Goal: Task Accomplishment & Management: Manage account settings

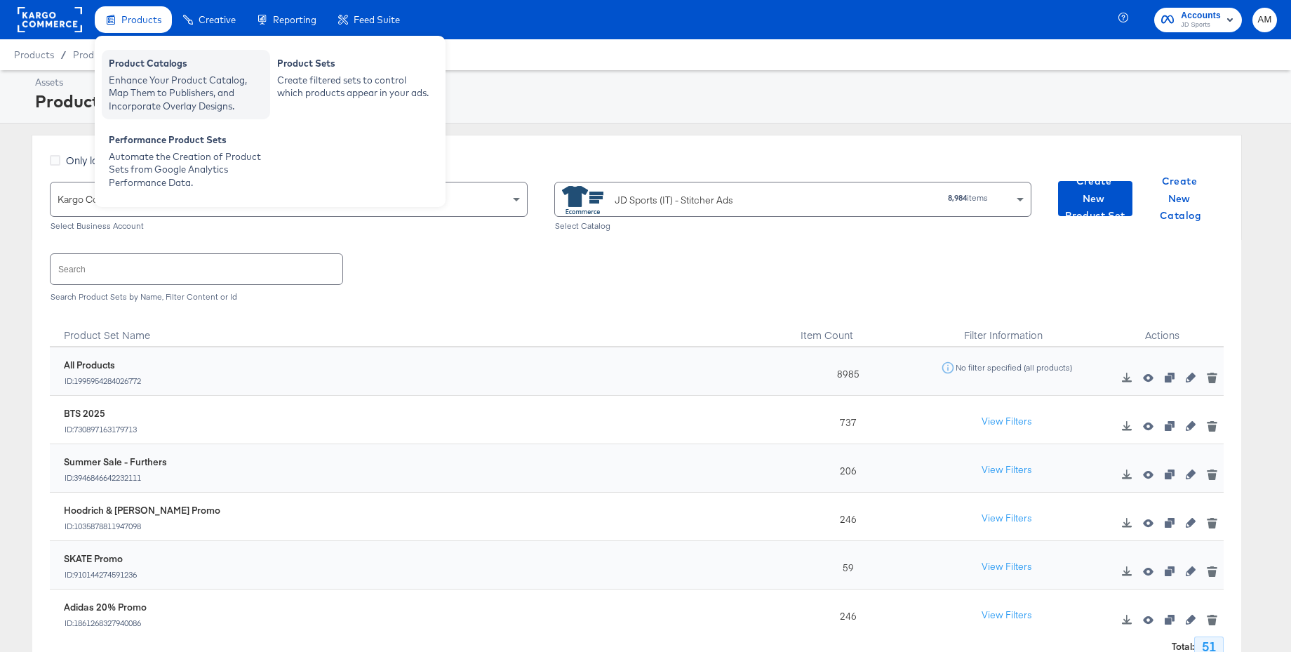
click at [162, 72] on div "Product Catalogs" at bounding box center [186, 65] width 154 height 17
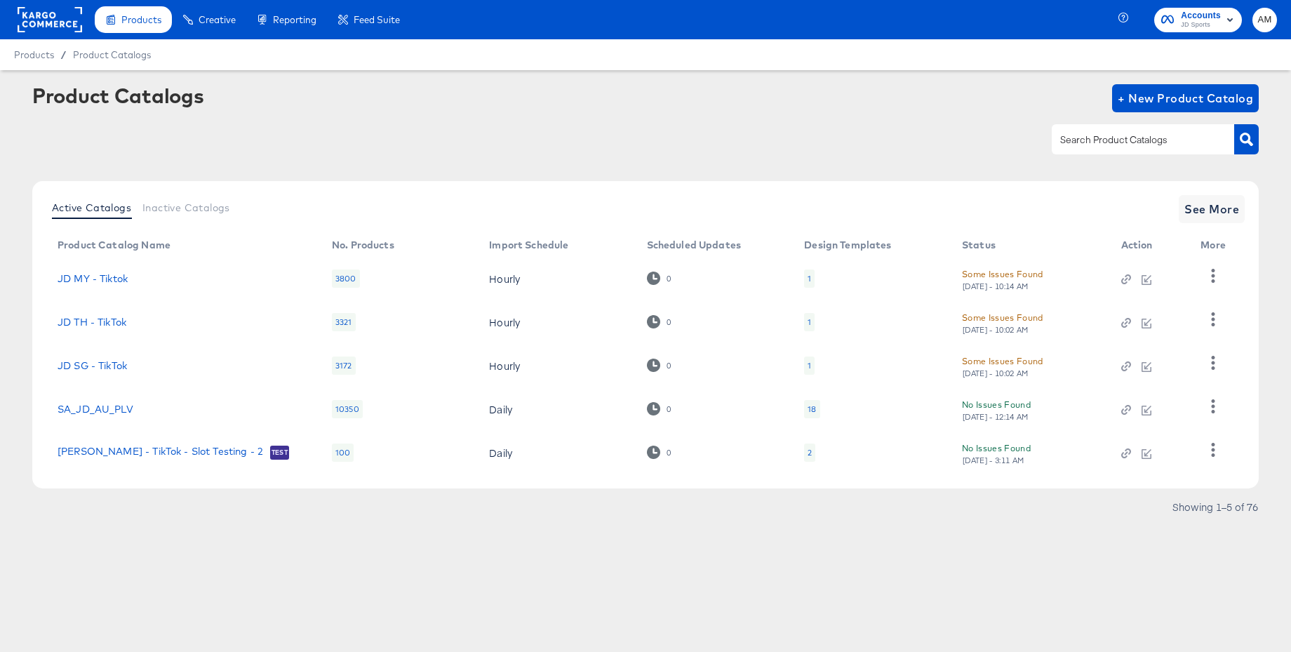
click at [1081, 146] on input "text" at bounding box center [1131, 140] width 149 height 16
type input "main"
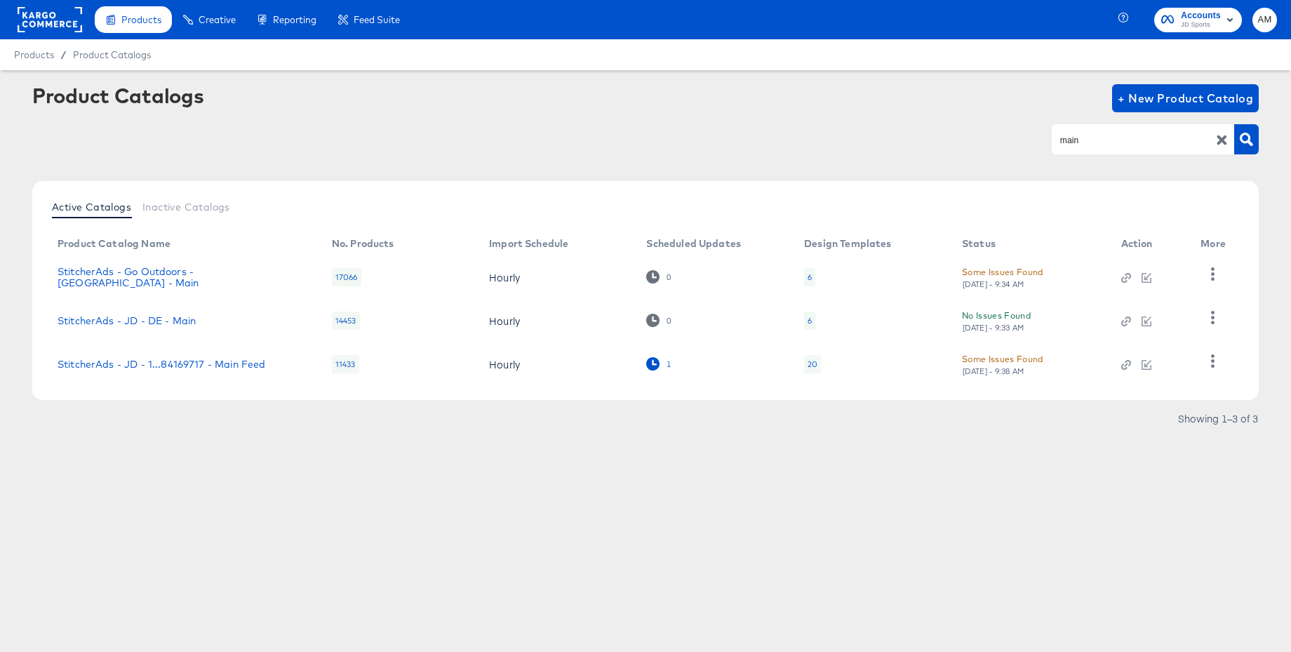
click at [666, 362] on div "1" at bounding box center [669, 364] width 6 height 10
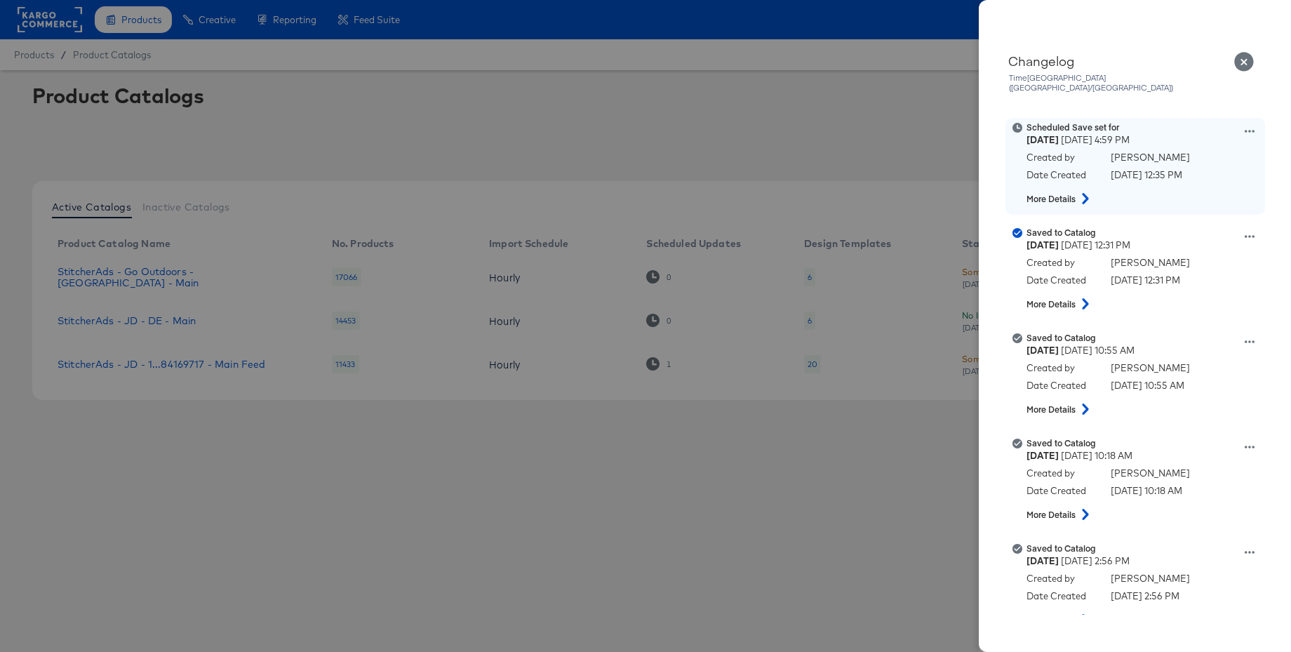
click at [1249, 126] on icon at bounding box center [1250, 131] width 10 height 10
click at [1171, 176] on button "Remove schedule" at bounding box center [1184, 186] width 140 height 20
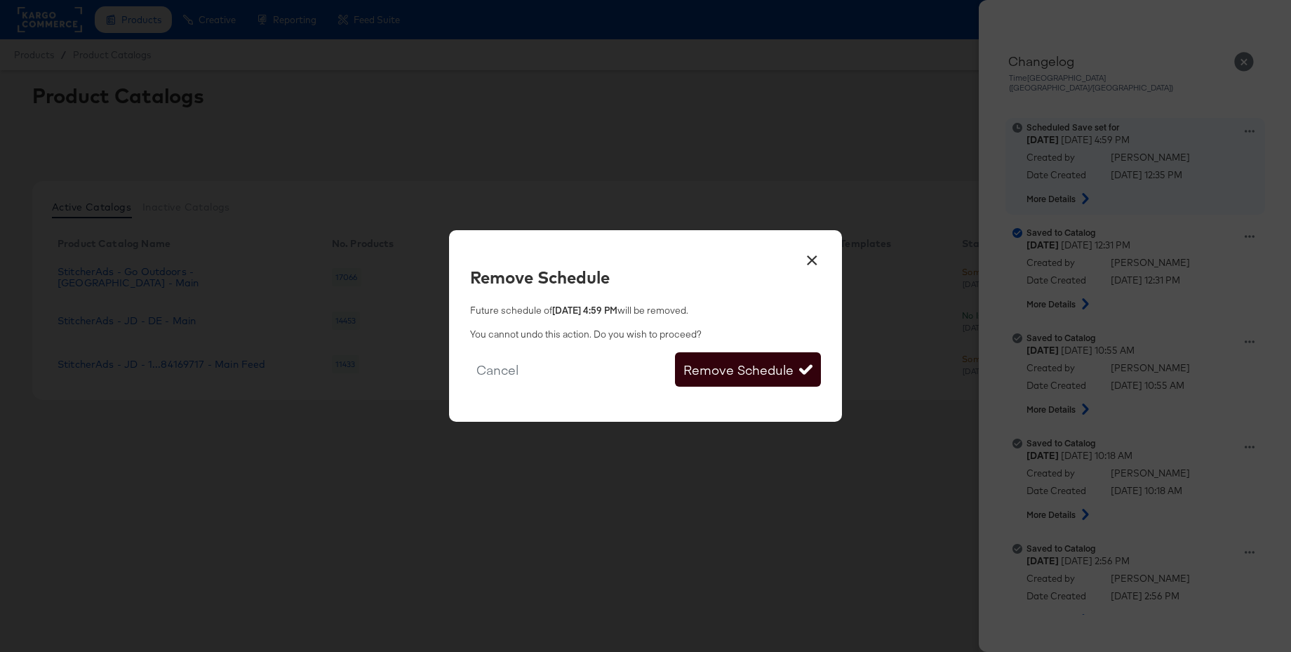
click at [738, 373] on button "Remove Schedule" at bounding box center [748, 369] width 146 height 35
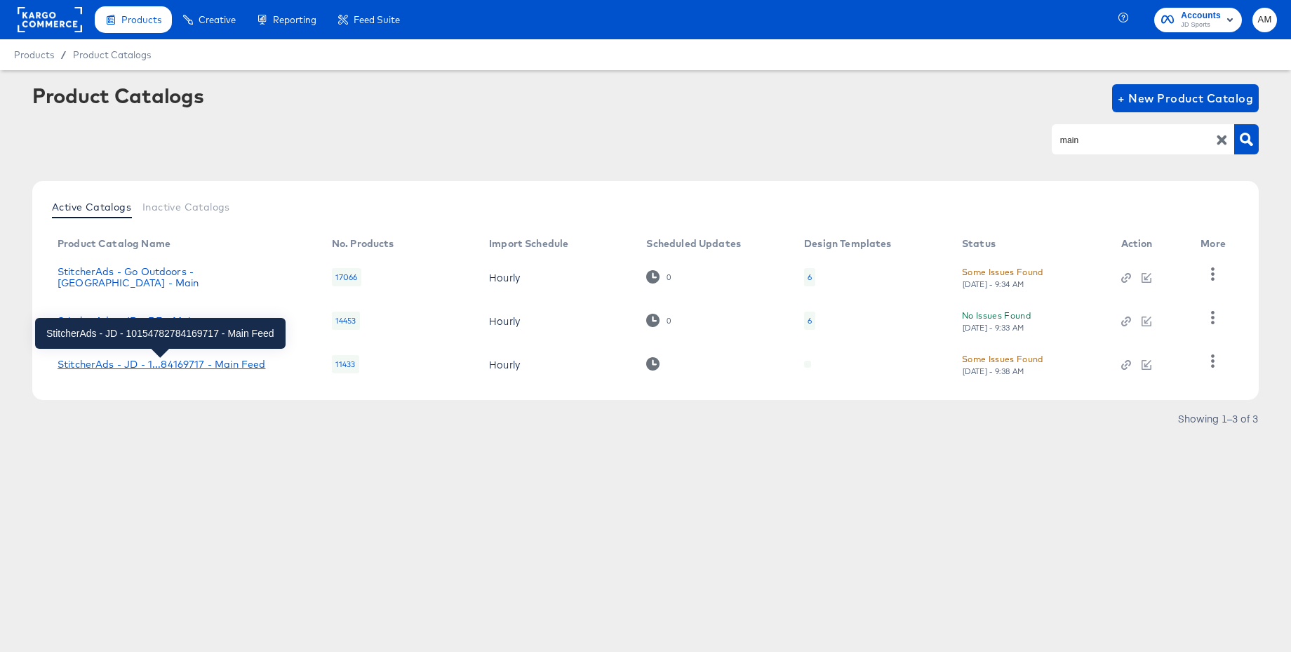
click at [229, 366] on div "StitcherAds - JD - 1...84169717 - Main Feed" at bounding box center [162, 364] width 208 height 11
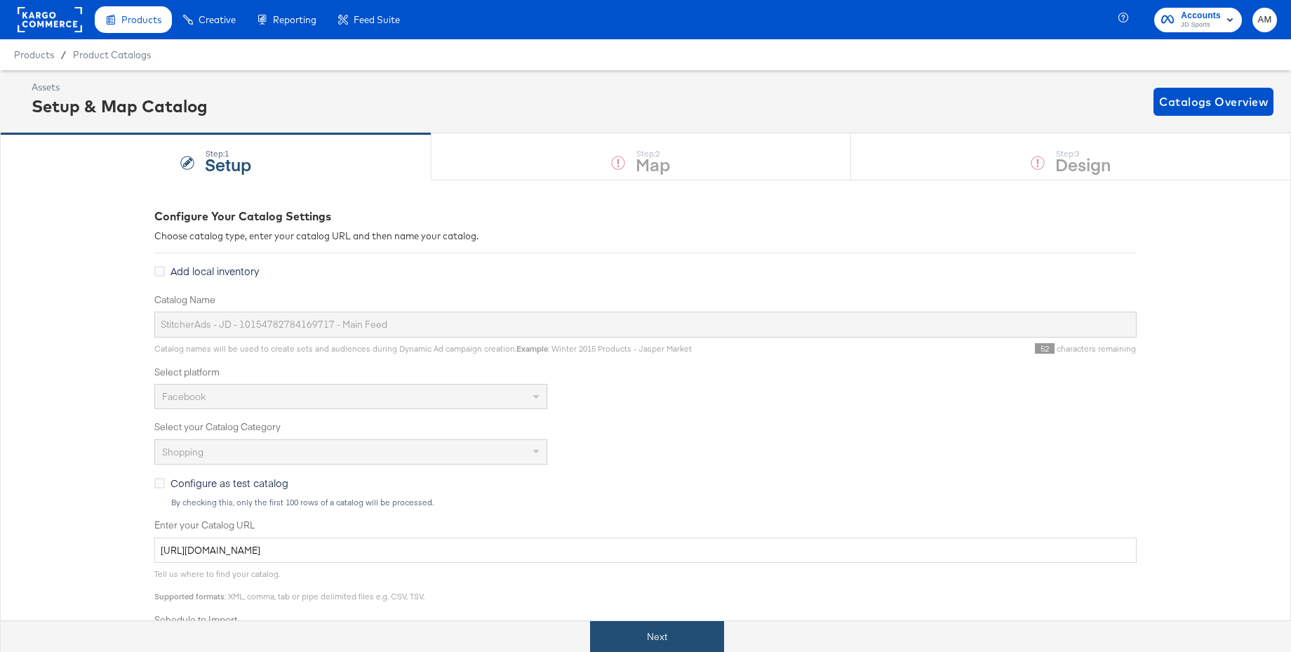
click at [657, 639] on button "Next" at bounding box center [657, 637] width 134 height 32
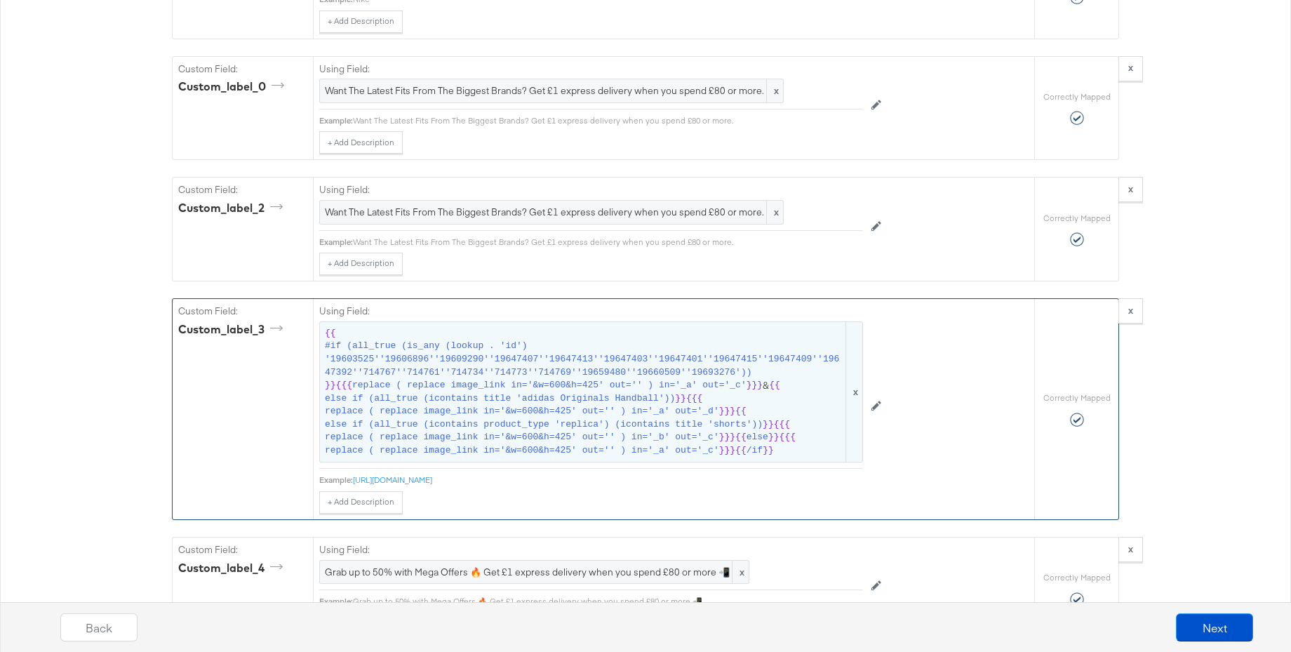
scroll to position [1680, 0]
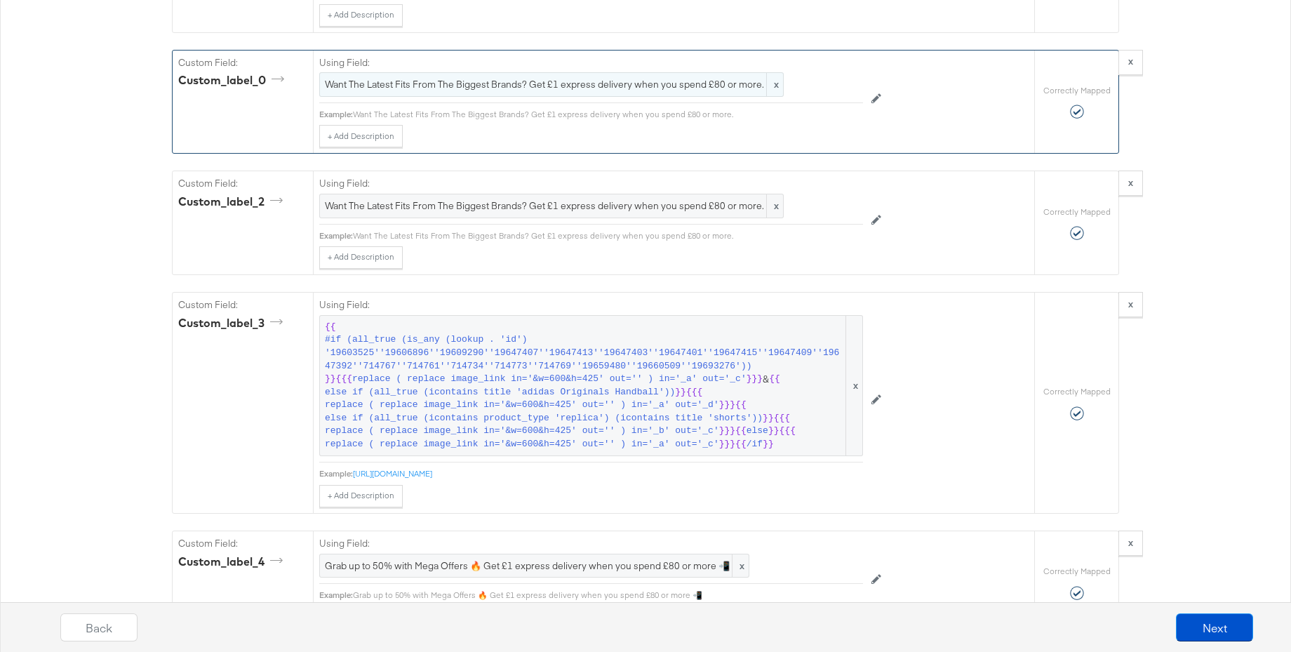
click at [537, 91] on span "Want The Latest Fits From The Biggest Brands? Get £1 express delivery when you …" at bounding box center [551, 84] width 453 height 13
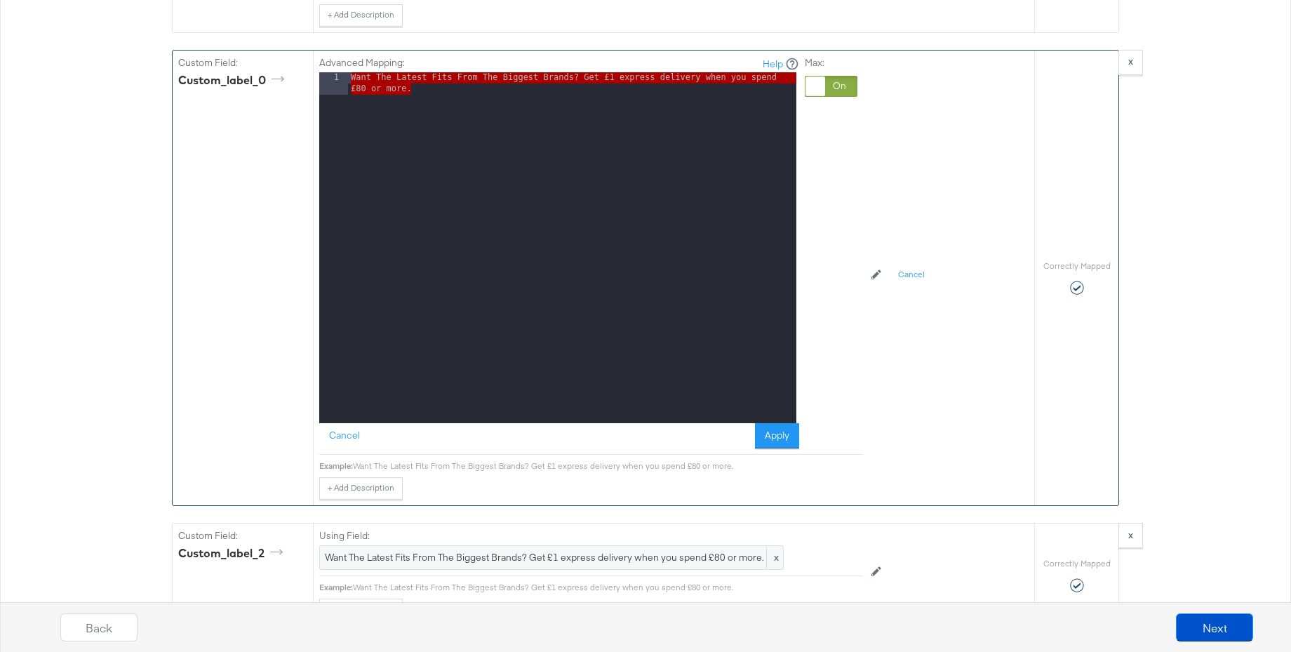
drag, startPoint x: 429, startPoint y: 97, endPoint x: 330, endPoint y: 73, distance: 102.5
click at [330, 73] on div "1 Want The Latest Fits From The Biggest Brands? Get £1 express delivery when yo…" at bounding box center [557, 247] width 477 height 351
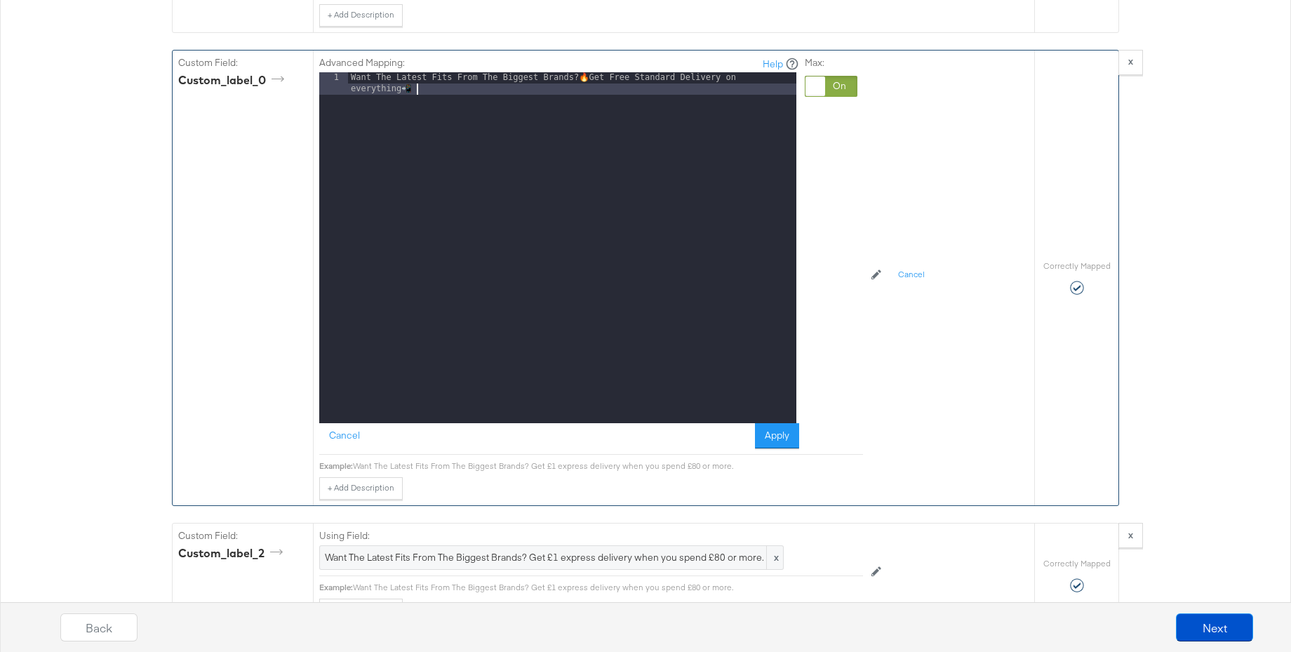
scroll to position [1676, 0]
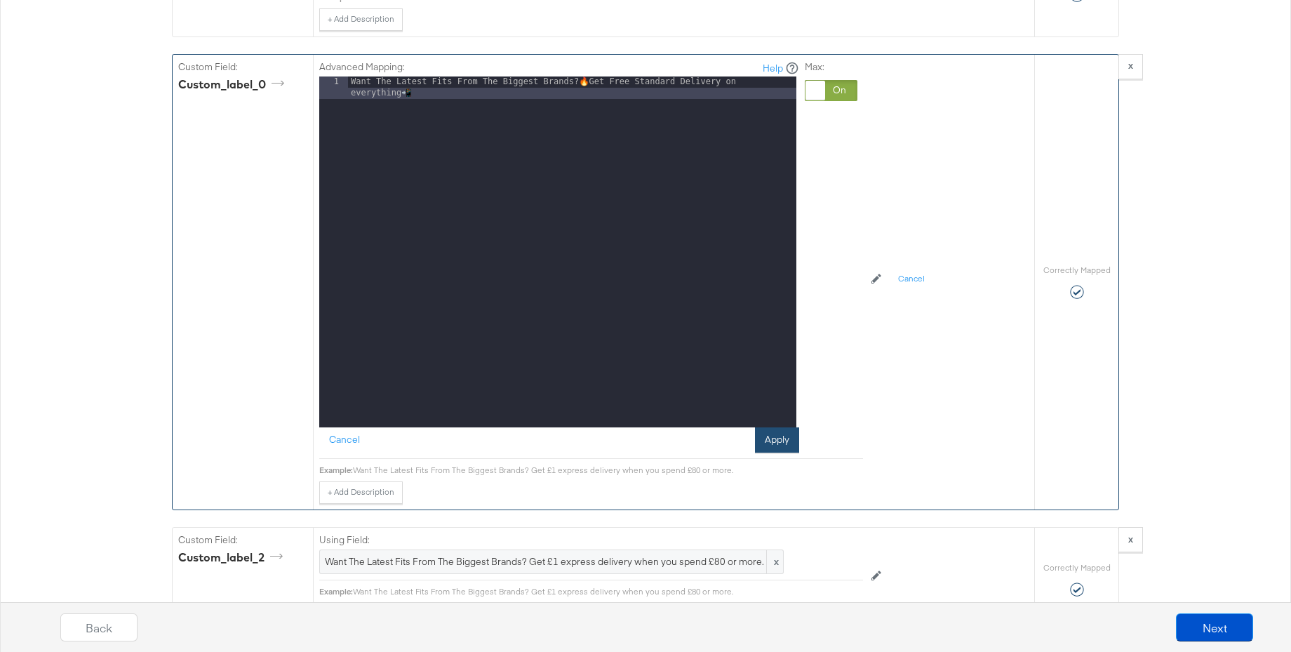
click at [775, 446] on button "Apply" at bounding box center [777, 439] width 44 height 25
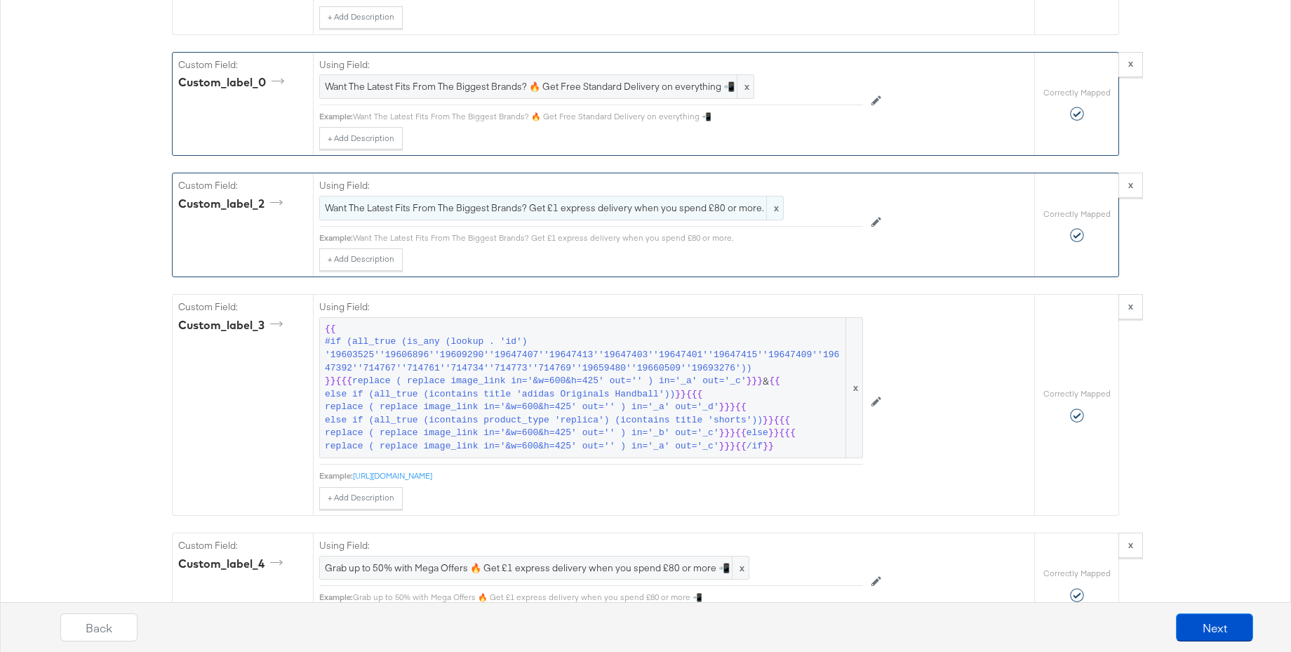
click at [421, 213] on div "Want The Latest Fits From The Biggest Brands? Get £1 express delivery when you …" at bounding box center [551, 208] width 465 height 25
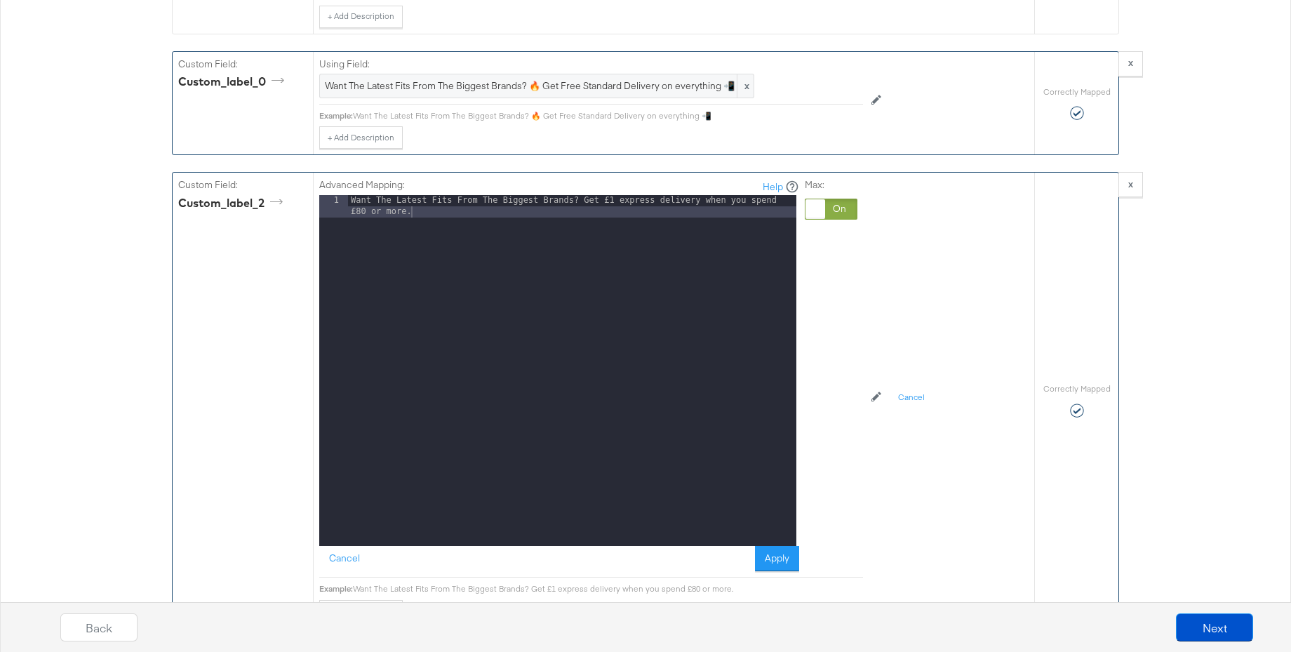
scroll to position [1676, 0]
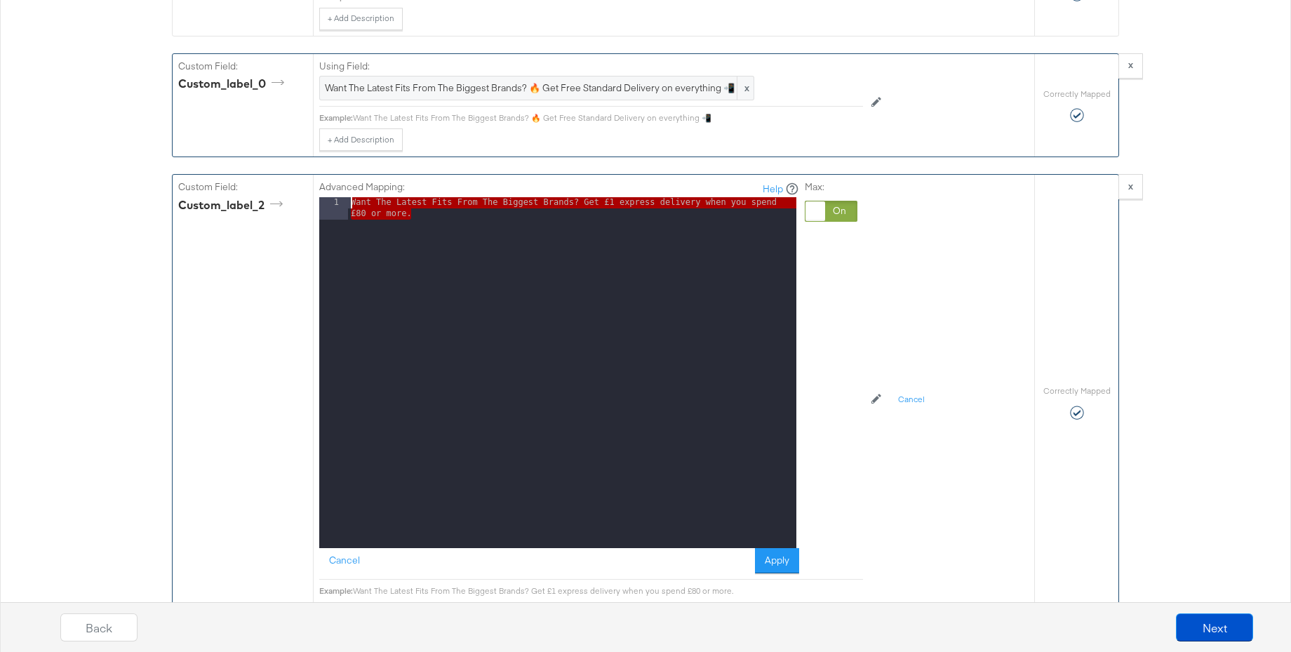
drag, startPoint x: 422, startPoint y: 216, endPoint x: 302, endPoint y: 195, distance: 121.1
click at [302, 195] on div "Custom Field: custom_label_2 Advanced Mapping: Help 1 Want The Latest Fits From…" at bounding box center [604, 402] width 862 height 455
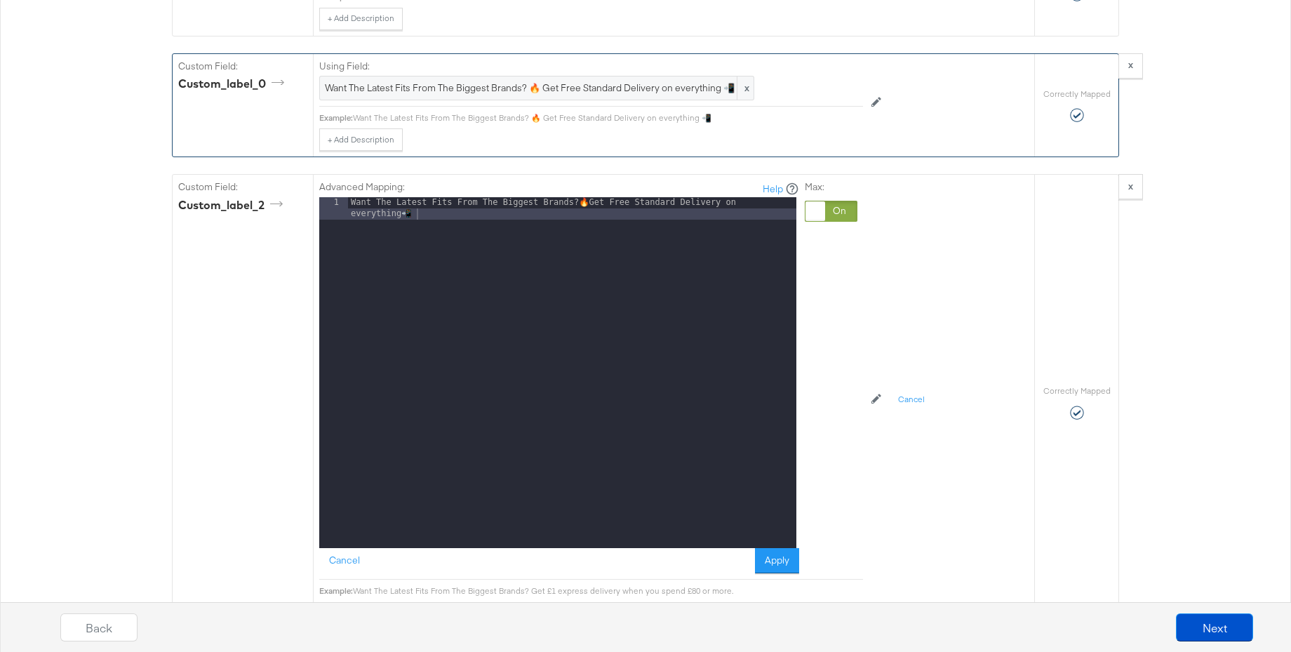
drag, startPoint x: 780, startPoint y: 560, endPoint x: 838, endPoint y: 441, distance: 132.1
click at [780, 560] on button "Apply" at bounding box center [777, 560] width 44 height 25
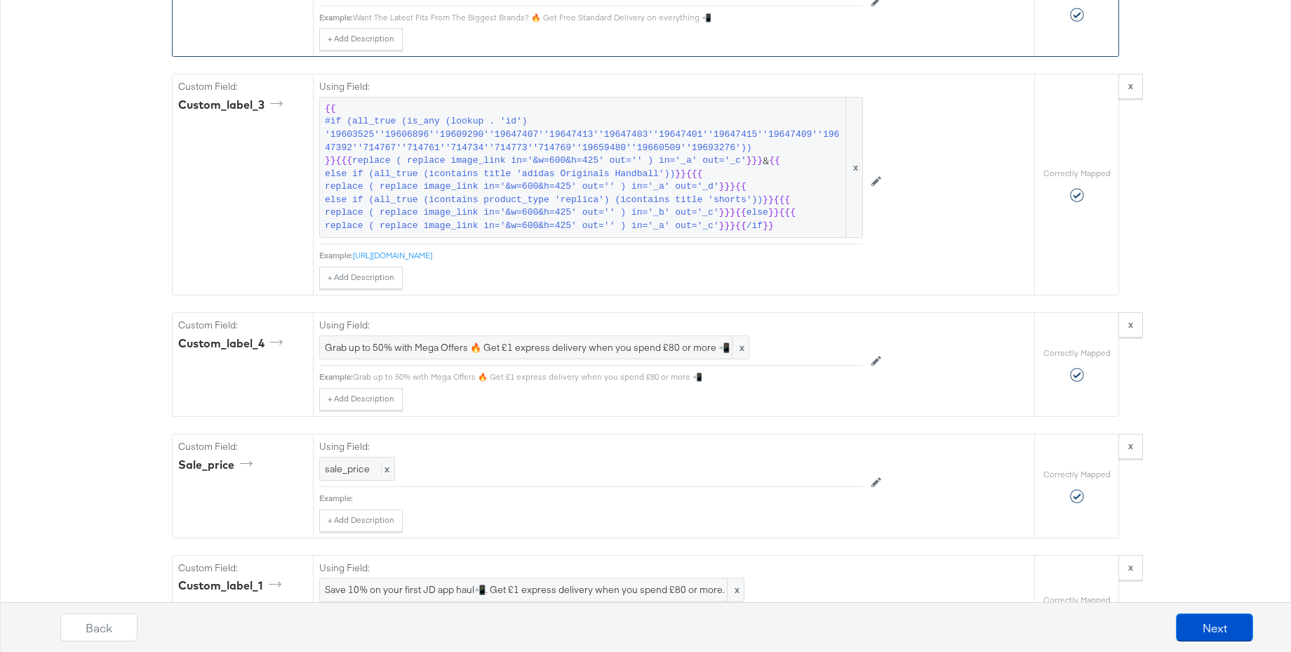
scroll to position [1952, 0]
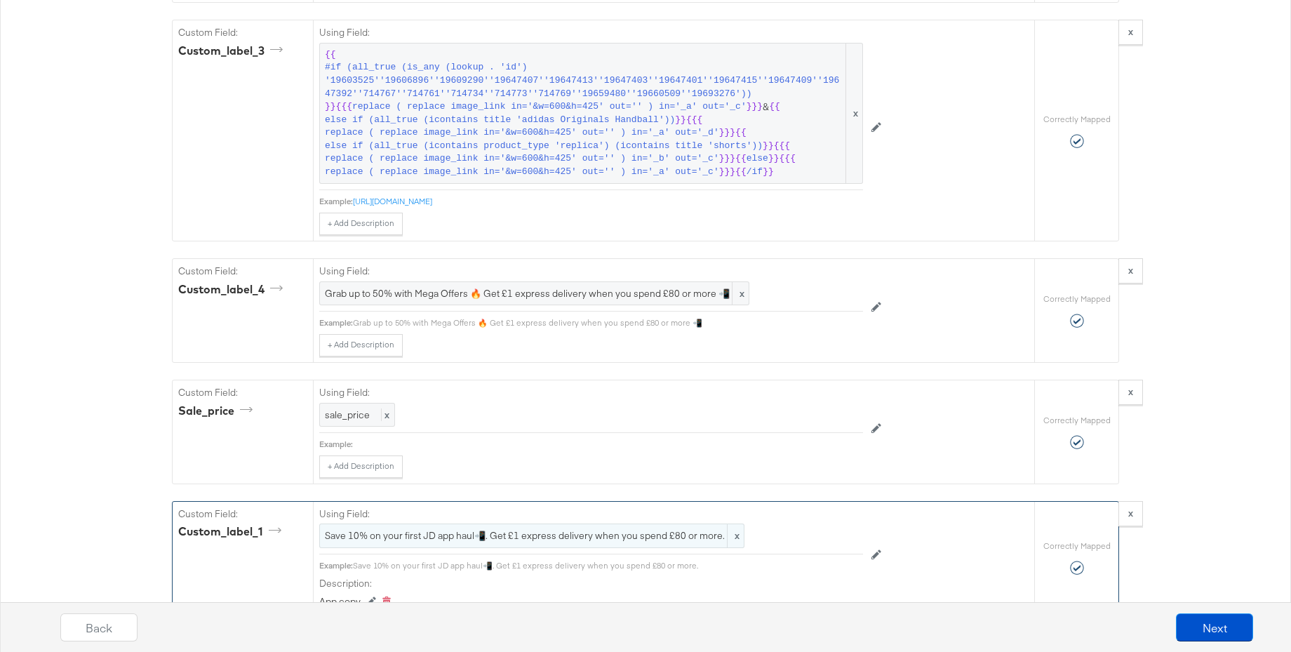
click at [416, 535] on span "Save 10% on your first JD app haul📲. Get £1 express delivery when you spend £80…" at bounding box center [532, 535] width 414 height 13
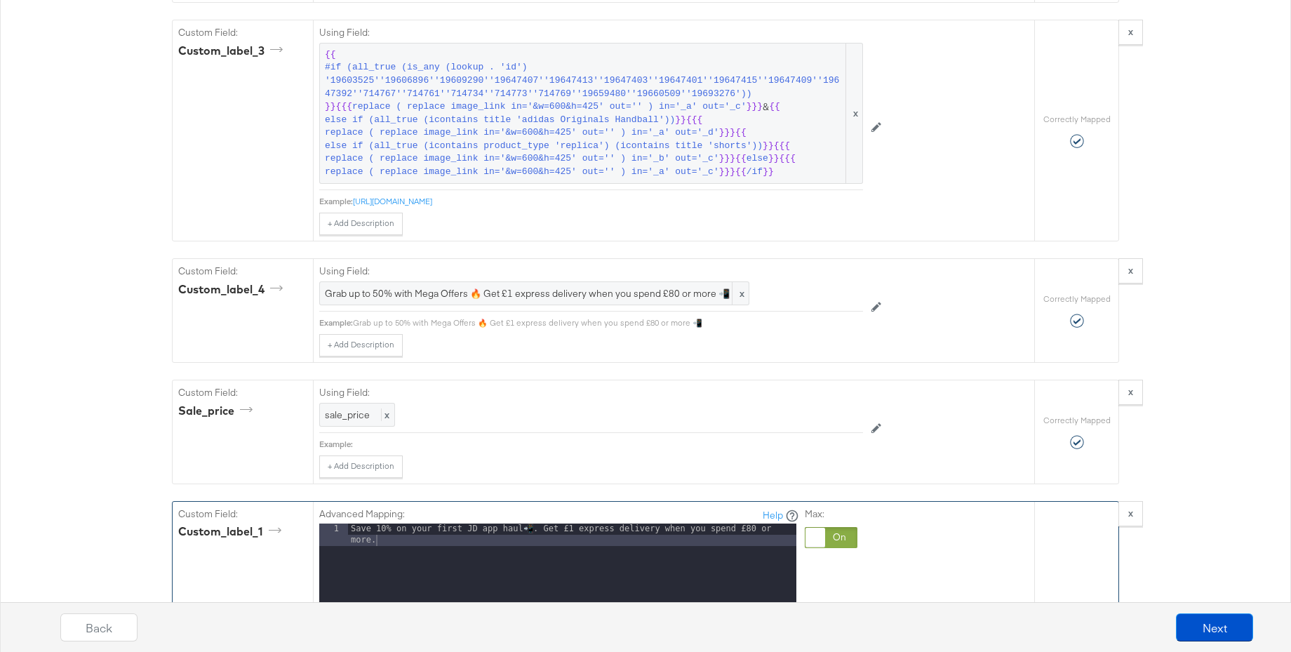
scroll to position [1960, 0]
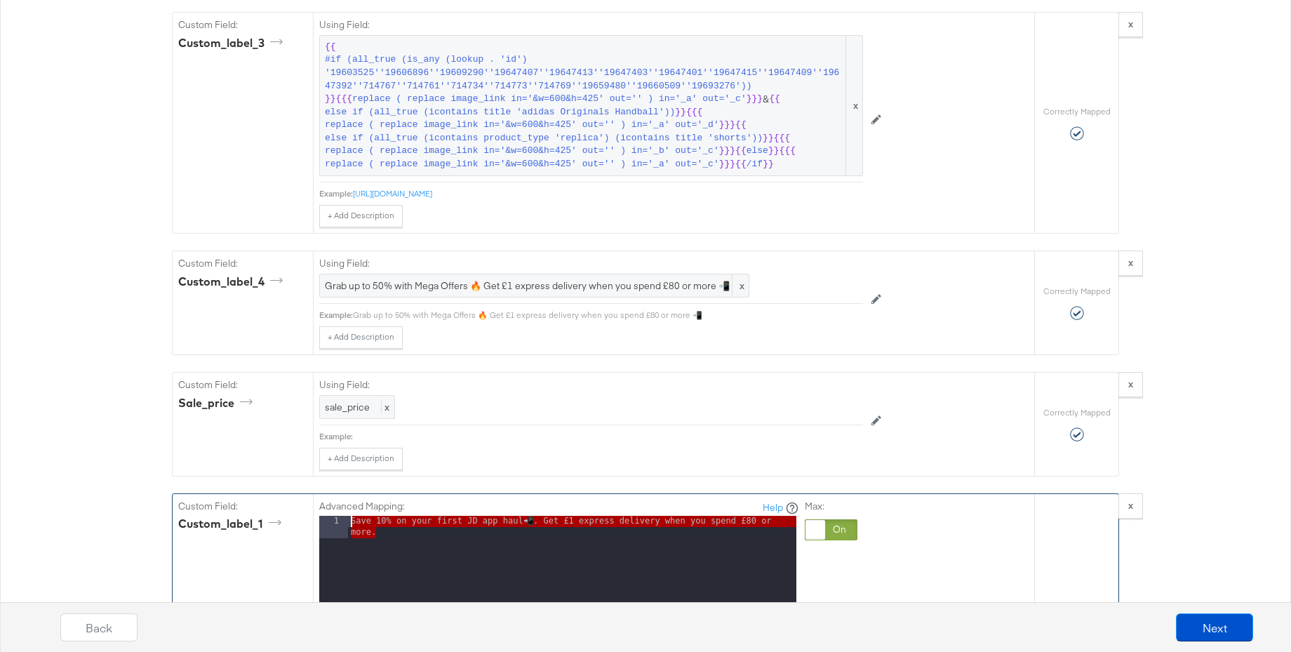
drag, startPoint x: 391, startPoint y: 533, endPoint x: 290, endPoint y: 514, distance: 102.8
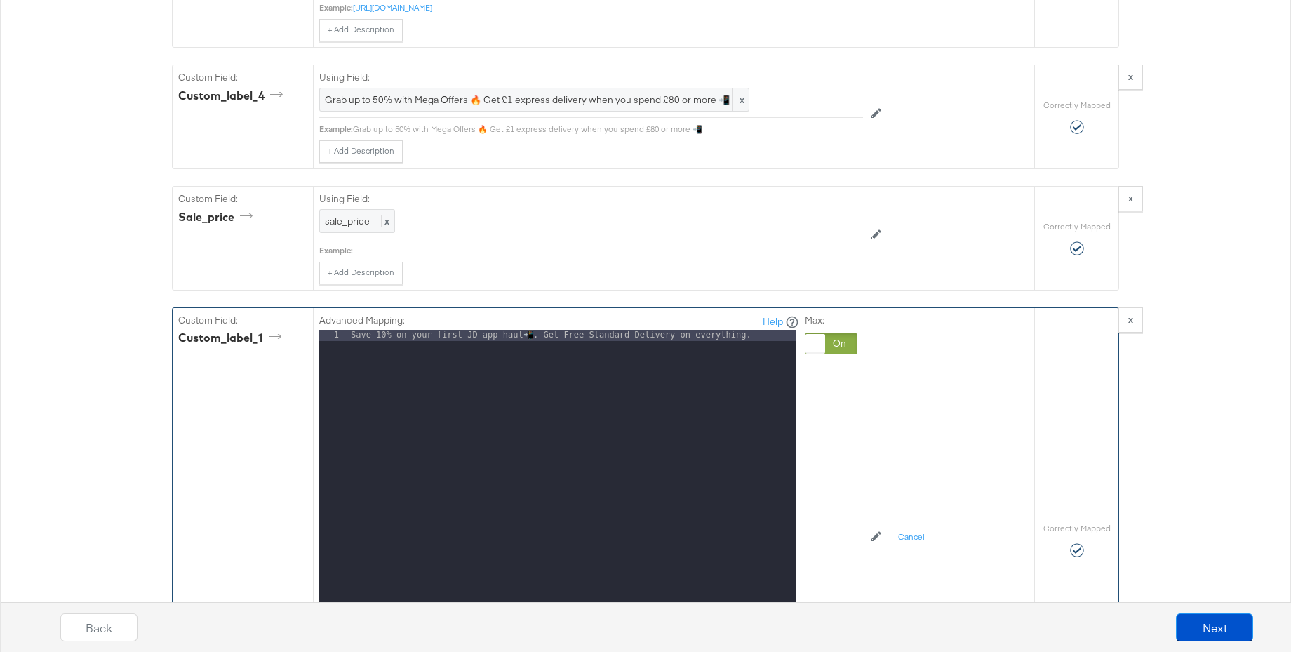
scroll to position [2271, 0]
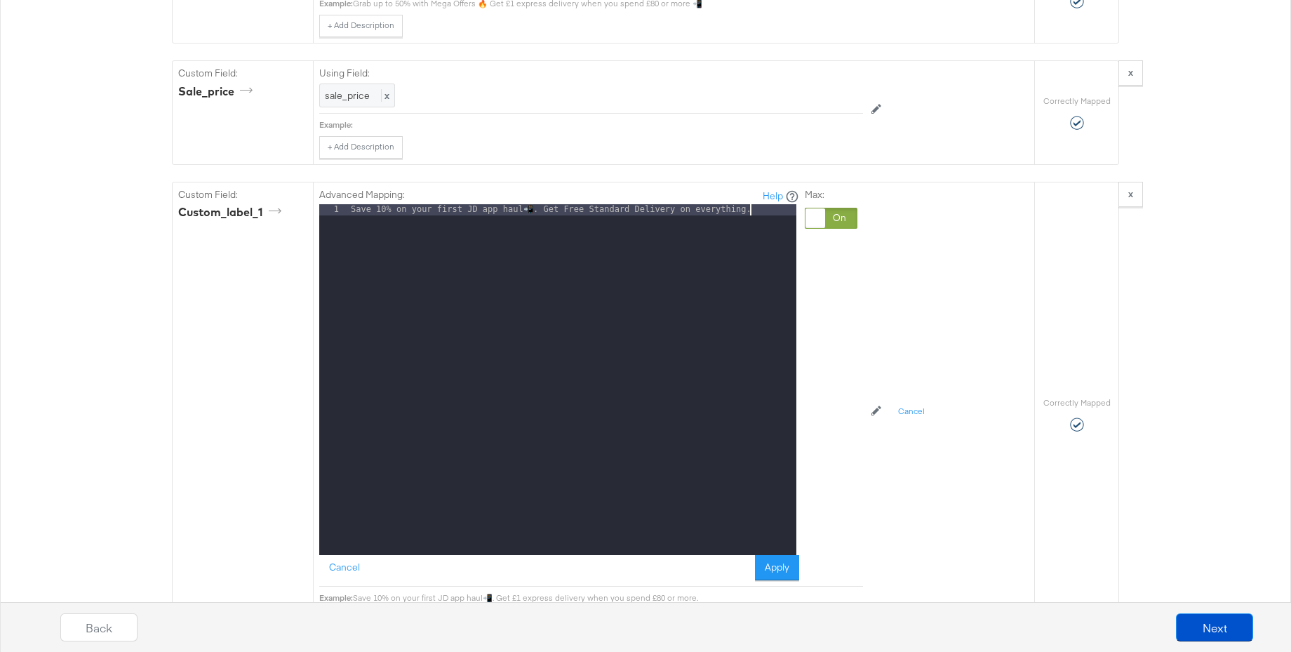
click at [791, 567] on button "Apply" at bounding box center [777, 567] width 44 height 25
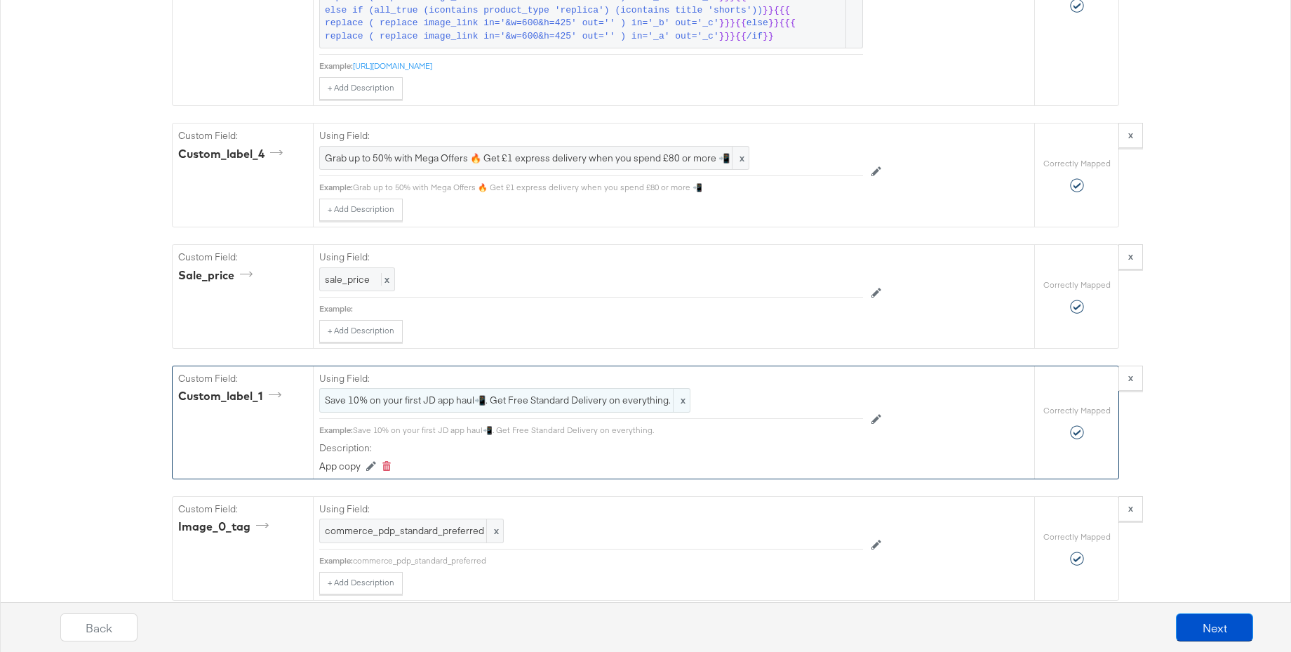
scroll to position [2061, 0]
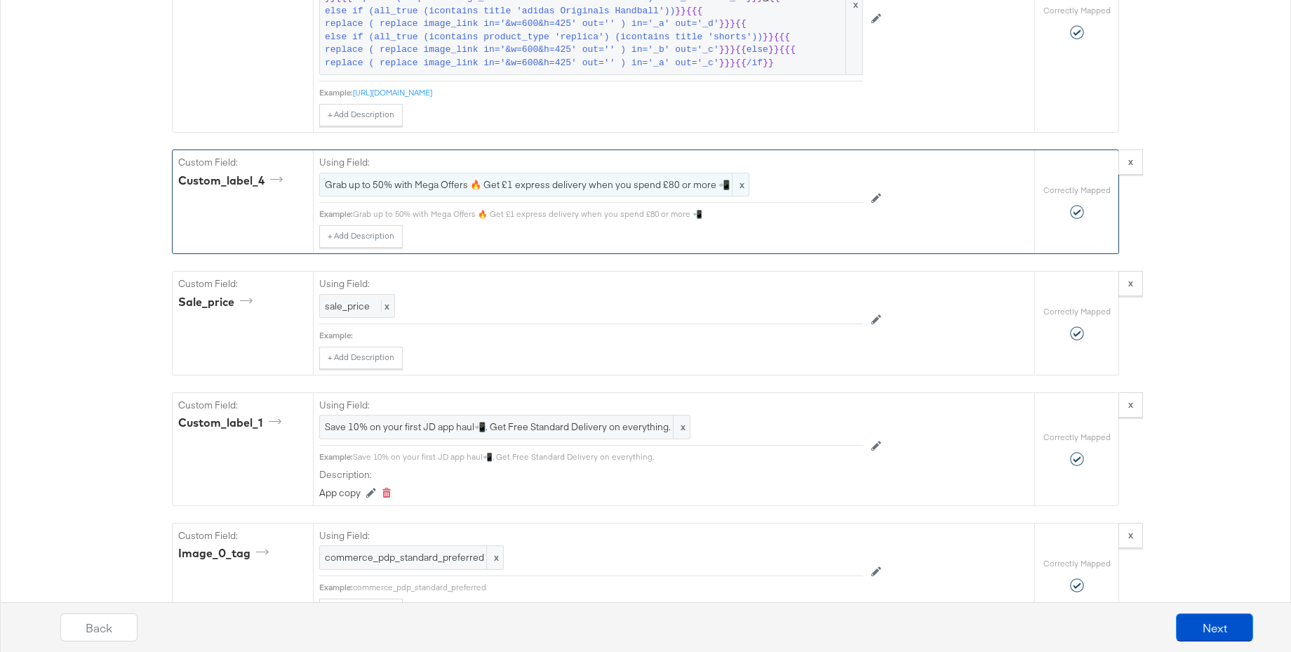
click at [447, 187] on span "Grab up to 50% with Mega Offers 🔥 Get £1 express delivery when you spend £80 or…" at bounding box center [534, 184] width 419 height 13
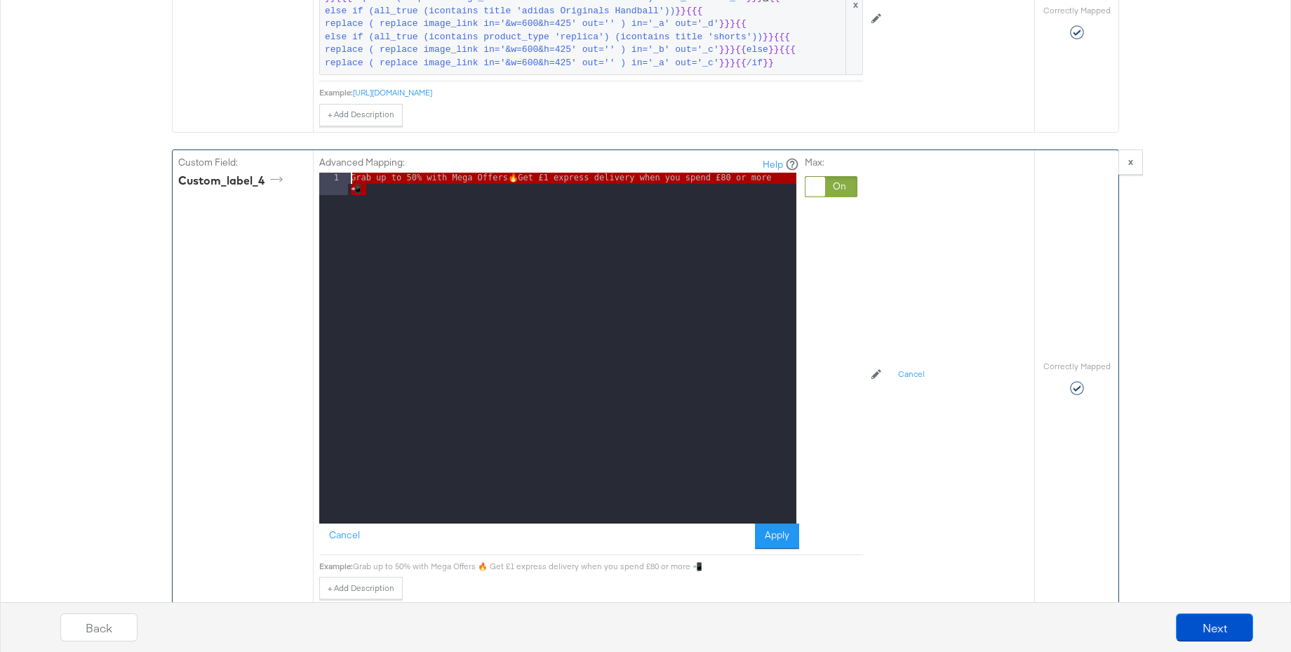
drag, startPoint x: 351, startPoint y: 185, endPoint x: 311, endPoint y: 168, distance: 43.4
click at [311, 168] on div "Custom Field: custom_label_4 Advanced Mapping: Help 1 Grab up to 50% with Mega …" at bounding box center [604, 377] width 862 height 455
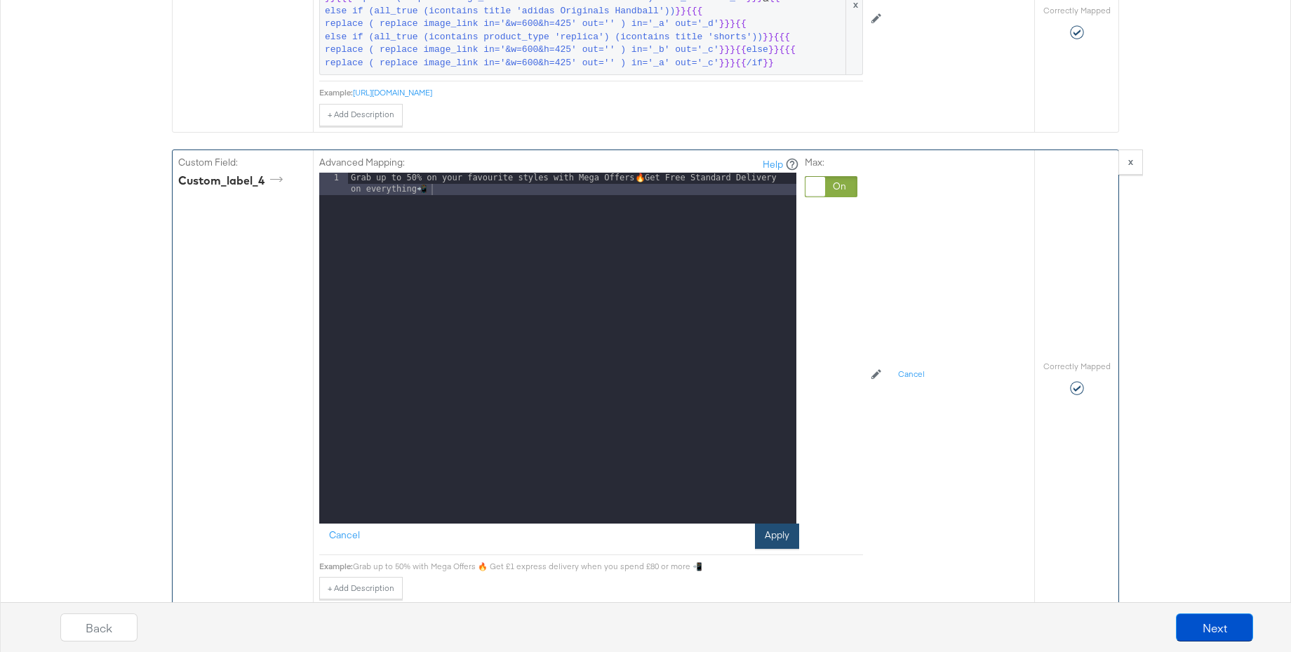
click at [776, 536] on button "Apply" at bounding box center [777, 535] width 44 height 25
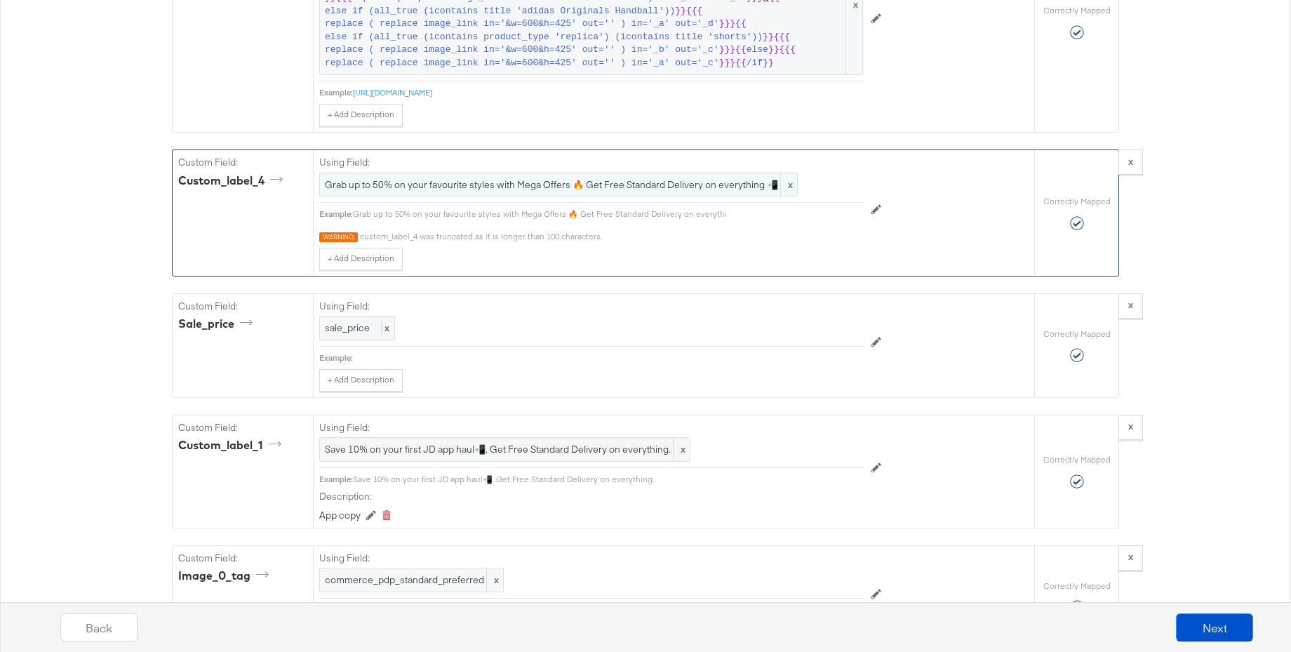
click at [633, 189] on span "Grab up to 50% on your favourite styles with Mega Offers 🔥 Get Free Standard De…" at bounding box center [558, 184] width 467 height 13
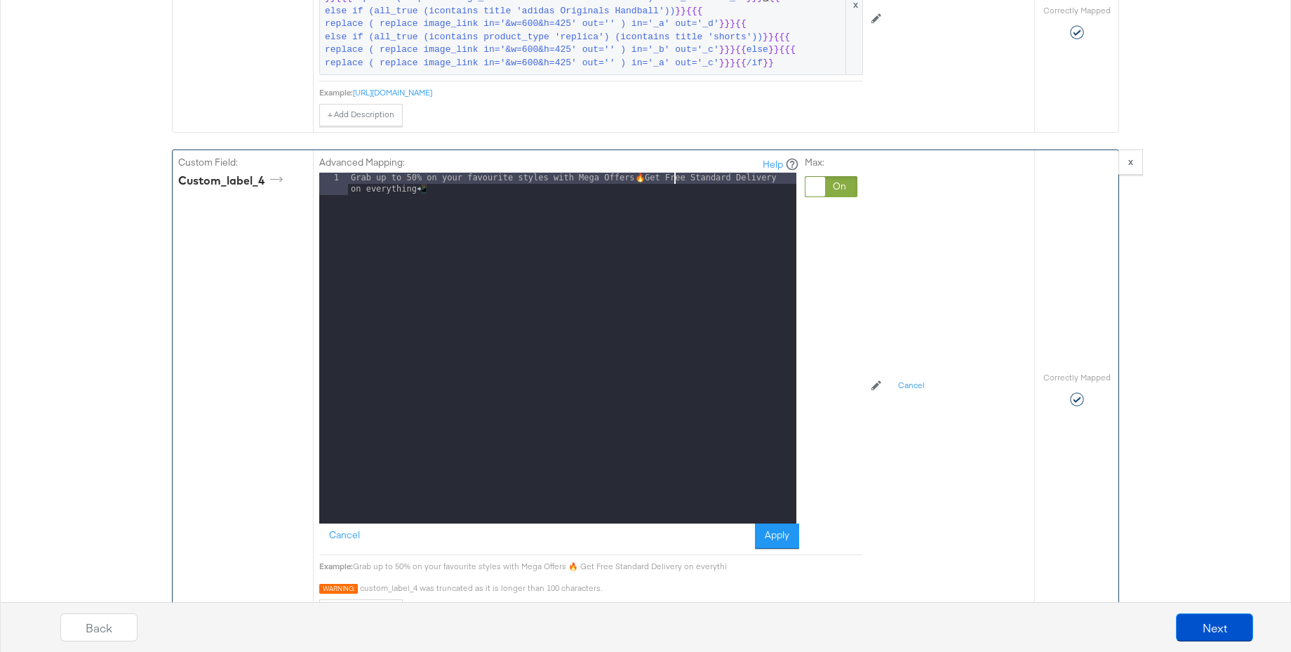
click at [673, 182] on div "Grab up to 50% on your favourite styles with Mega Offers 🔥 Get Free Standard De…" at bounding box center [572, 371] width 448 height 396
click at [486, 196] on div "Grab up to 50% on your favourite styles with Mega Offers and get Free Standard …" at bounding box center [572, 371] width 448 height 396
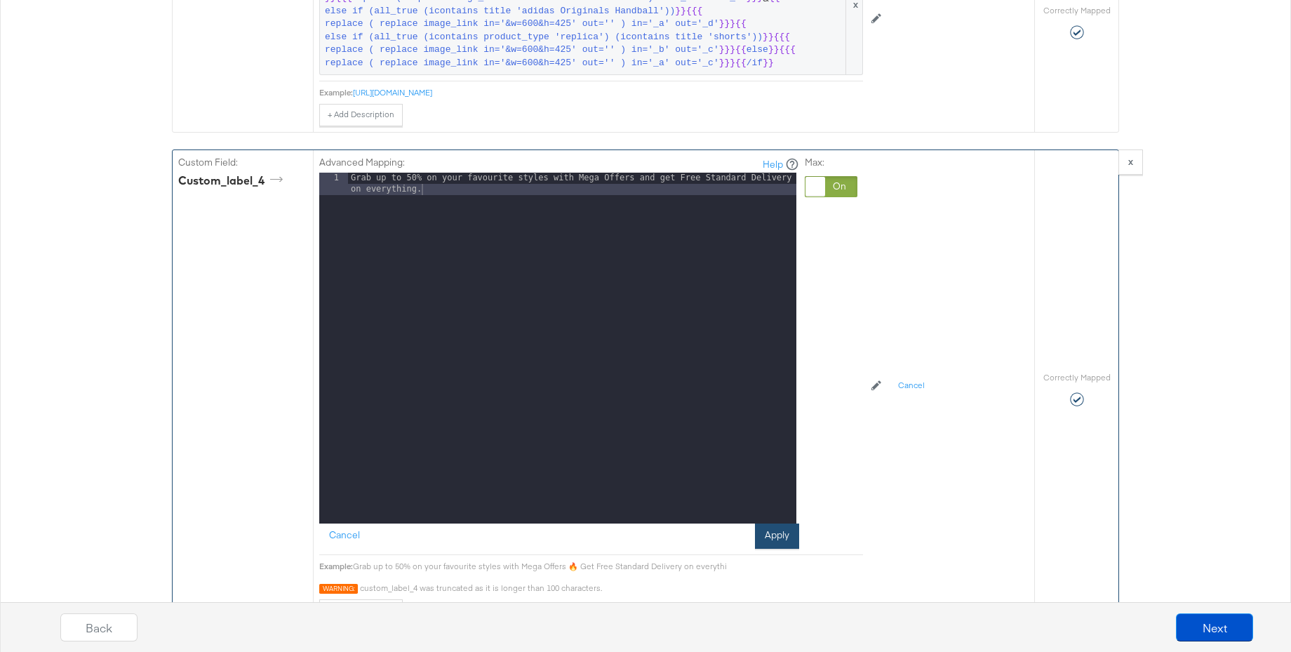
click at [792, 547] on button "Apply" at bounding box center [777, 535] width 44 height 25
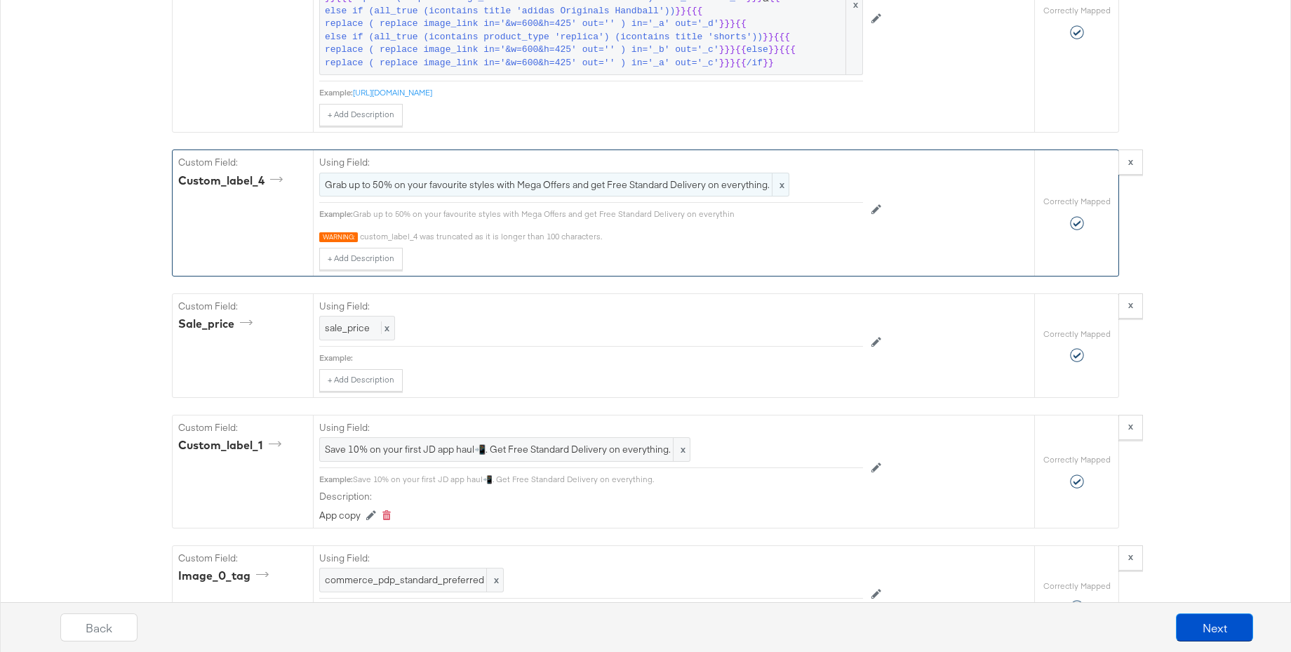
click at [606, 188] on span "Grab up to 50% on your favourite styles with Mega Offers and get Free Standard …" at bounding box center [554, 184] width 459 height 13
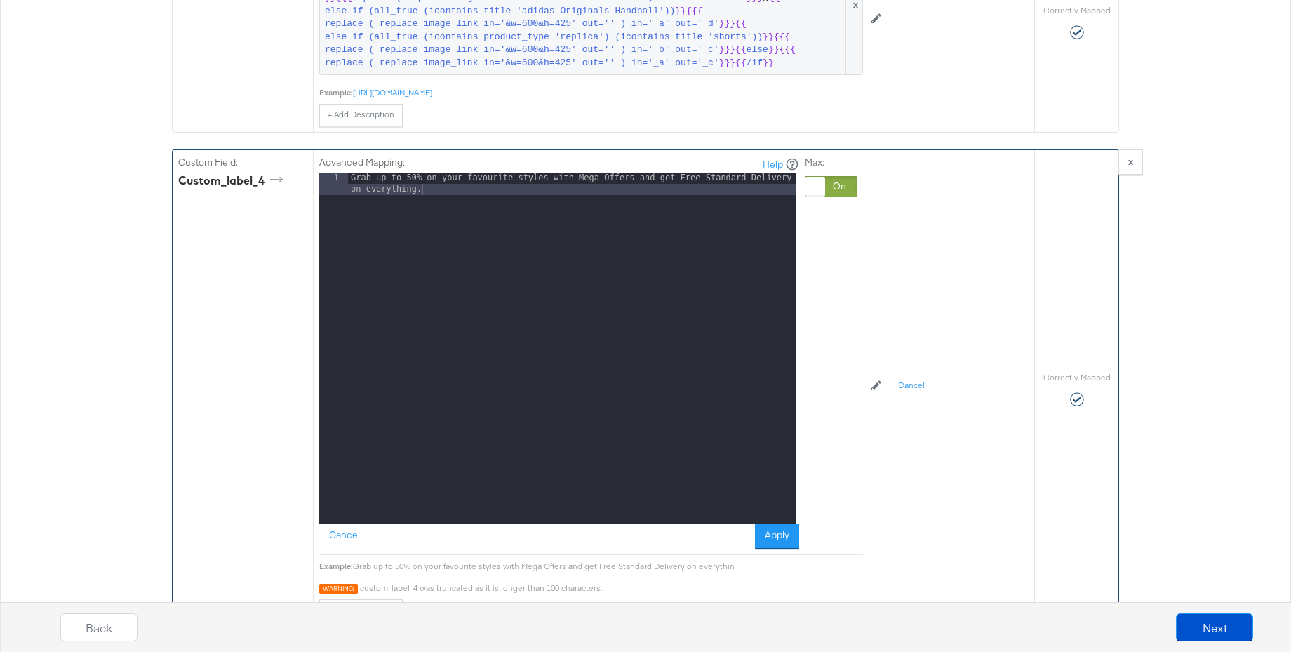
click at [674, 178] on div "Grab up to 50% on your favourite styles with Mega Offers and get Free Standard …" at bounding box center [572, 371] width 448 height 396
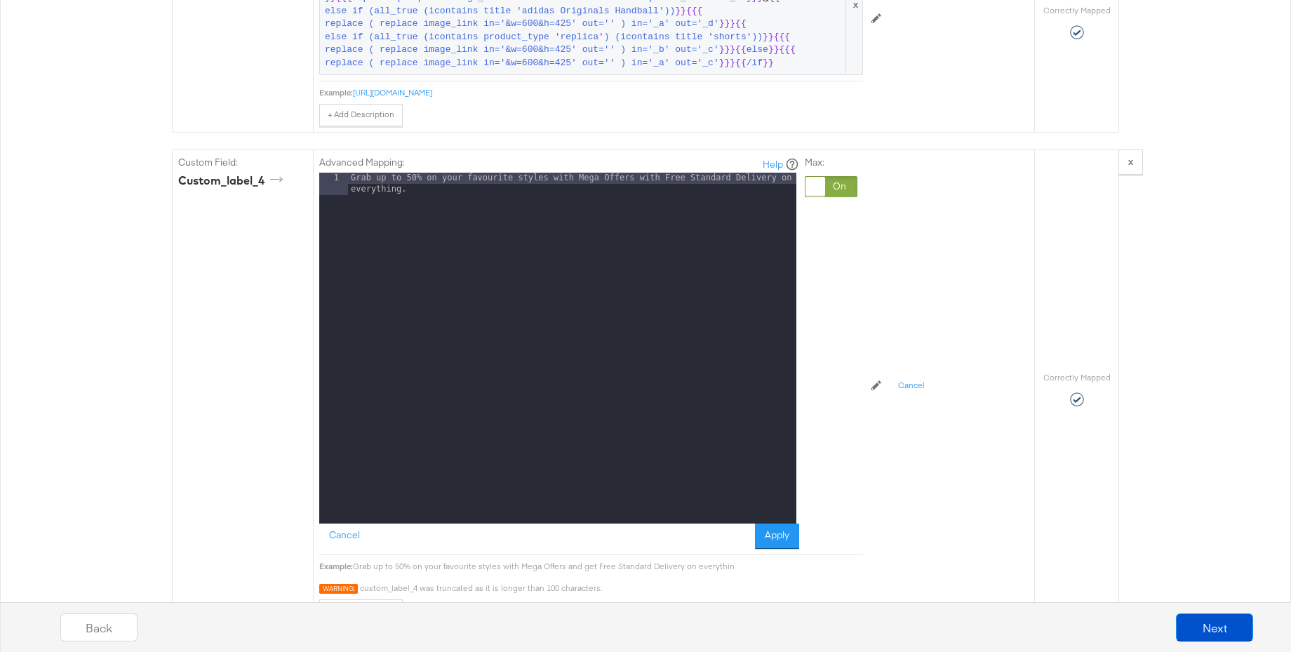
click at [777, 536] on button "Apply" at bounding box center [777, 535] width 44 height 25
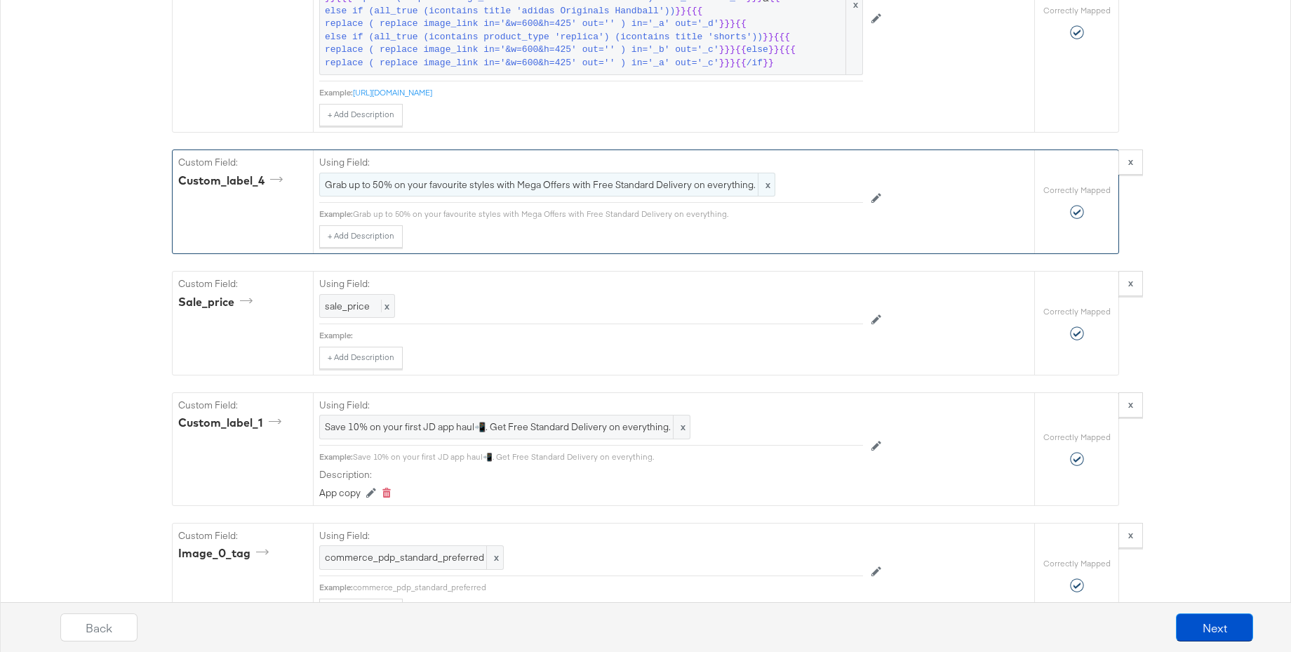
click at [589, 185] on span "Grab up to 50% on your favourite styles with Mega Offers with Free Standard Del…" at bounding box center [547, 184] width 445 height 13
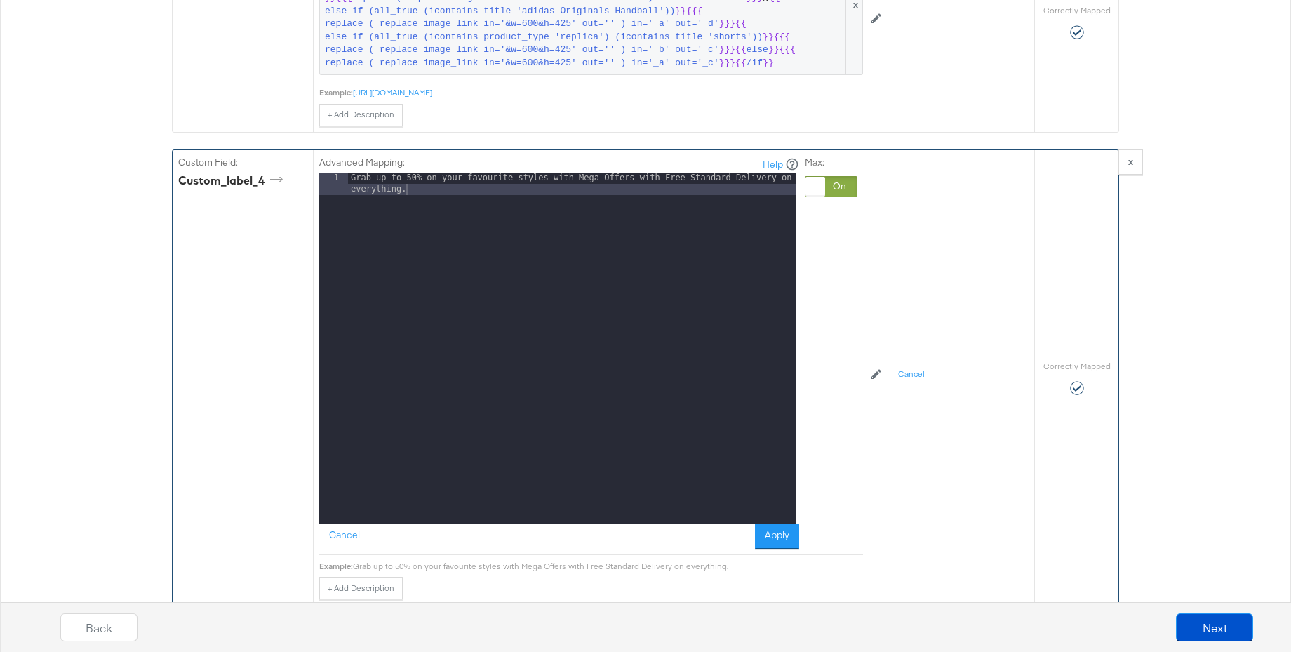
click at [658, 180] on div "Grab up to 50% on your favourite styles with Mega Offers with Free Standard Del…" at bounding box center [572, 371] width 448 height 396
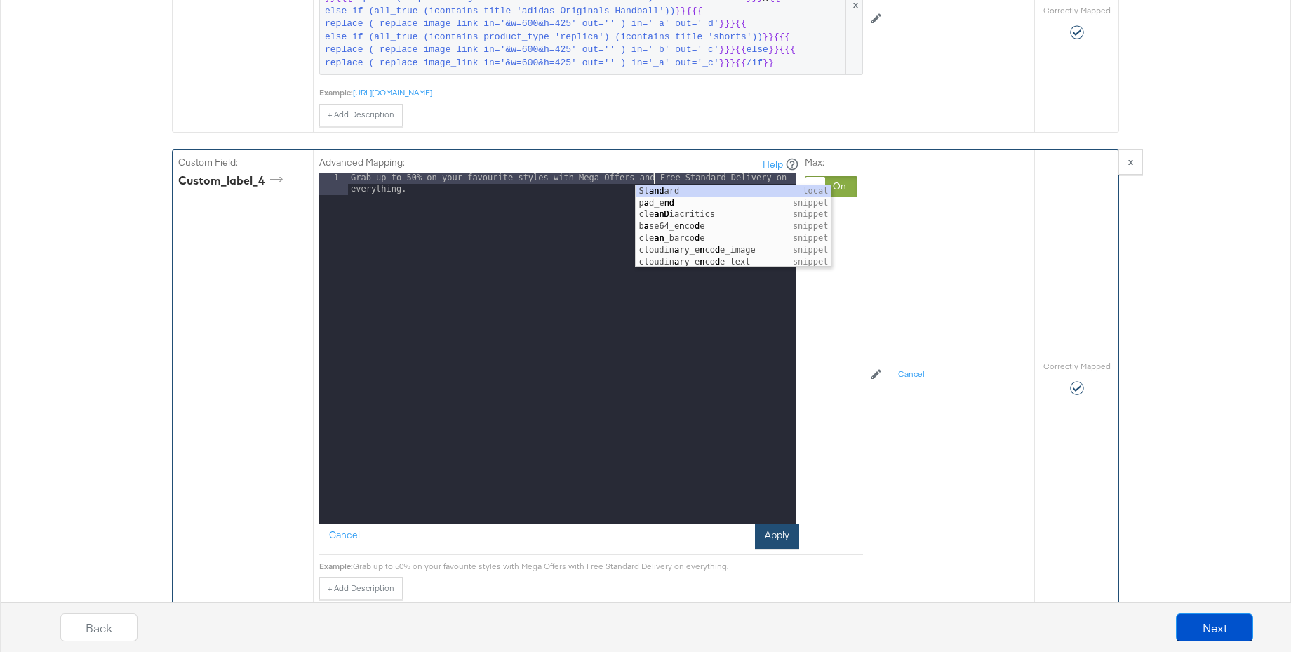
click at [776, 542] on button "Apply" at bounding box center [777, 535] width 44 height 25
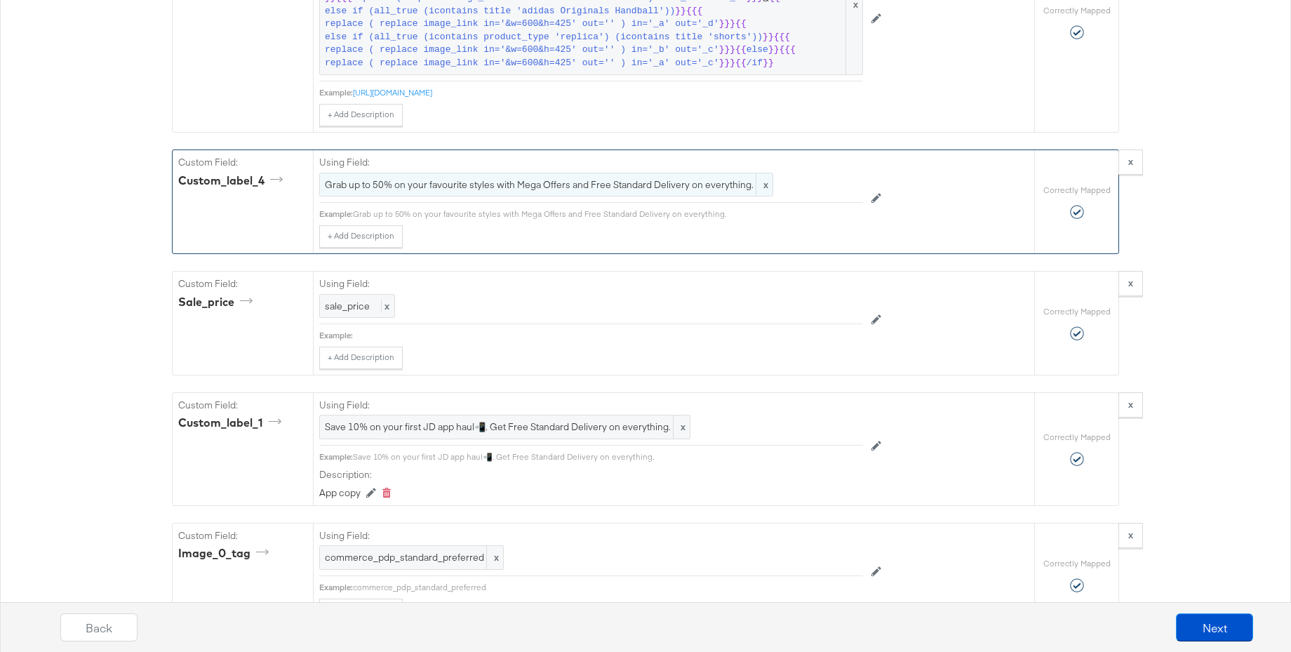
click at [606, 187] on span "Grab up to 50% on your favourite styles with Mega Offers and Free Standard Deli…" at bounding box center [546, 184] width 443 height 13
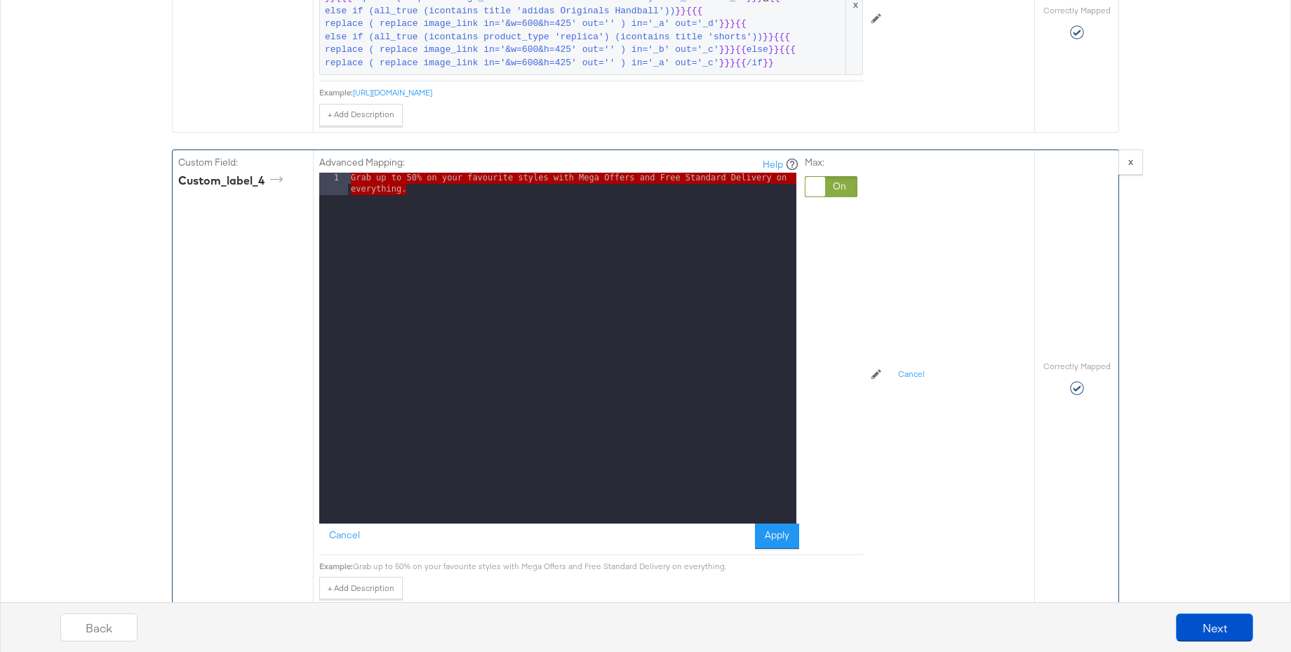
drag, startPoint x: 418, startPoint y: 193, endPoint x: 308, endPoint y: 173, distance: 111.9
click at [308, 173] on div "Custom Field: custom_label_4 Advanced Mapping: Help 1 Grab up to 50% on your fa…" at bounding box center [604, 377] width 862 height 455
click at [659, 180] on div "Grab up to 50% on your favourite styles with Mega Offers and Free Standard Deli…" at bounding box center [572, 371] width 448 height 396
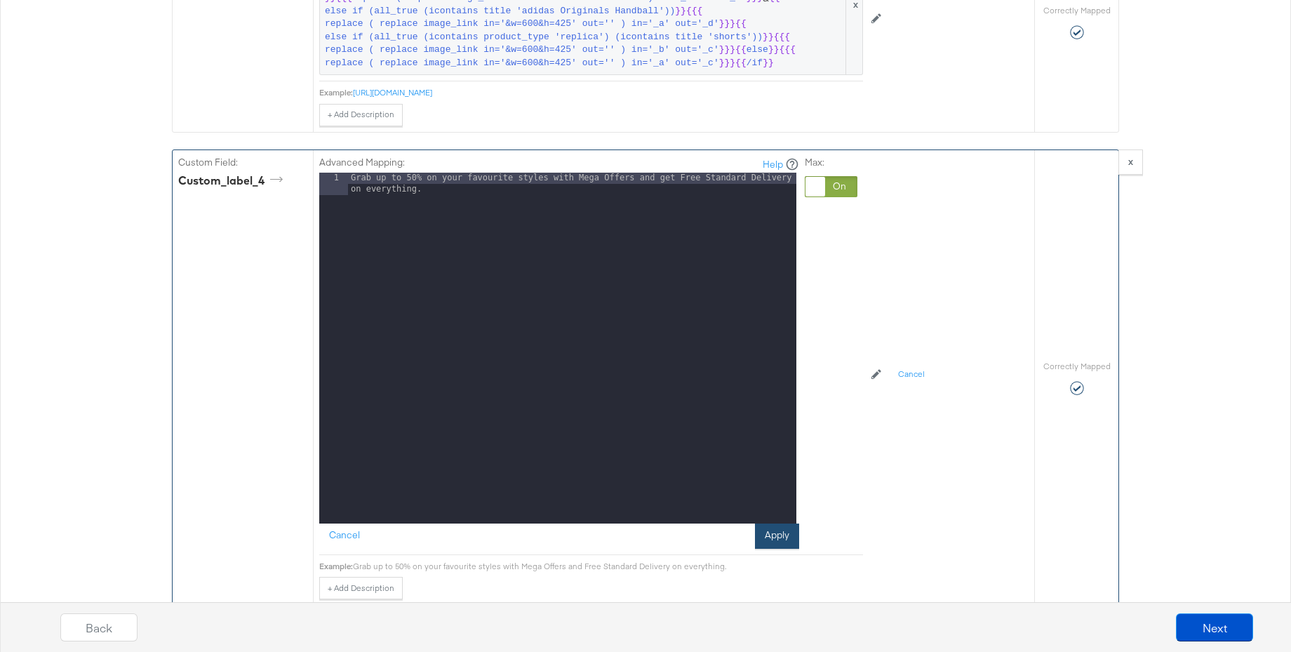
click at [784, 540] on button "Apply" at bounding box center [777, 535] width 44 height 25
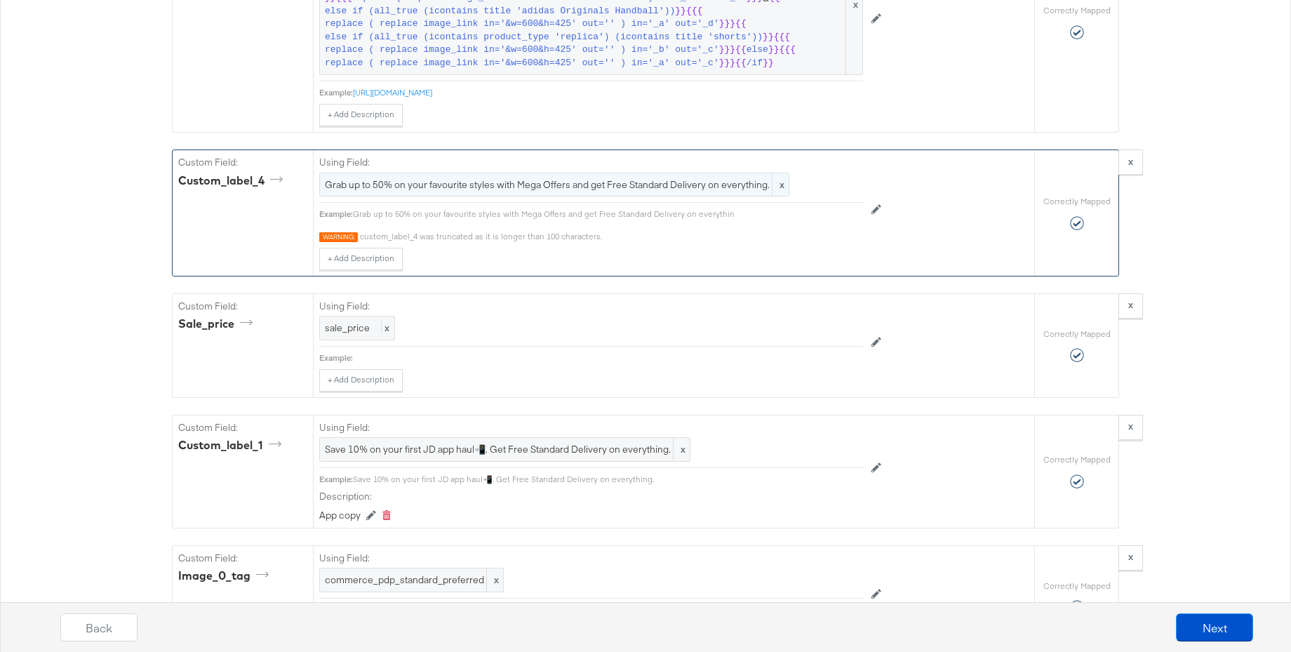
click at [439, 182] on span "Grab up to 50% on your favourite styles with Mega Offers and get Free Standard …" at bounding box center [554, 184] width 459 height 13
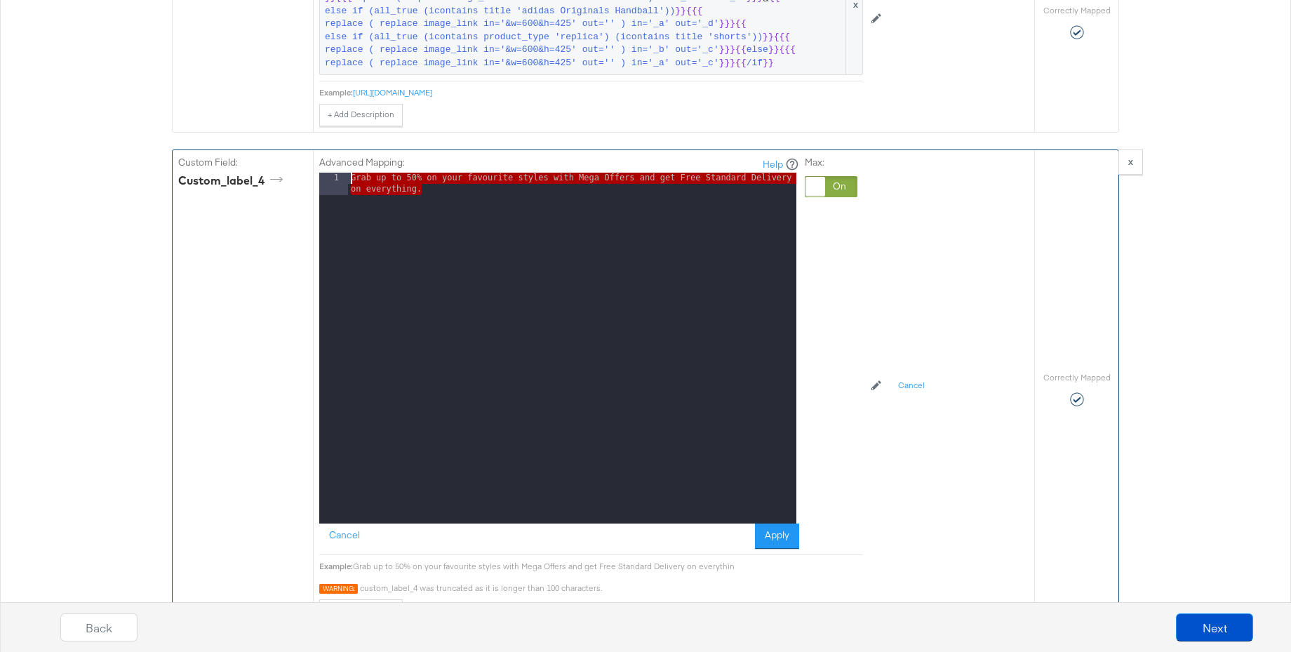
drag, startPoint x: 379, startPoint y: 185, endPoint x: 279, endPoint y: 165, distance: 102.2
click at [279, 165] on div "Custom Field: custom_label_4 Advanced Mapping: Help 1 Grab up to 50% on your fa…" at bounding box center [604, 388] width 862 height 477
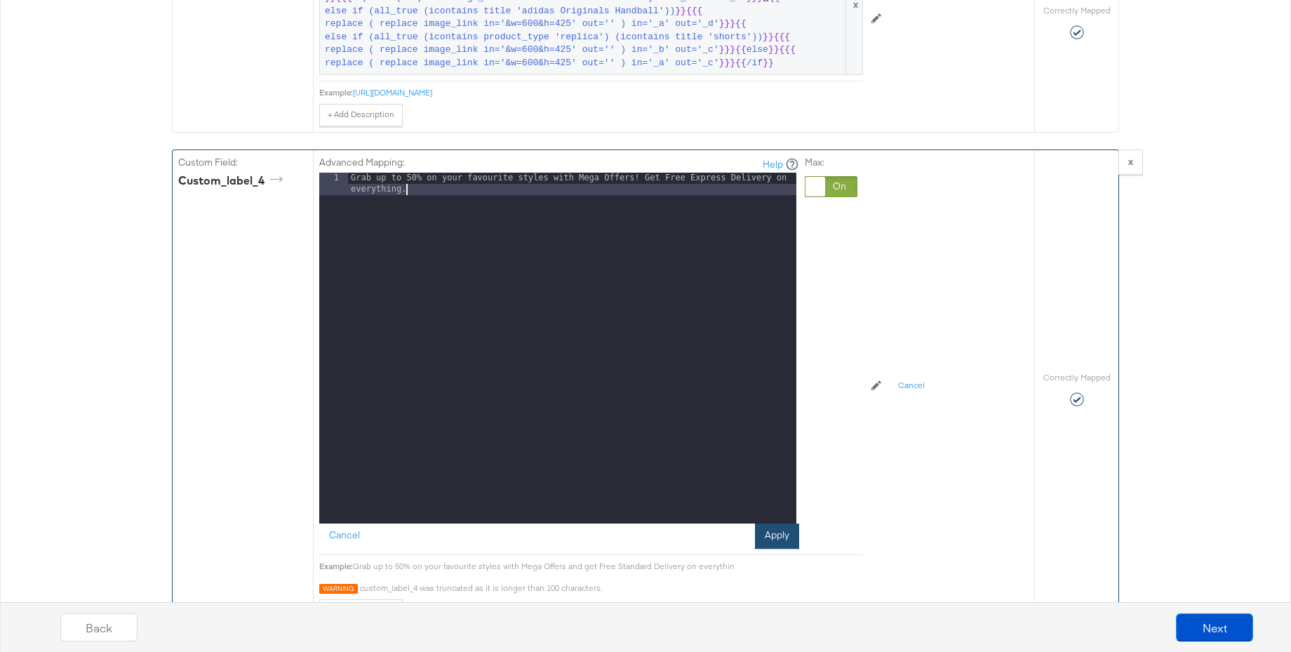
click at [775, 537] on button "Apply" at bounding box center [777, 535] width 44 height 25
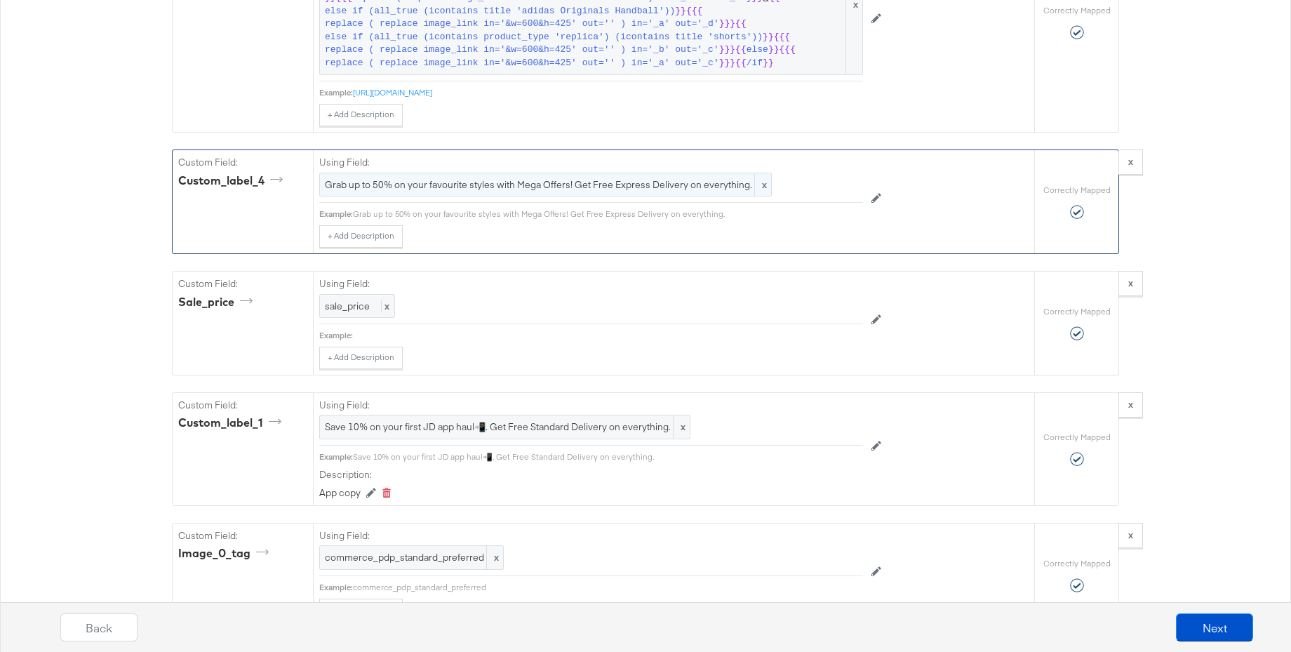
click at [582, 190] on span "Grab up to 50% on your favourite styles with Mega Offers! Get Free Express Deli…" at bounding box center [545, 184] width 441 height 13
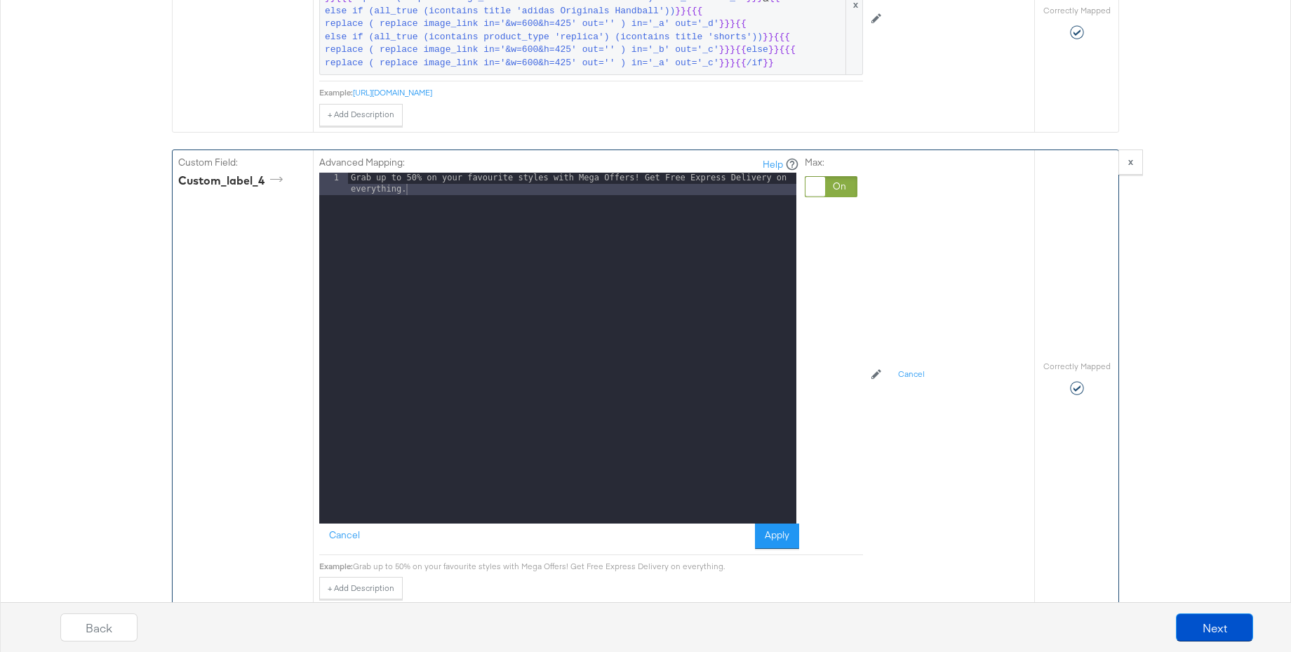
click at [723, 181] on div "Grab up to 50% on your favourite styles with Mega Offers! Get Free Express Deli…" at bounding box center [572, 371] width 448 height 396
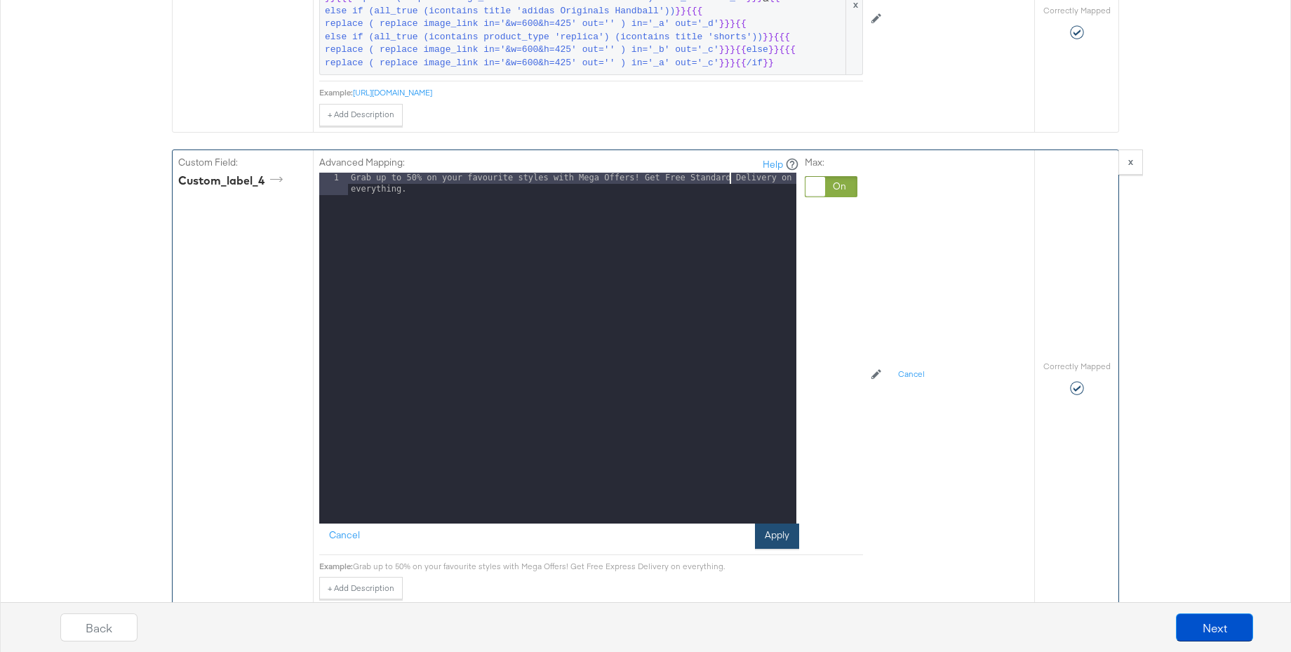
click at [763, 535] on button "Apply" at bounding box center [777, 535] width 44 height 25
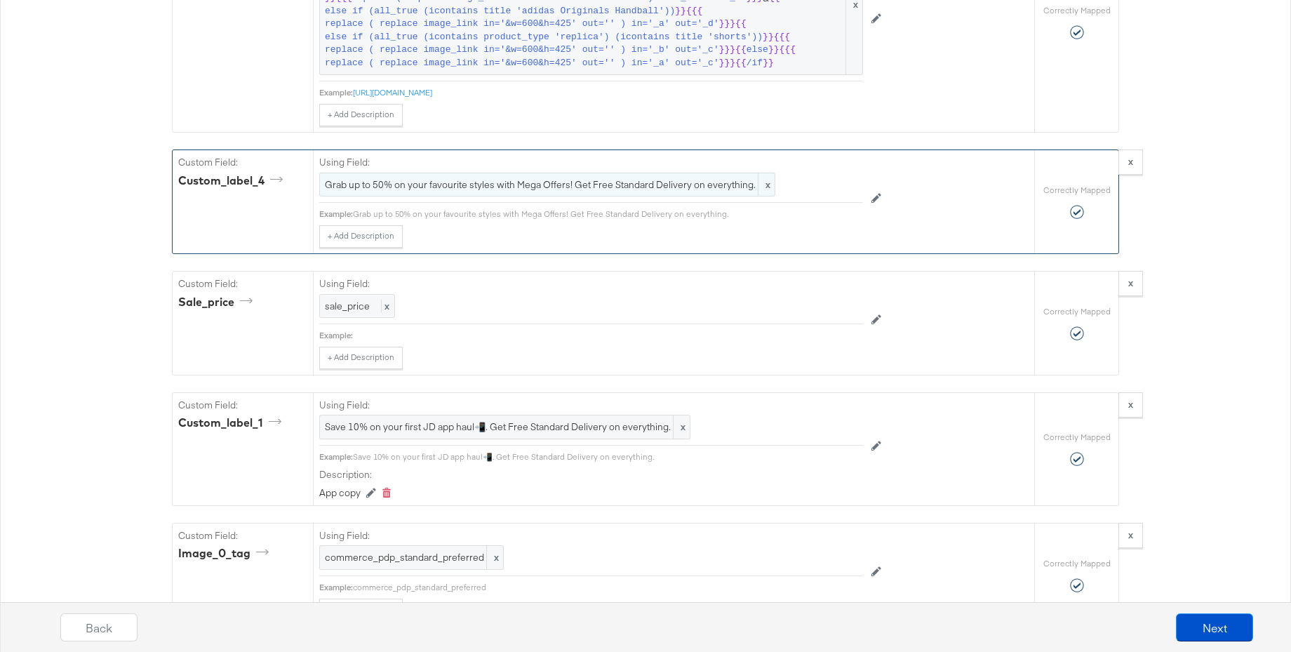
click at [627, 187] on span "Grab up to 50% on your favourite styles with Mega Offers! Get Free Standard Del…" at bounding box center [547, 184] width 445 height 13
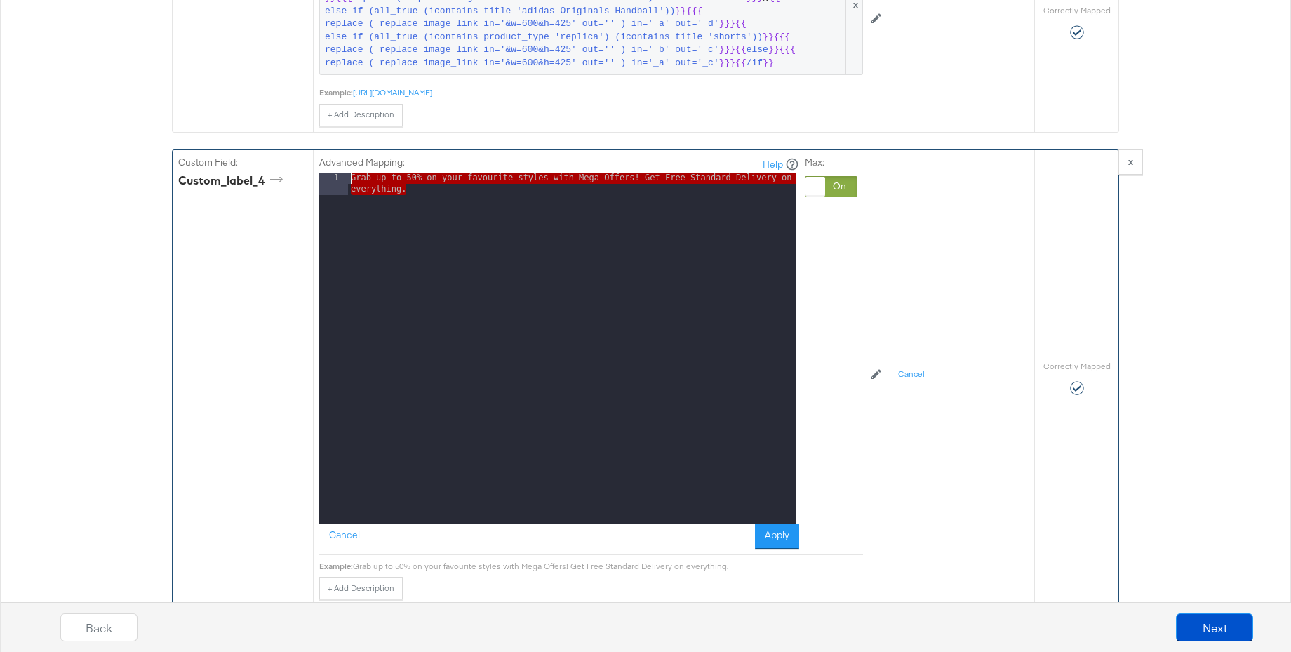
drag, startPoint x: 439, startPoint y: 203, endPoint x: 300, endPoint y: 166, distance: 144.0
click at [300, 166] on div "Custom Field: custom_label_4 Advanced Mapping: Help 1 Grab up to 50% on your fa…" at bounding box center [604, 377] width 862 height 455
click at [346, 531] on button "Cancel" at bounding box center [344, 535] width 51 height 25
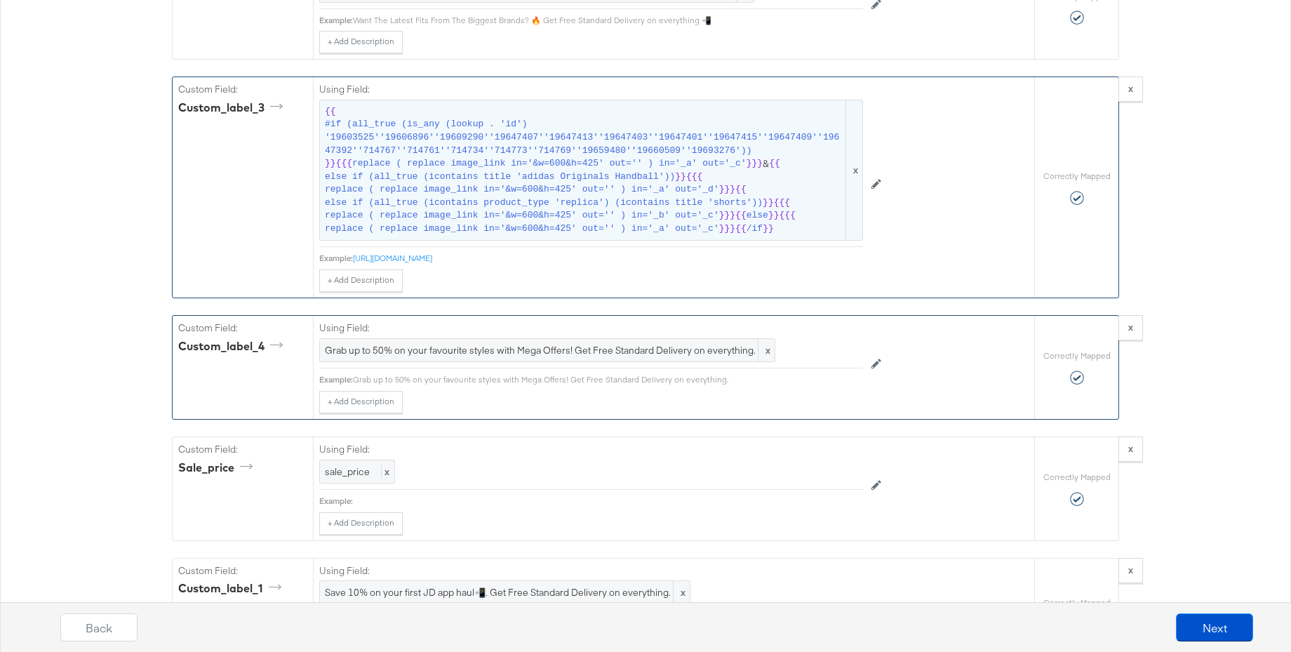
scroll to position [2029, 0]
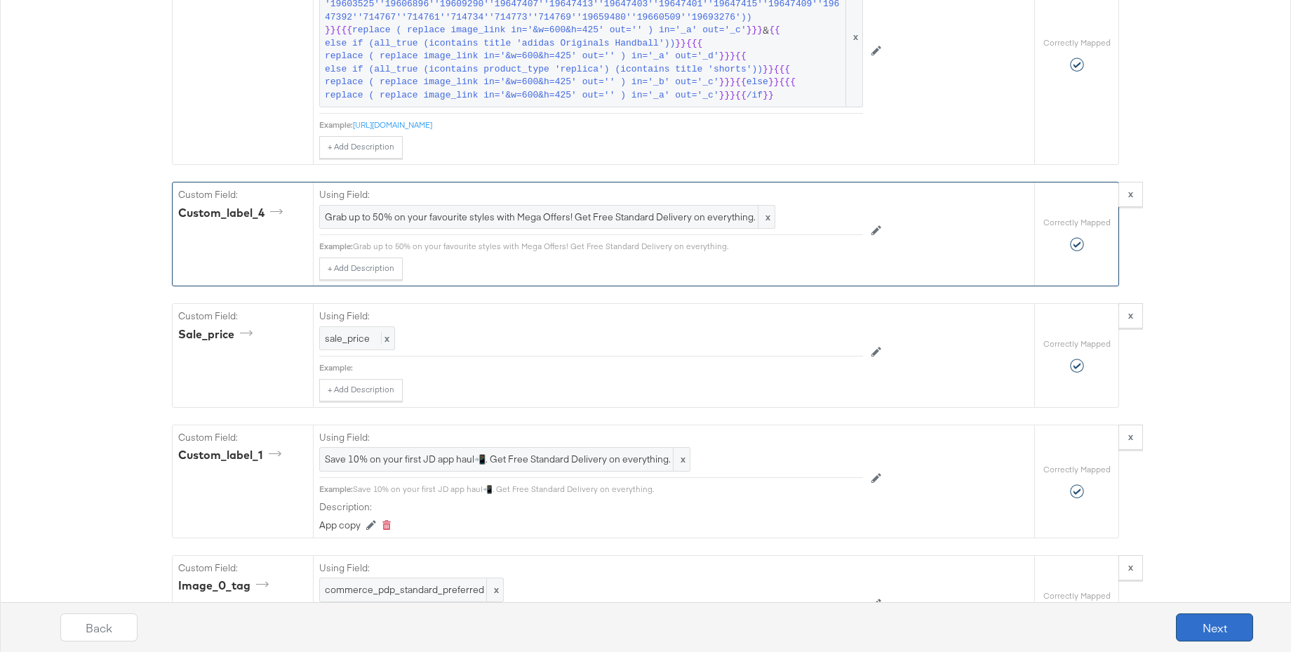
click at [1215, 622] on button "Next" at bounding box center [1214, 627] width 77 height 28
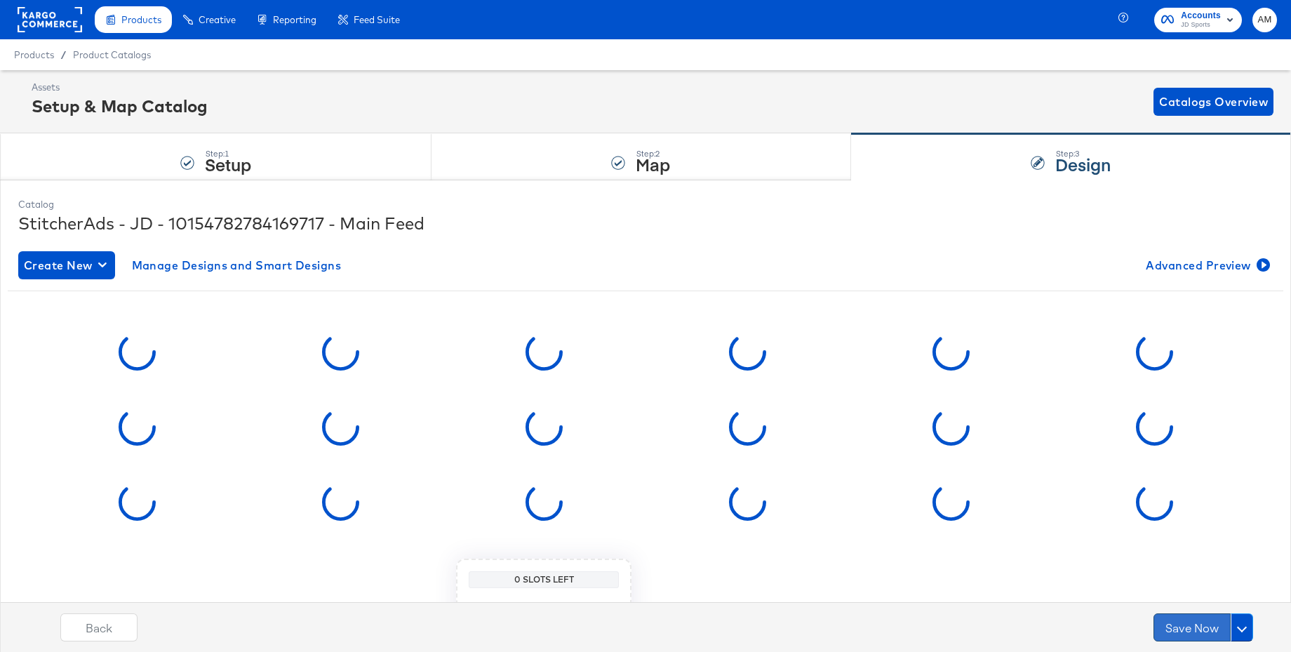
click at [1168, 630] on button "Save Now" at bounding box center [1192, 627] width 77 height 28
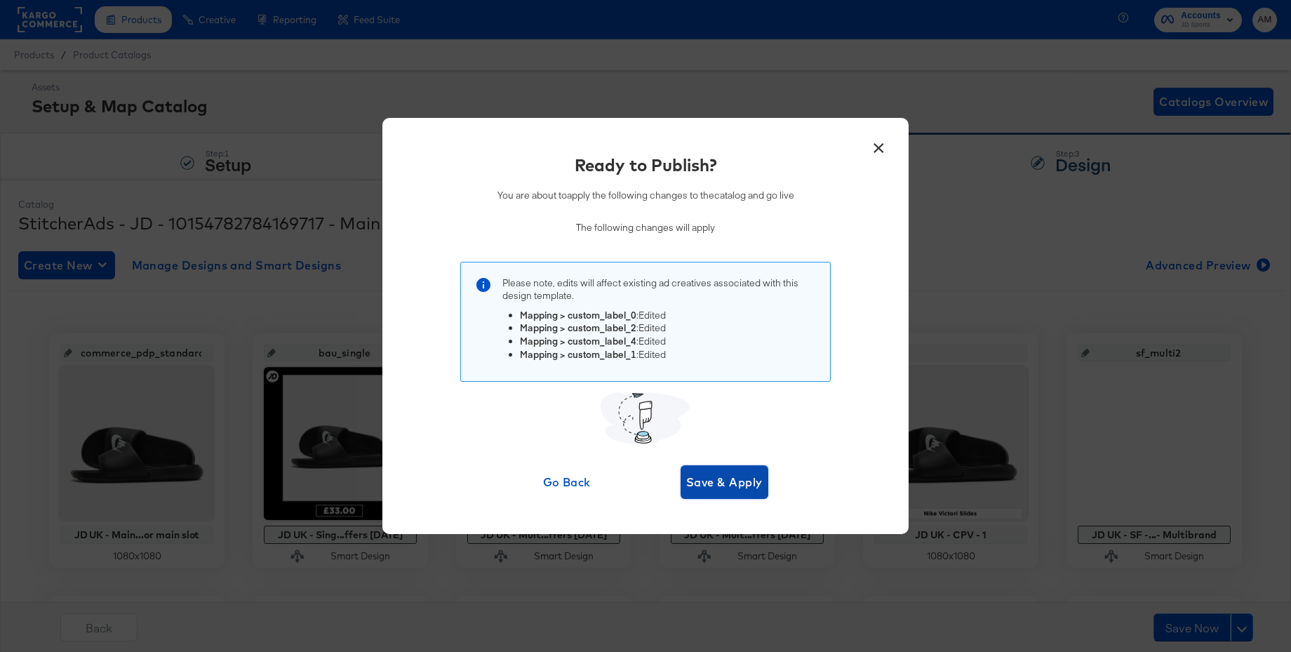
click at [725, 486] on span "Save & Apply" at bounding box center [724, 482] width 76 height 20
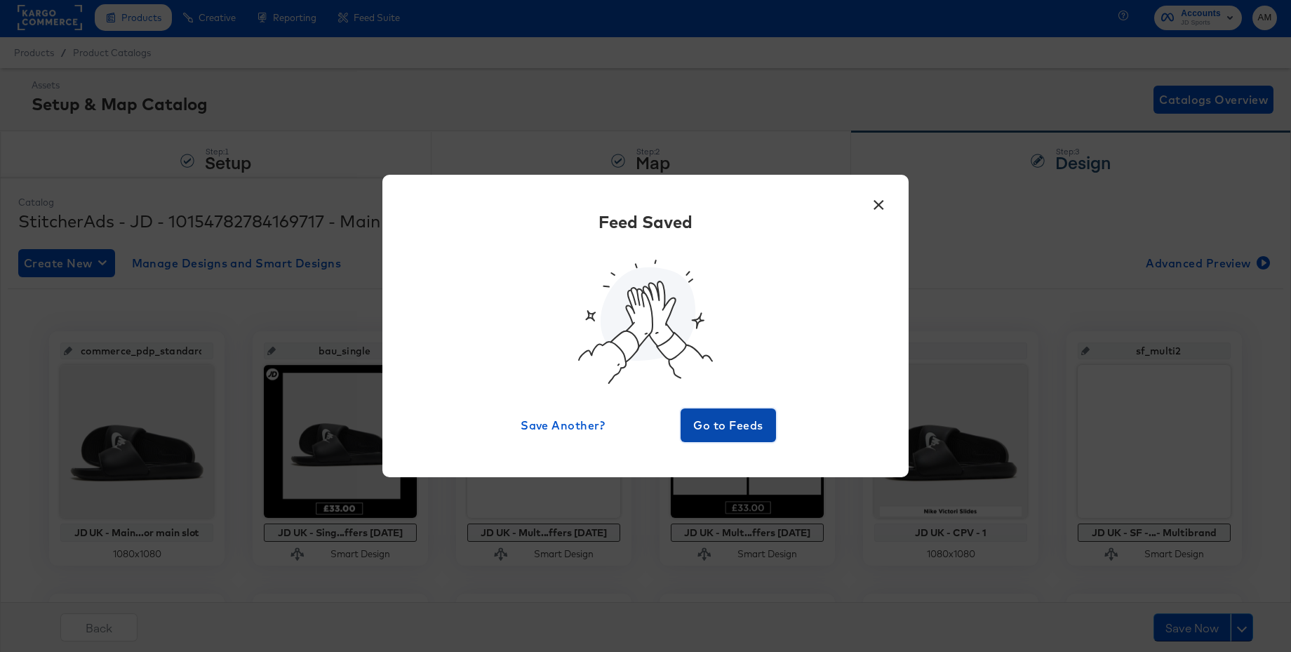
click at [712, 425] on span "Go to Feeds" at bounding box center [728, 425] width 84 height 20
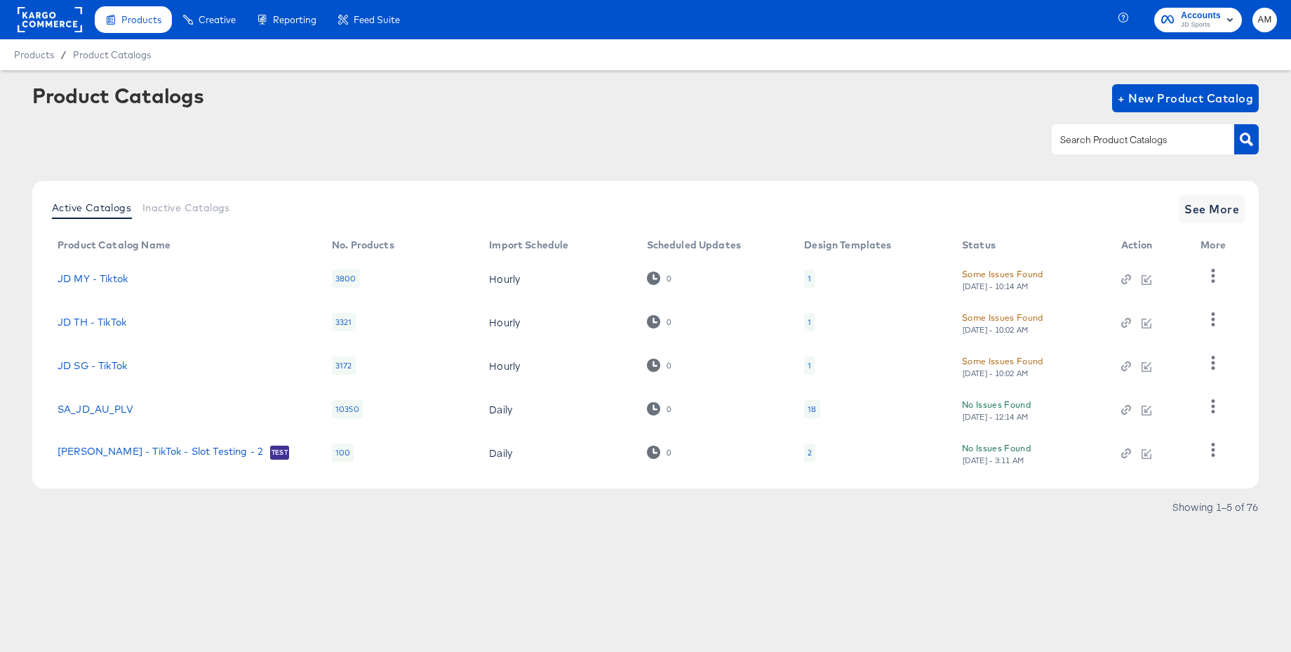
click at [1075, 139] on input "text" at bounding box center [1131, 140] width 149 height 16
type input "main"
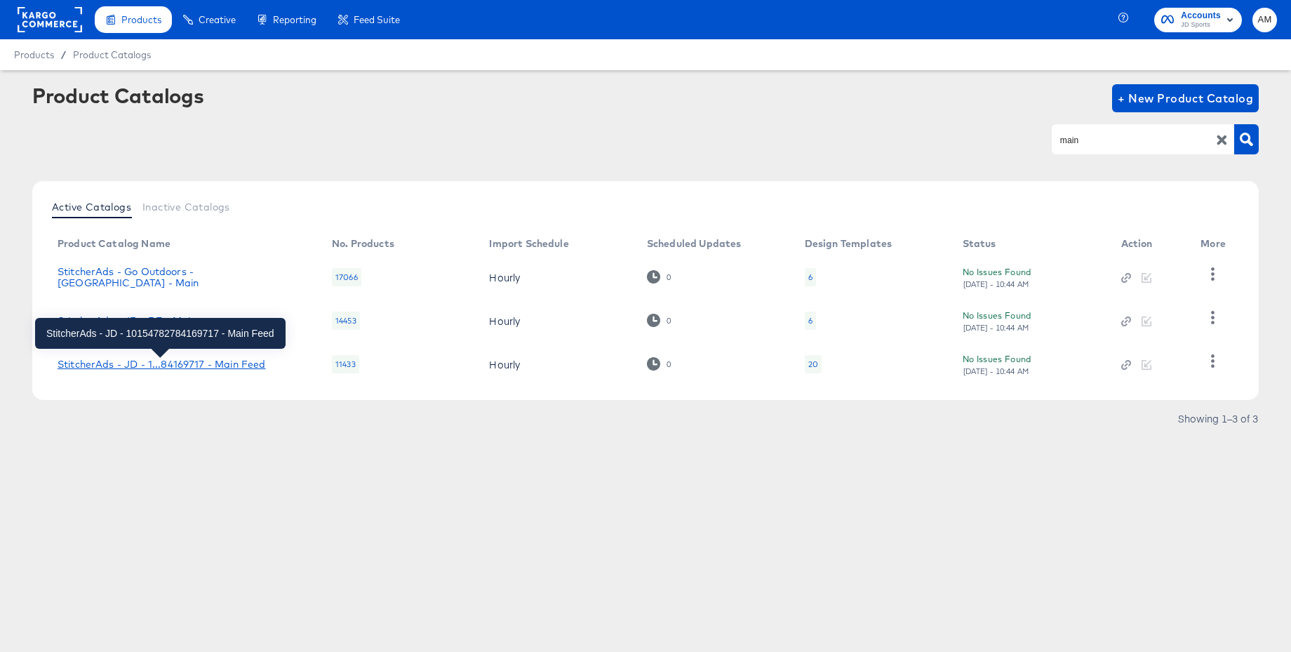
click at [163, 366] on div "StitcherAds - JD - 1...84169717 - Main Feed" at bounding box center [162, 364] width 208 height 11
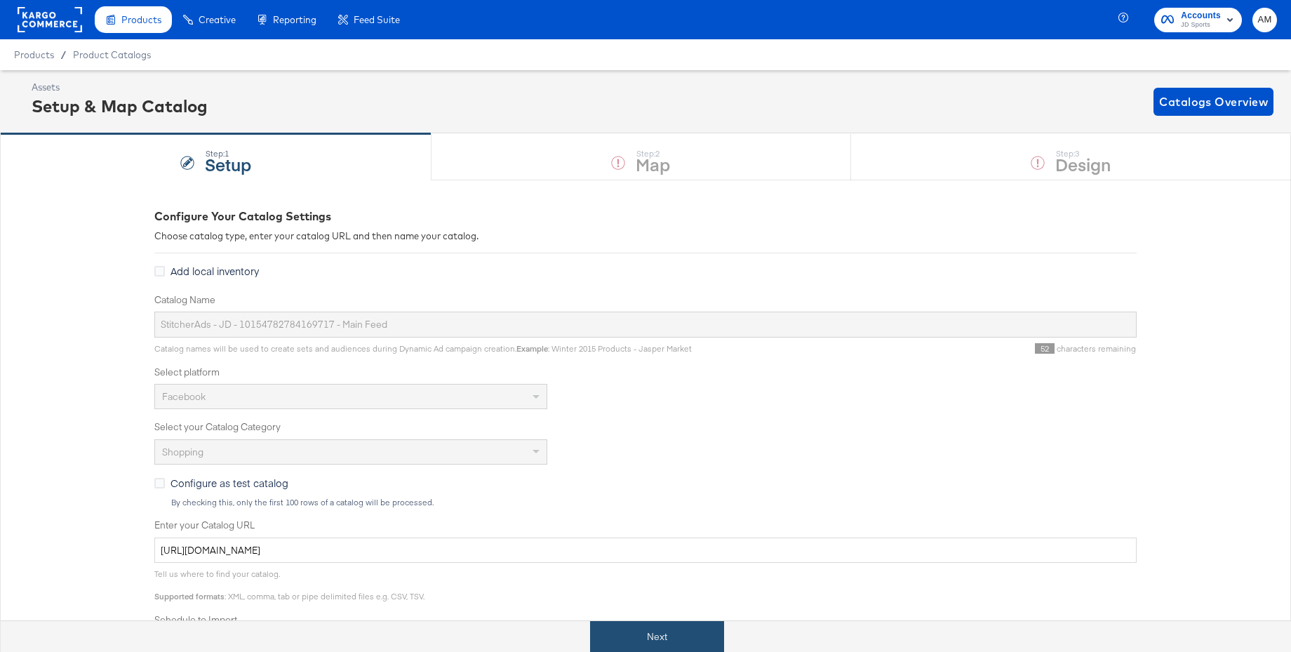
click at [660, 633] on button "Next" at bounding box center [657, 637] width 134 height 32
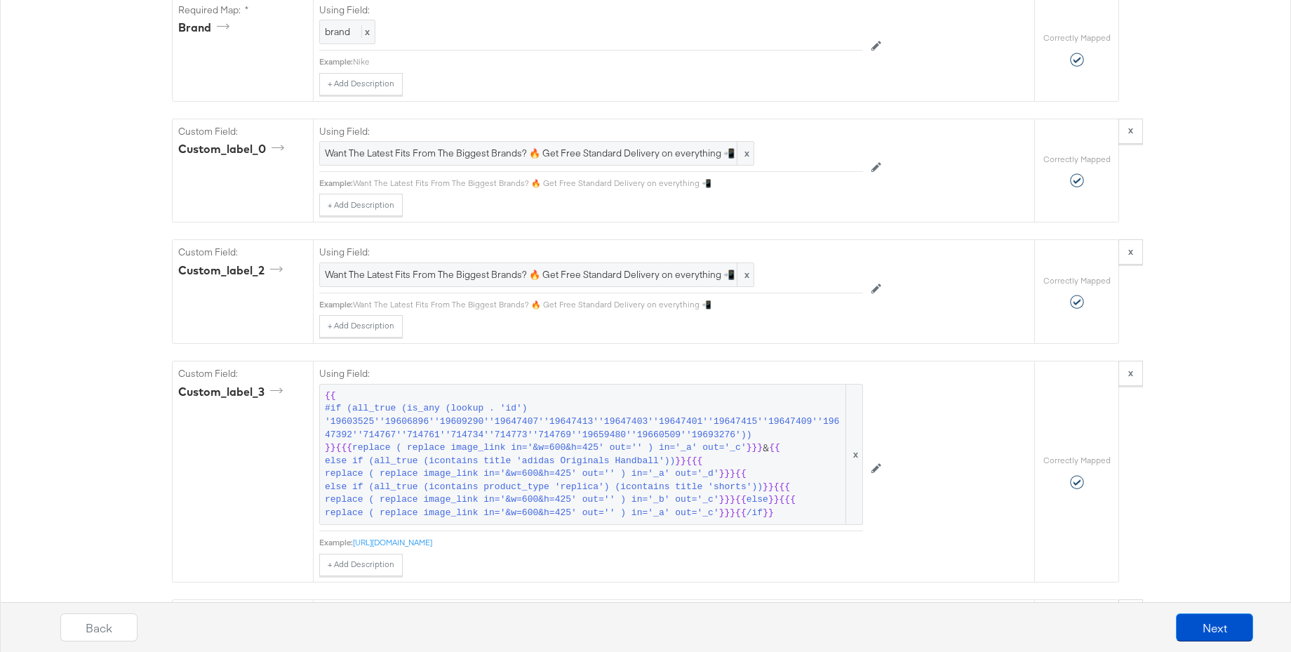
scroll to position [1603, 0]
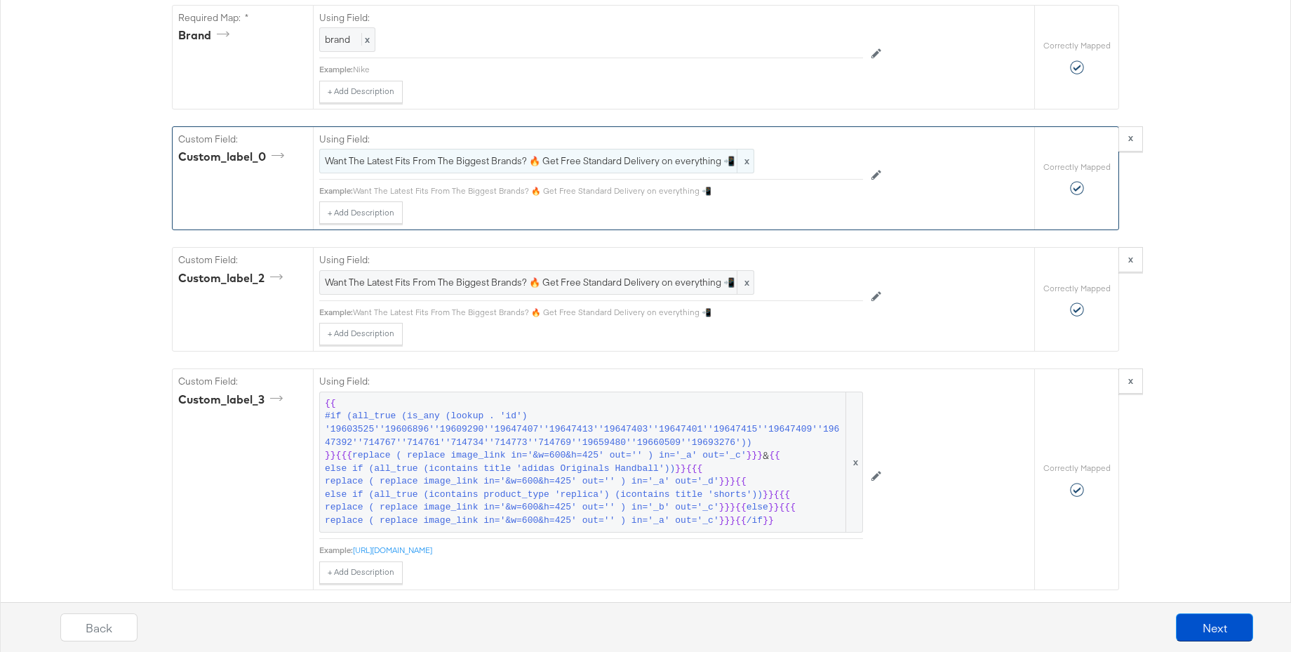
click at [482, 158] on span "Want The Latest Fits From The Biggest Brands? 🔥 Get Free Standard Delivery on e…" at bounding box center [537, 160] width 424 height 13
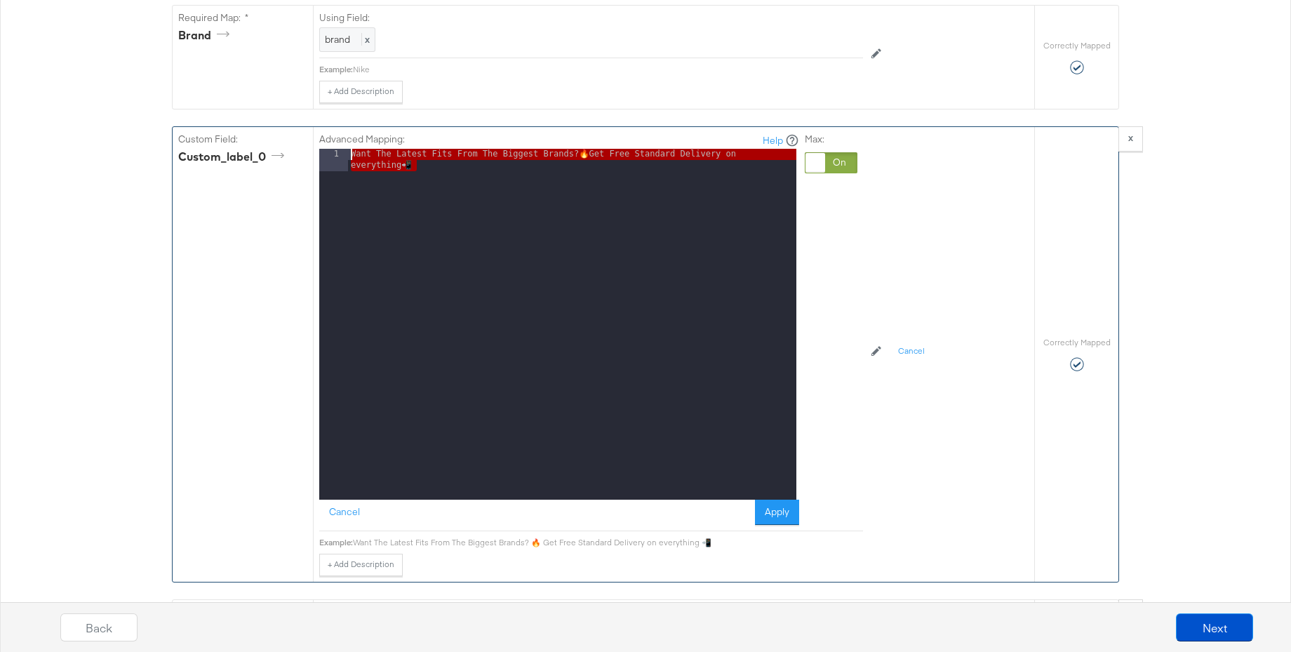
drag, startPoint x: 453, startPoint y: 178, endPoint x: 293, endPoint y: 147, distance: 162.1
click at [293, 147] on div "Custom Field: custom_label_0 Advanced Mapping: Help 1 Want The Latest Fits From…" at bounding box center [604, 354] width 862 height 455
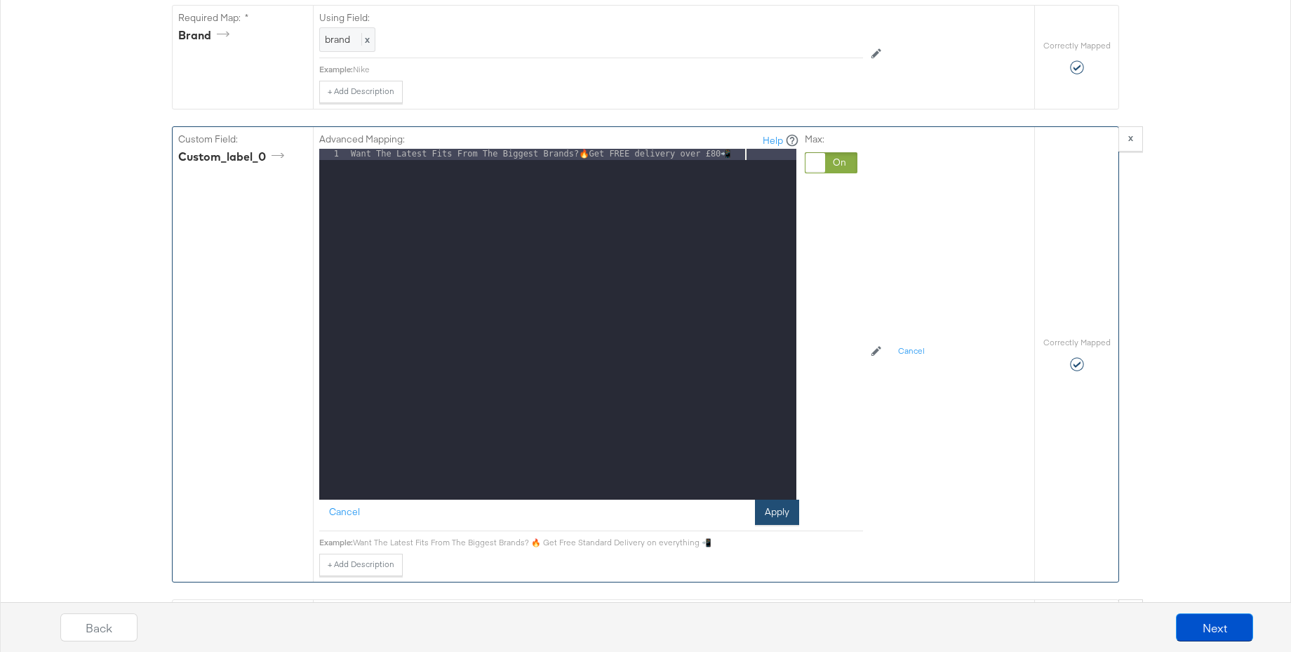
click at [773, 507] on button "Apply" at bounding box center [777, 512] width 44 height 25
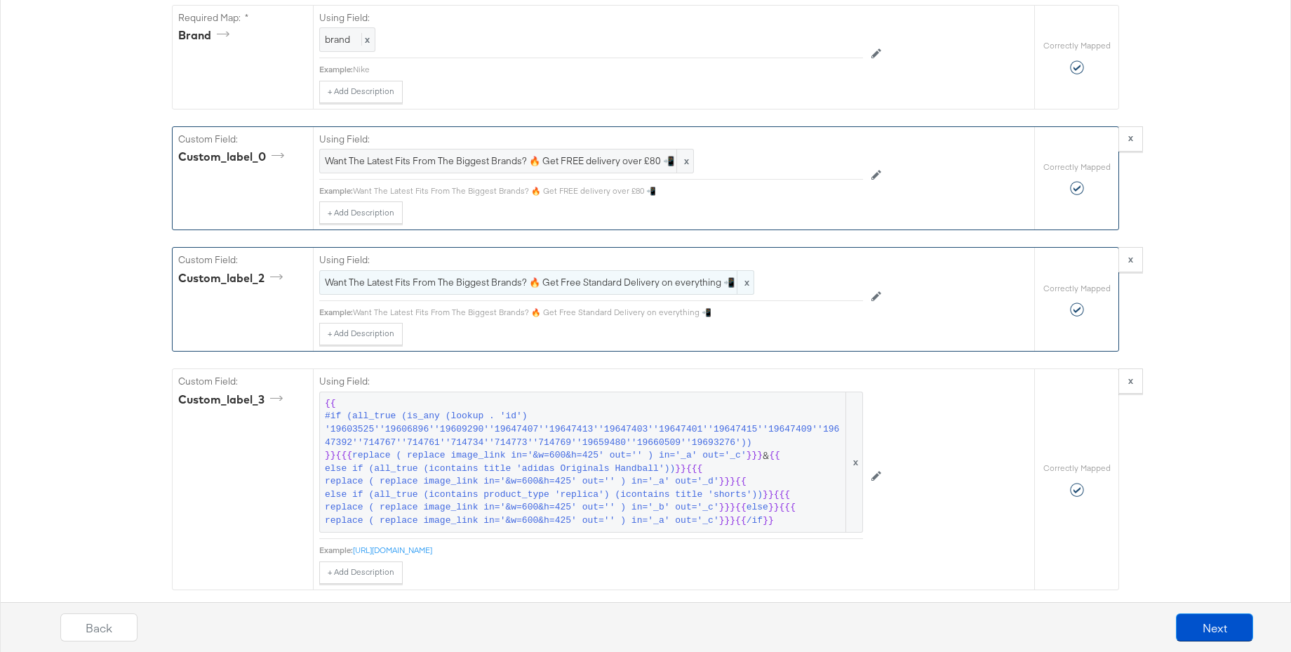
click at [549, 284] on span "Want The Latest Fits From The Biggest Brands? 🔥 Get Free Standard Delivery on e…" at bounding box center [537, 282] width 424 height 13
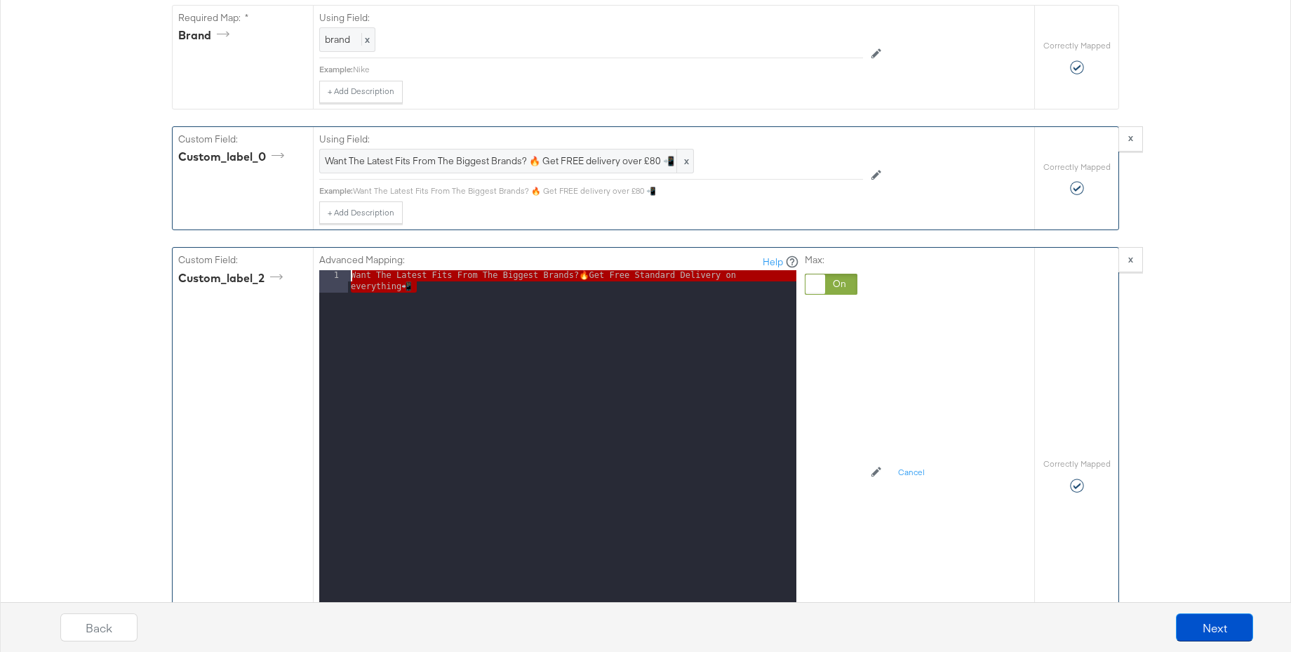
drag, startPoint x: 455, startPoint y: 303, endPoint x: 307, endPoint y: 274, distance: 150.8
click at [307, 274] on div "Custom Field: custom_label_2 Advanced Mapping: Help 1 Want The Latest Fits From…" at bounding box center [604, 475] width 862 height 455
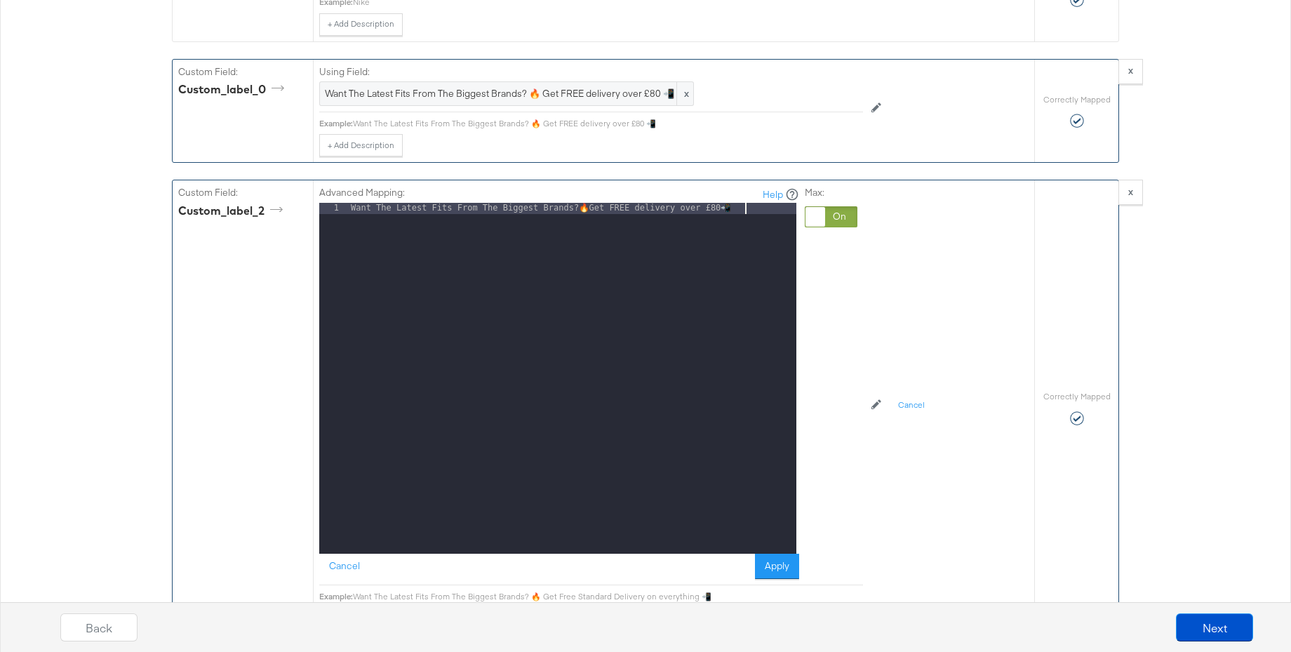
scroll to position [1732, 0]
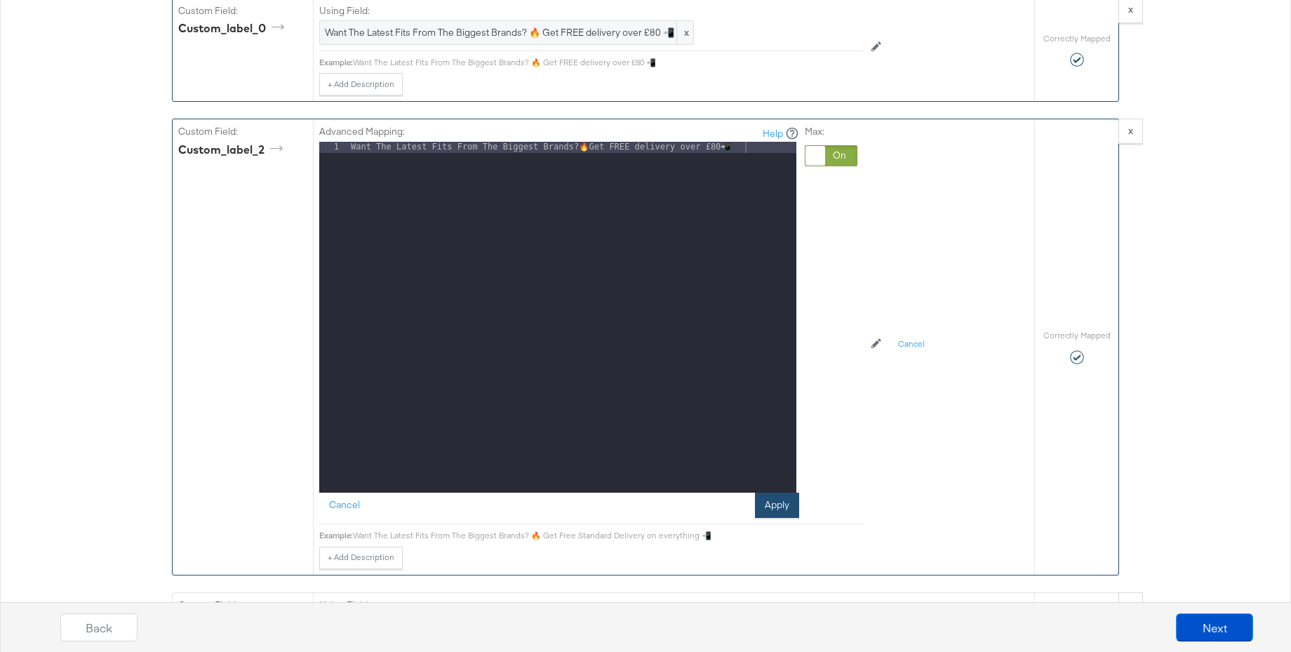
click at [777, 507] on button "Apply" at bounding box center [777, 505] width 44 height 25
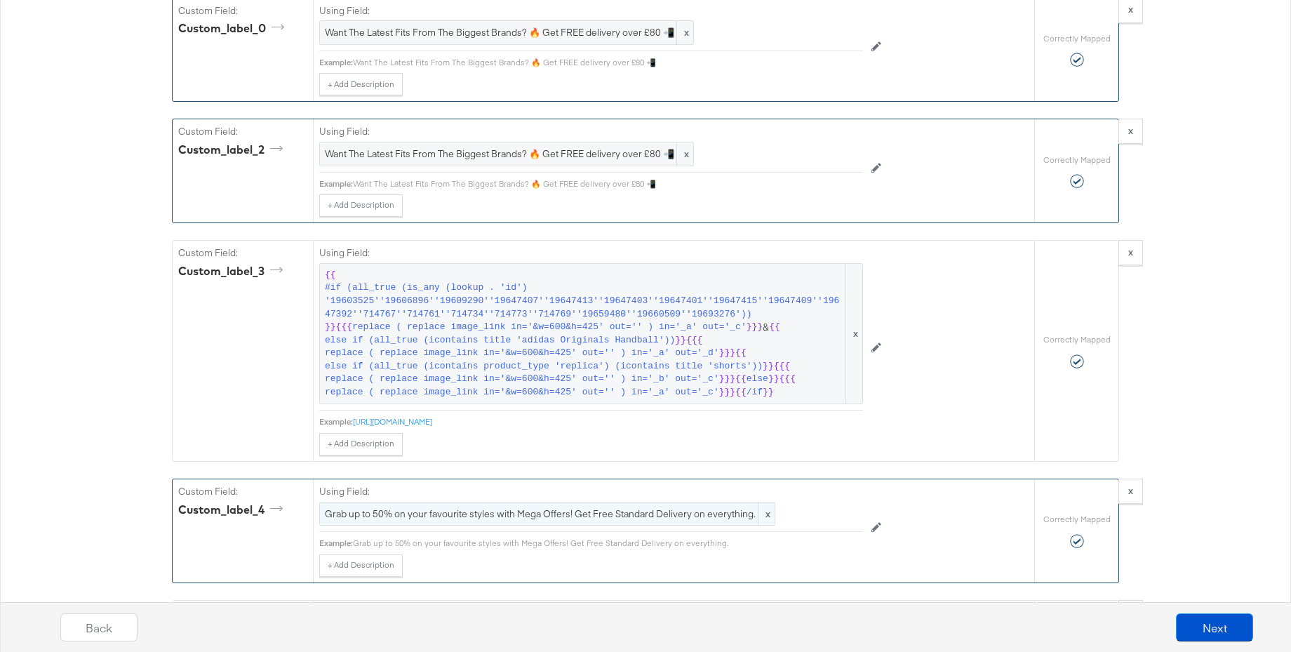
click at [507, 516] on span "Grab up to 50% on your favourite styles with Mega Offers! Get Free Standard Del…" at bounding box center [547, 513] width 445 height 13
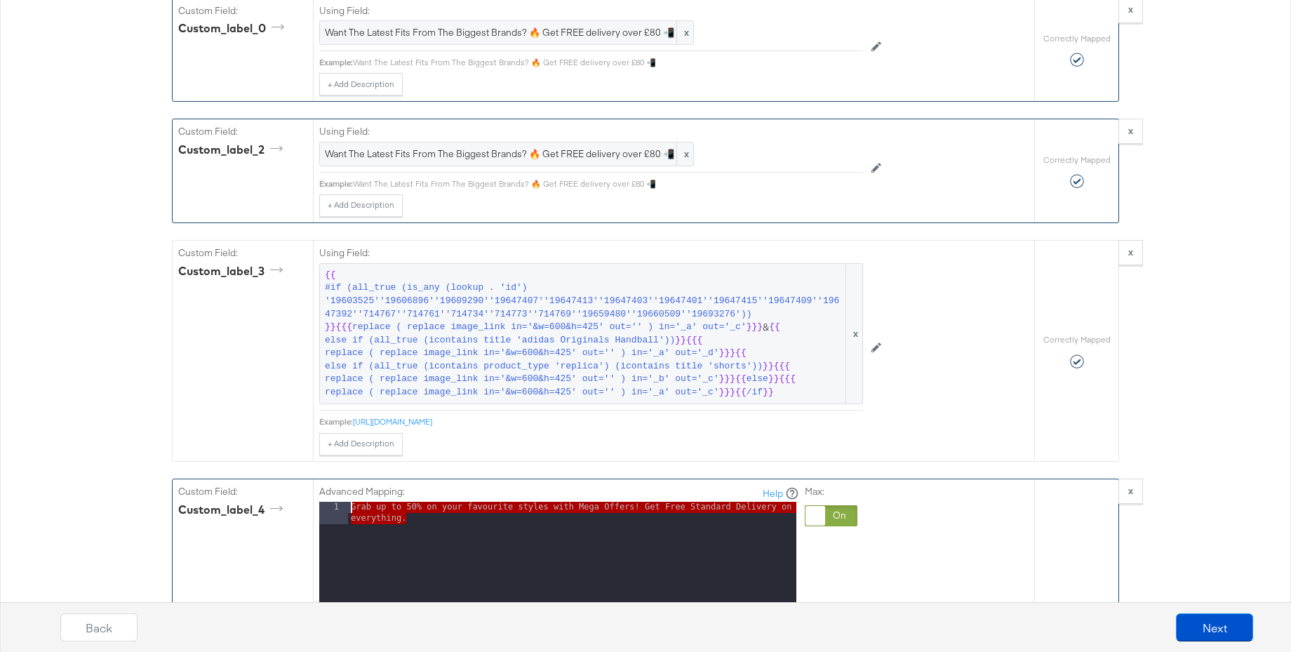
drag, startPoint x: 451, startPoint y: 529, endPoint x: 320, endPoint y: 505, distance: 133.4
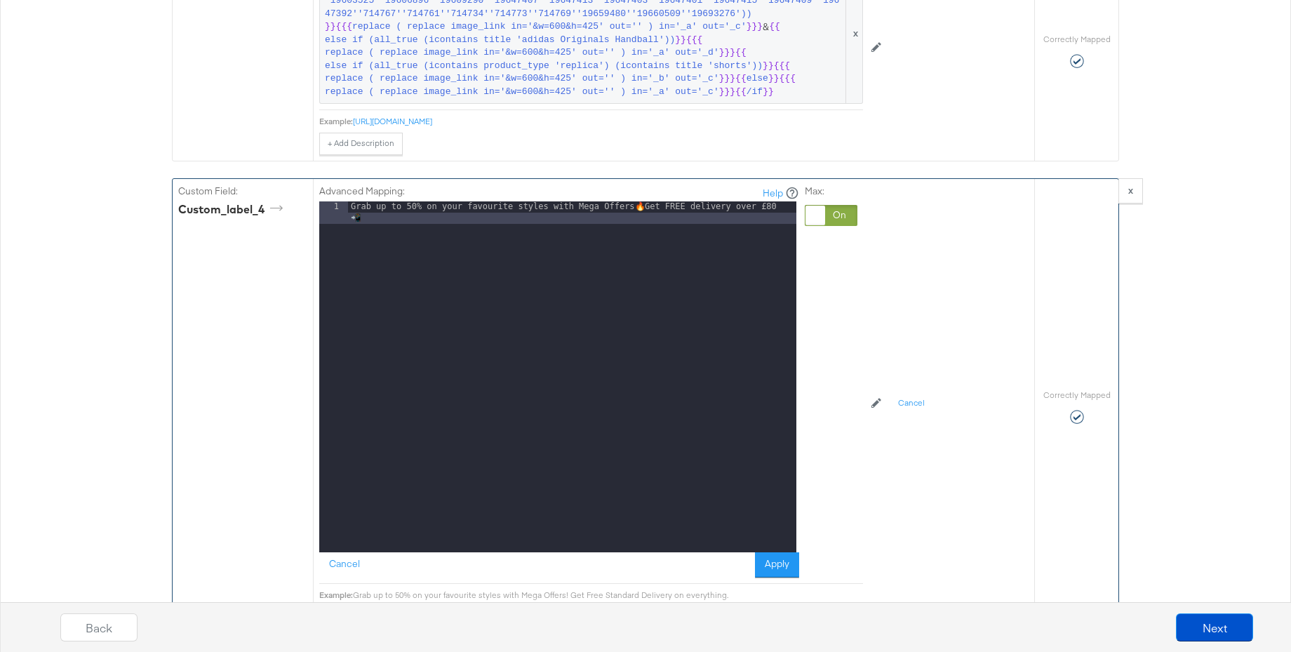
scroll to position [2034, 0]
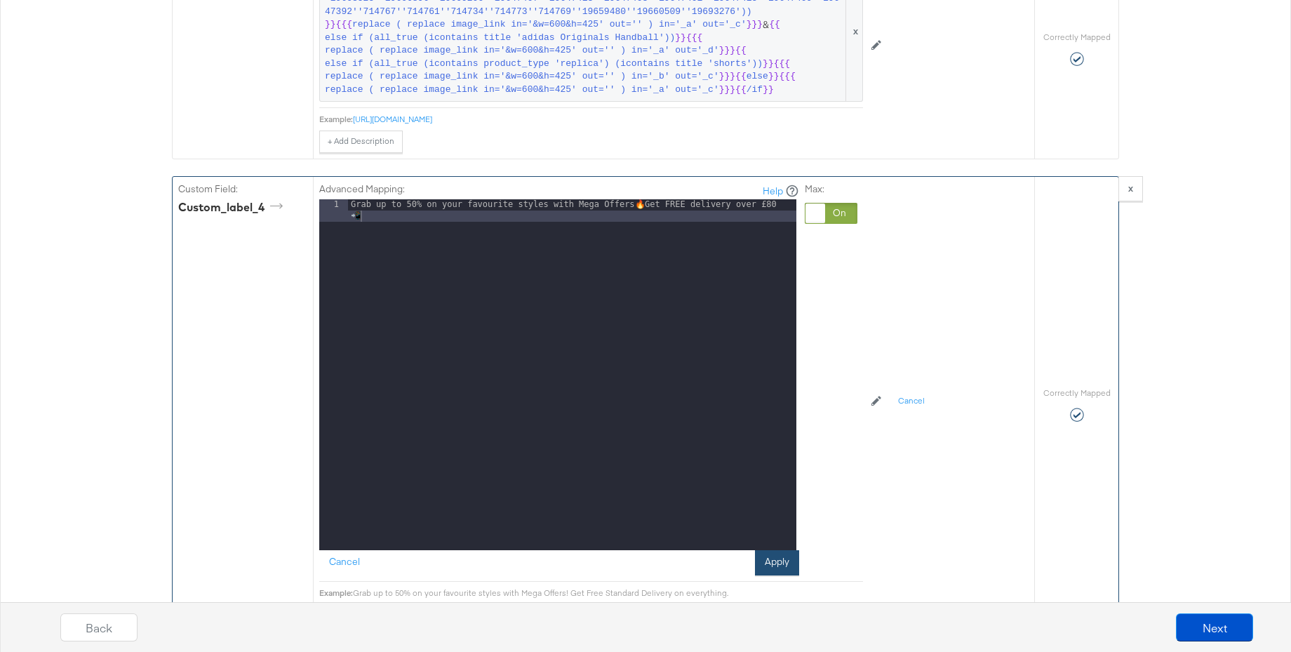
click at [773, 565] on button "Apply" at bounding box center [777, 562] width 44 height 25
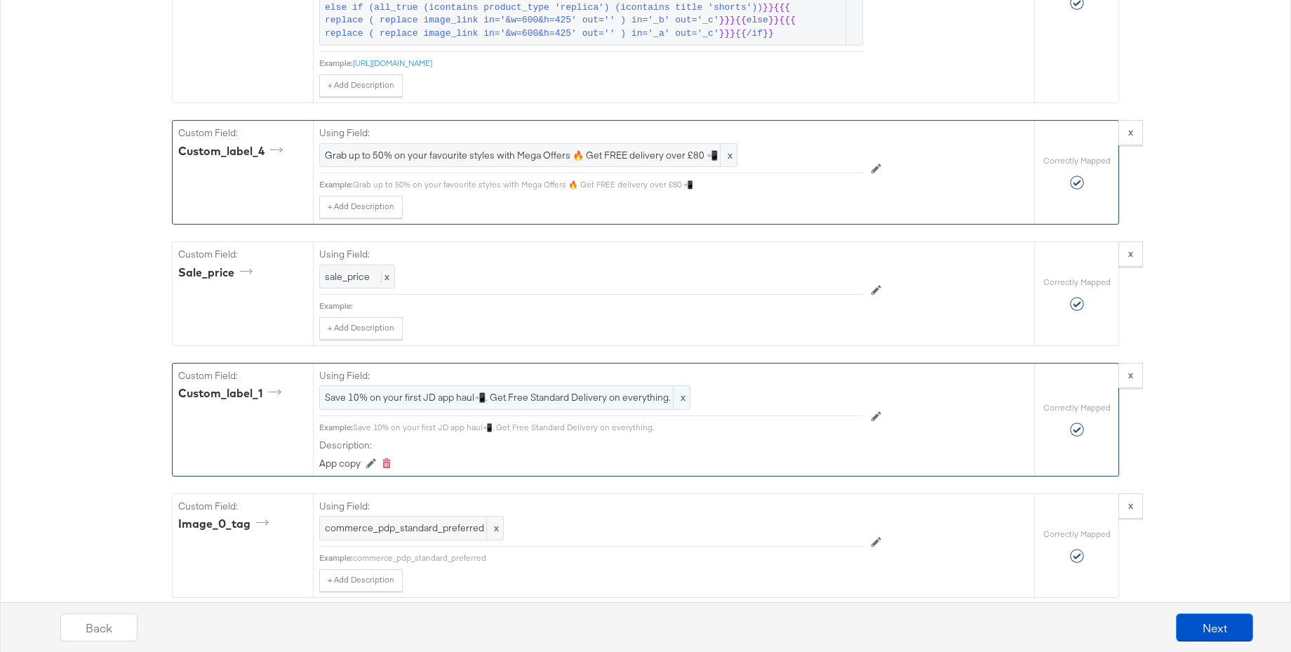
scroll to position [2083, 0]
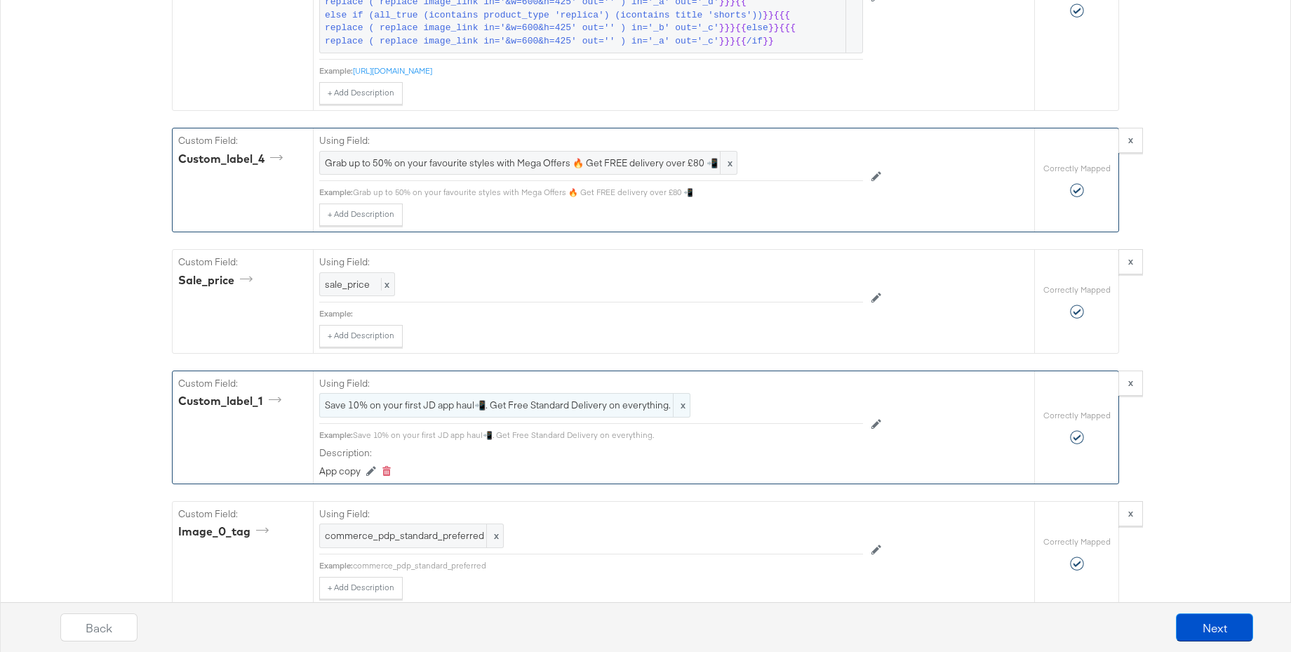
click at [453, 410] on span "Save 10% on your first JD app haul📲. Get Free Standard Delivery on everything." at bounding box center [505, 405] width 360 height 13
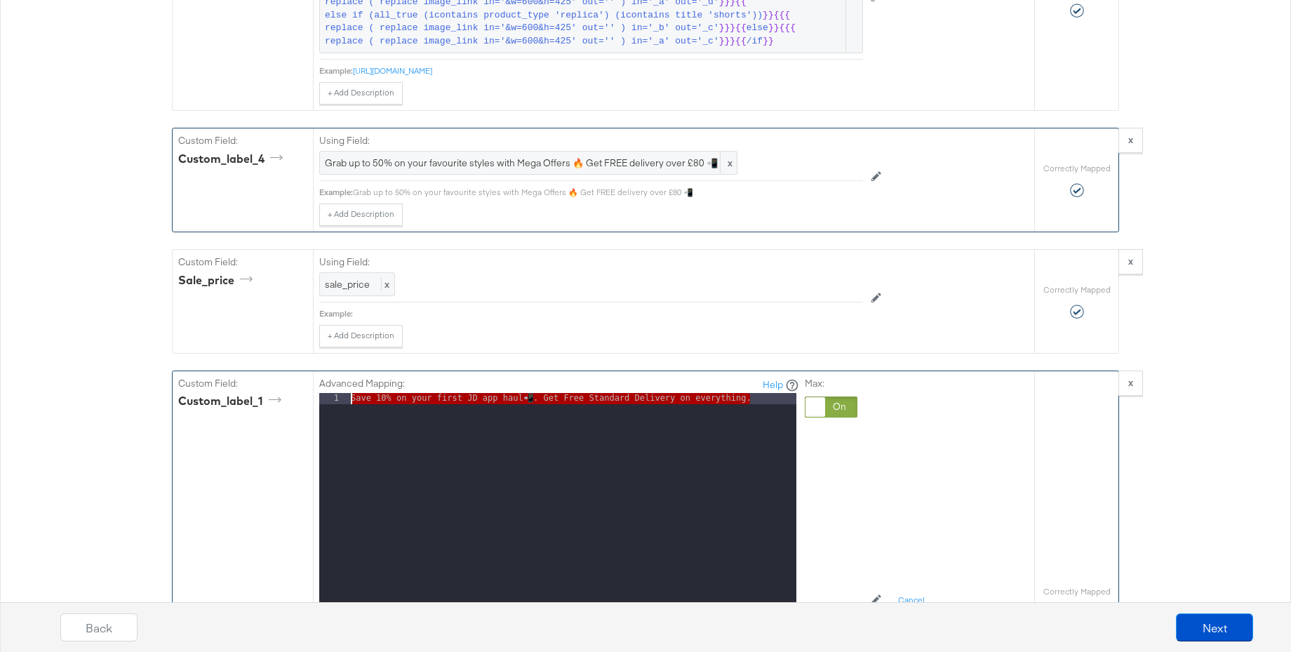
drag, startPoint x: 768, startPoint y: 401, endPoint x: 262, endPoint y: 392, distance: 506.0
click at [262, 392] on div "Custom Field: custom_label_1 Advanced Mapping: Help 1 Save 10% on your first JD…" at bounding box center [604, 603] width 862 height 464
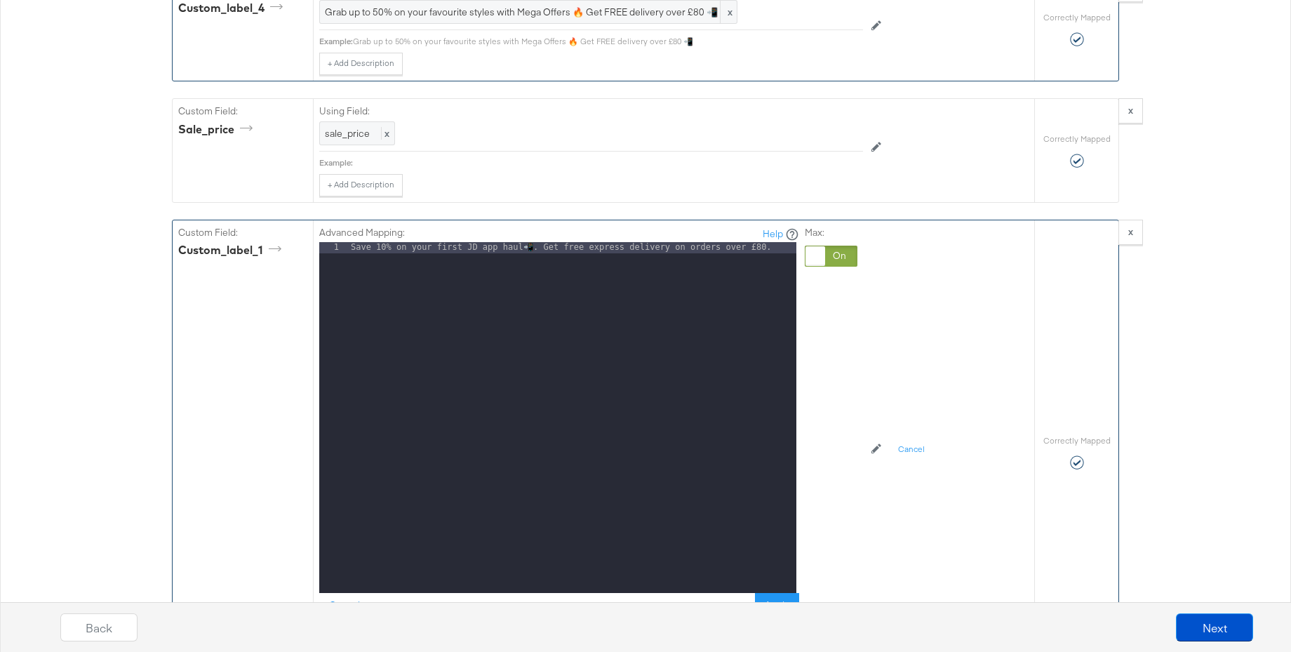
scroll to position [2294, 0]
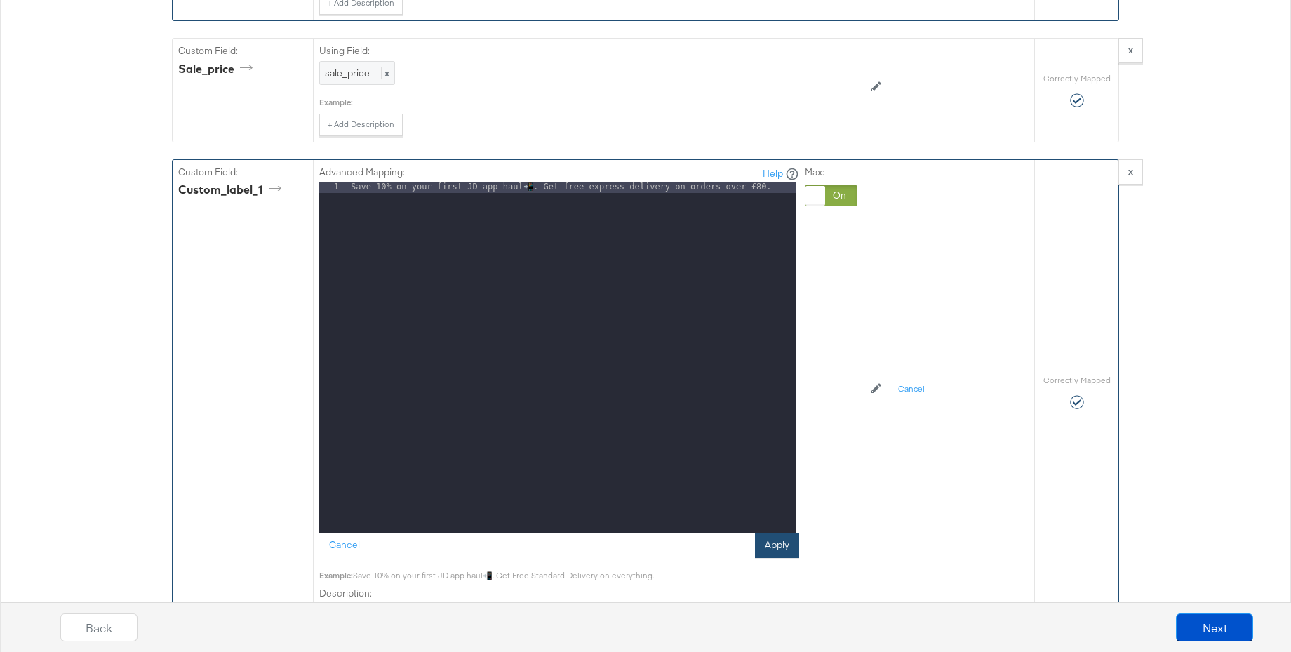
click at [773, 536] on button "Apply" at bounding box center [777, 545] width 44 height 25
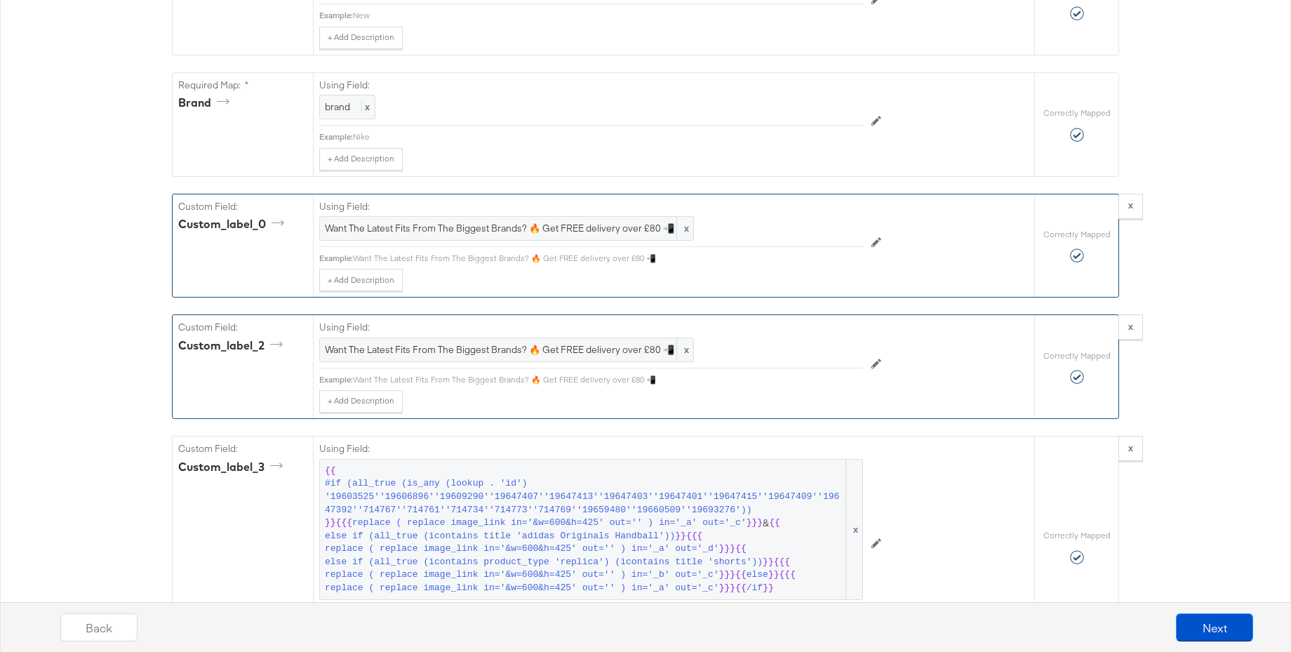
scroll to position [1528, 0]
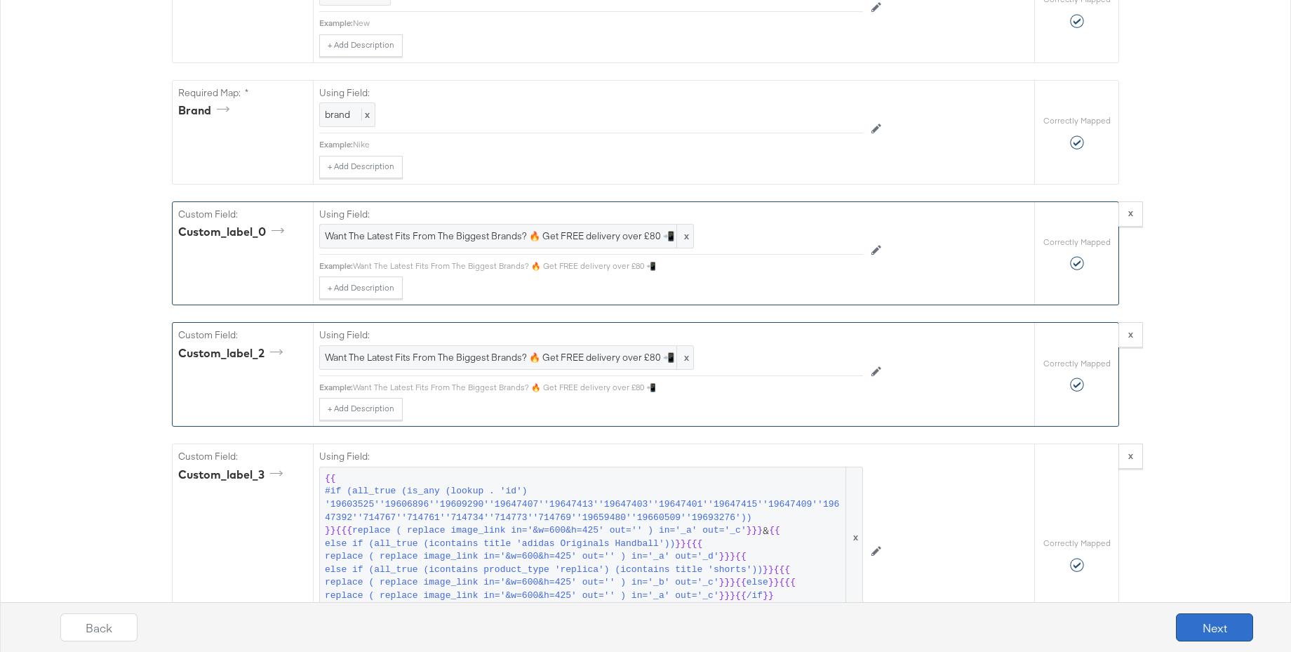
click at [1208, 631] on button "Next" at bounding box center [1214, 627] width 77 height 28
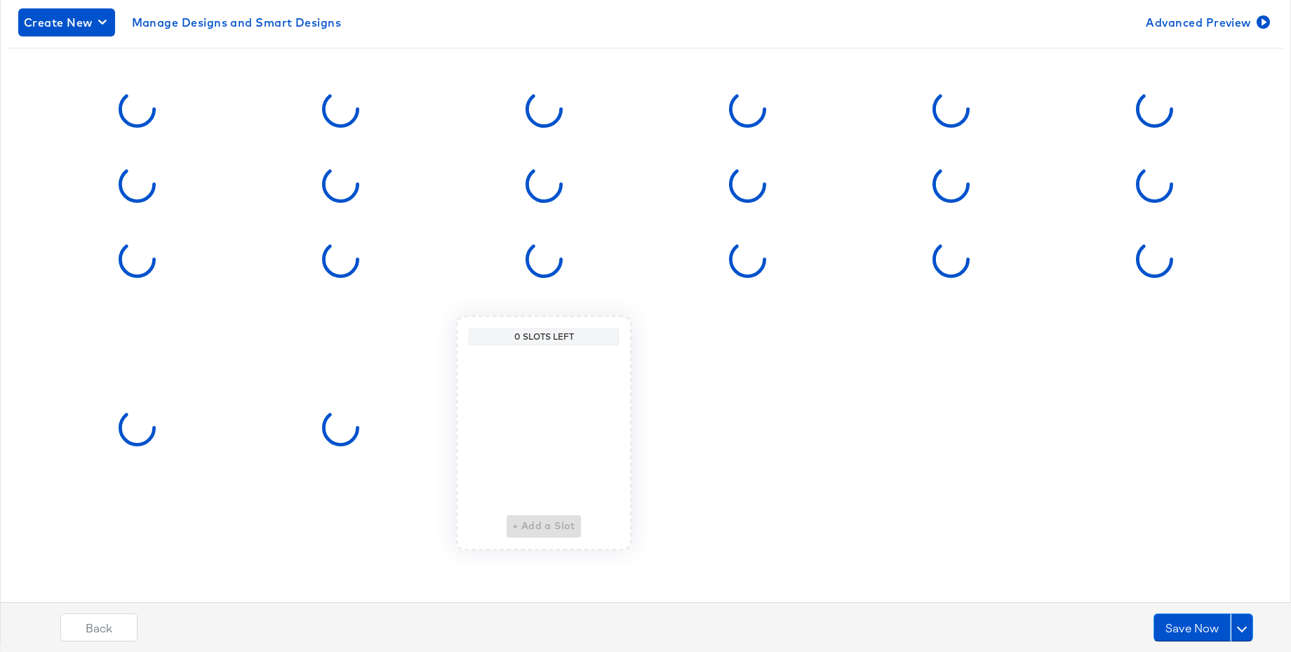
scroll to position [0, 0]
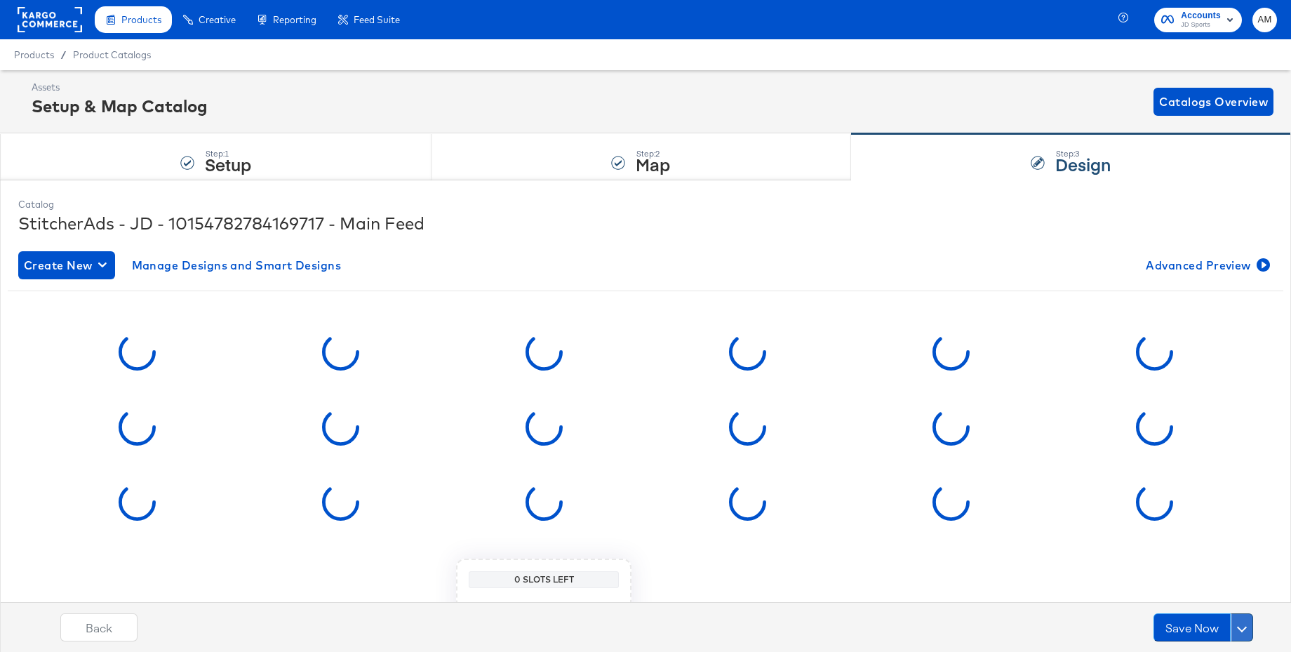
click at [1243, 628] on span at bounding box center [1242, 627] width 10 height 10
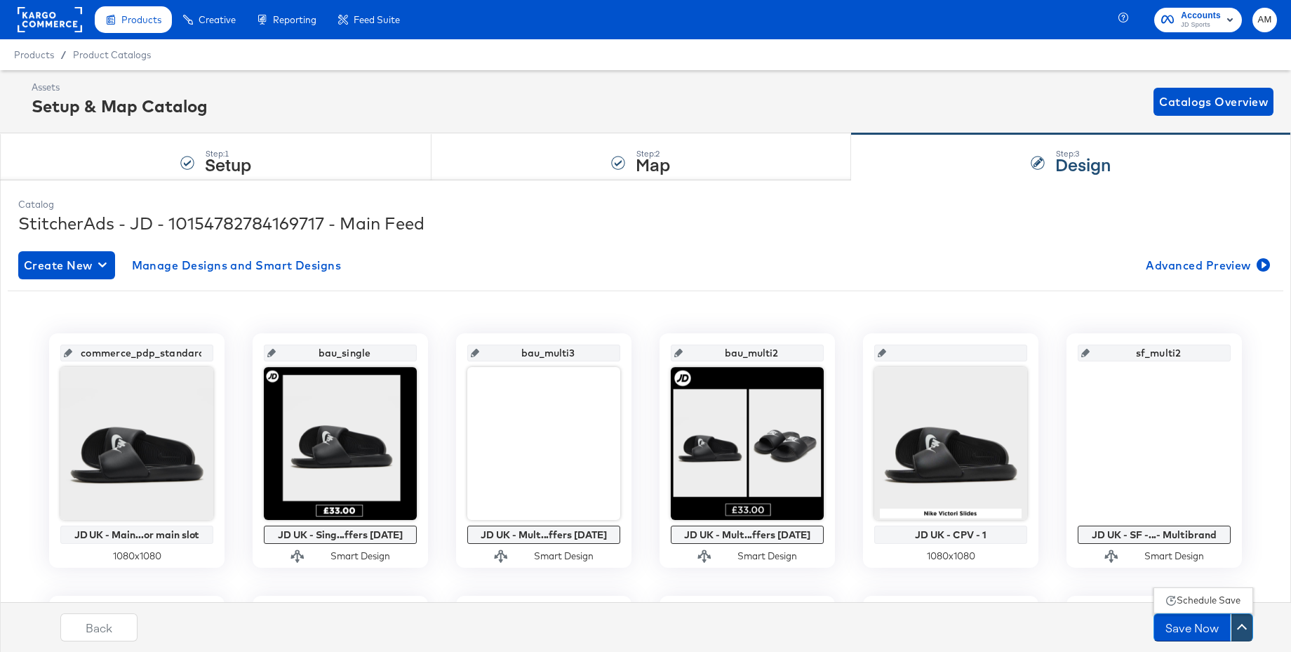
click at [1200, 601] on div "Schedule Save" at bounding box center [1209, 600] width 64 height 13
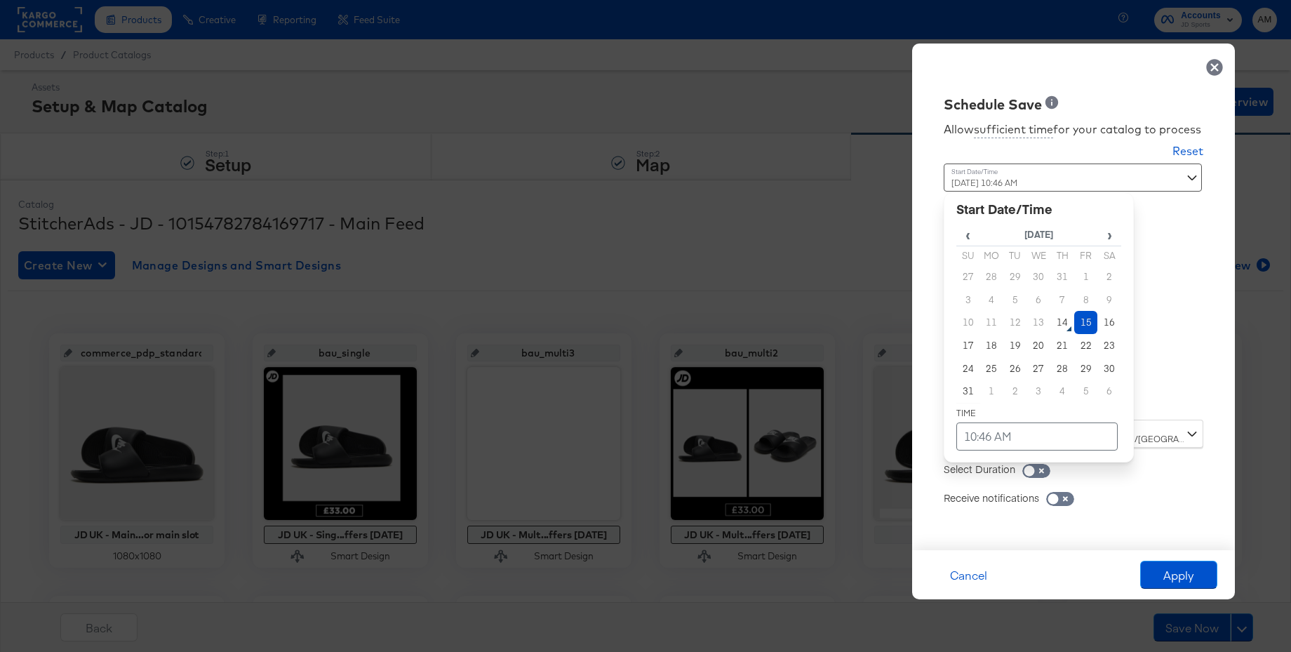
click at [1024, 399] on div "[DATE] 10:46 AM ‹ [DATE] › Su Mo Tu We Th Fr Sa 27 28 29 30 31 1 2 3 4 5 6 7 8 …" at bounding box center [1039, 286] width 190 height 246
click at [986, 442] on td "10:46 AM" at bounding box center [1036, 436] width 161 height 28
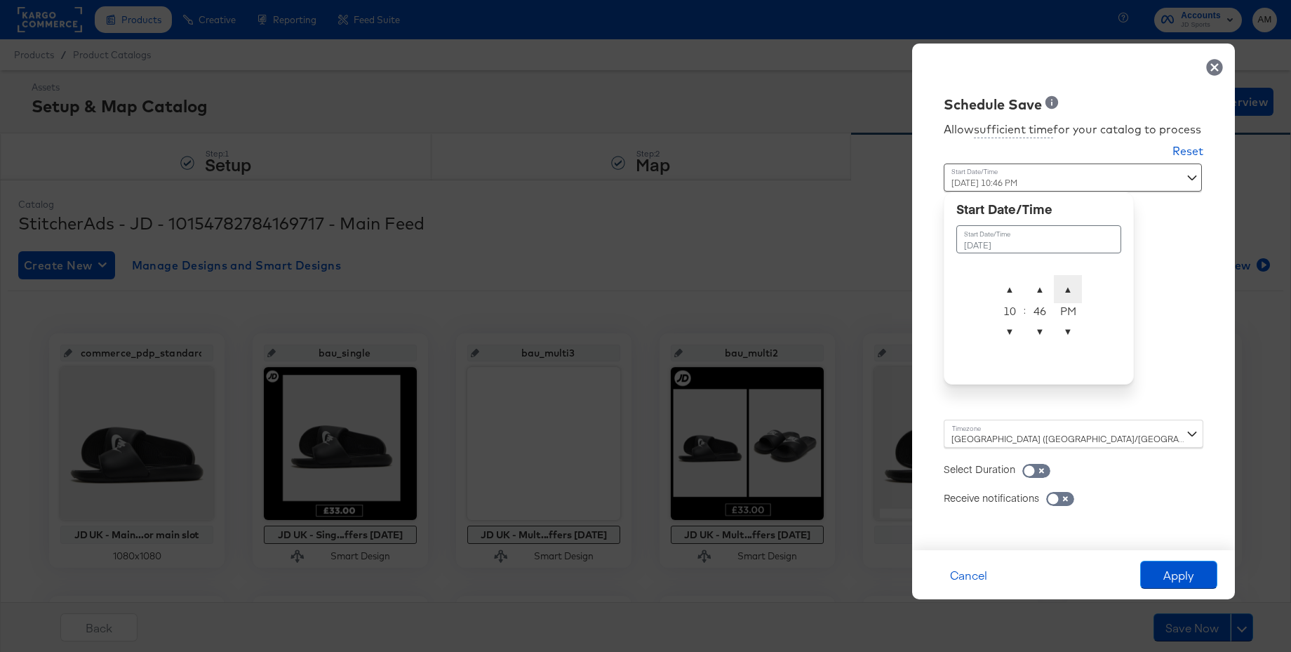
click at [1066, 289] on span "▲" at bounding box center [1068, 289] width 28 height 28
click at [1008, 286] on span "▲" at bounding box center [1010, 289] width 28 height 28
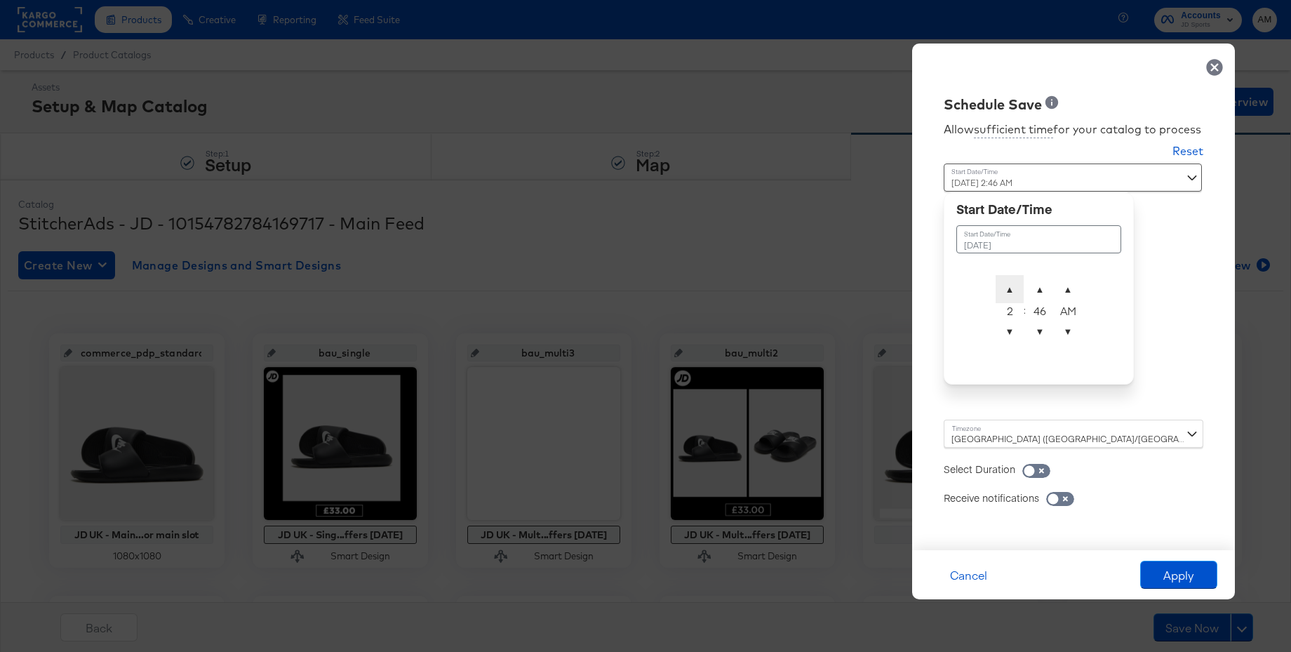
click at [1008, 286] on span "▲" at bounding box center [1010, 289] width 28 height 28
click at [1039, 288] on span "▲" at bounding box center [1040, 289] width 28 height 28
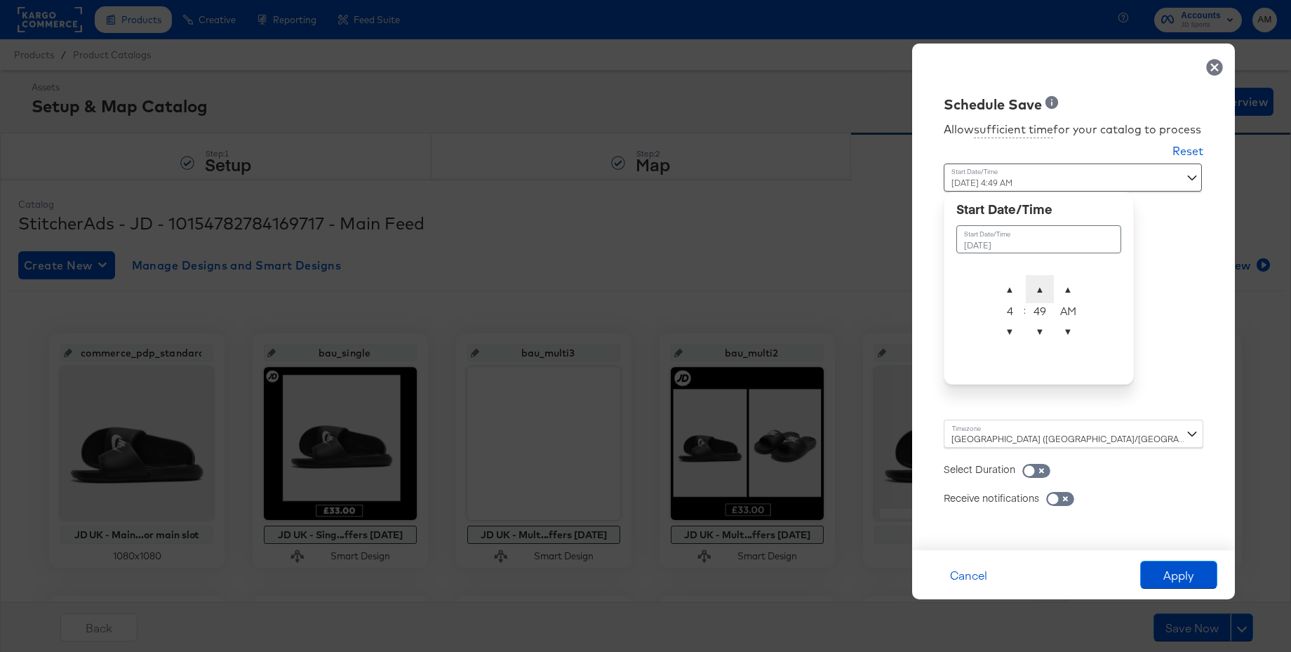
click at [1039, 288] on span "▲" at bounding box center [1040, 289] width 28 height 28
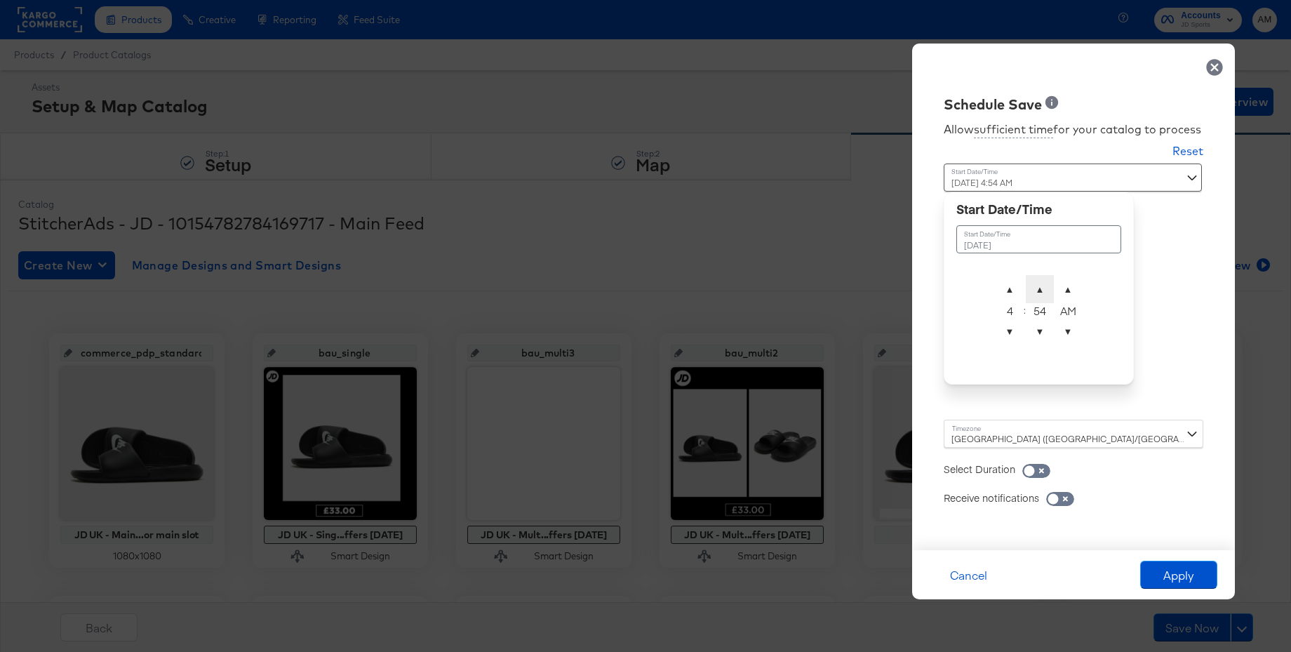
click at [1039, 288] on span "▲" at bounding box center [1040, 289] width 28 height 28
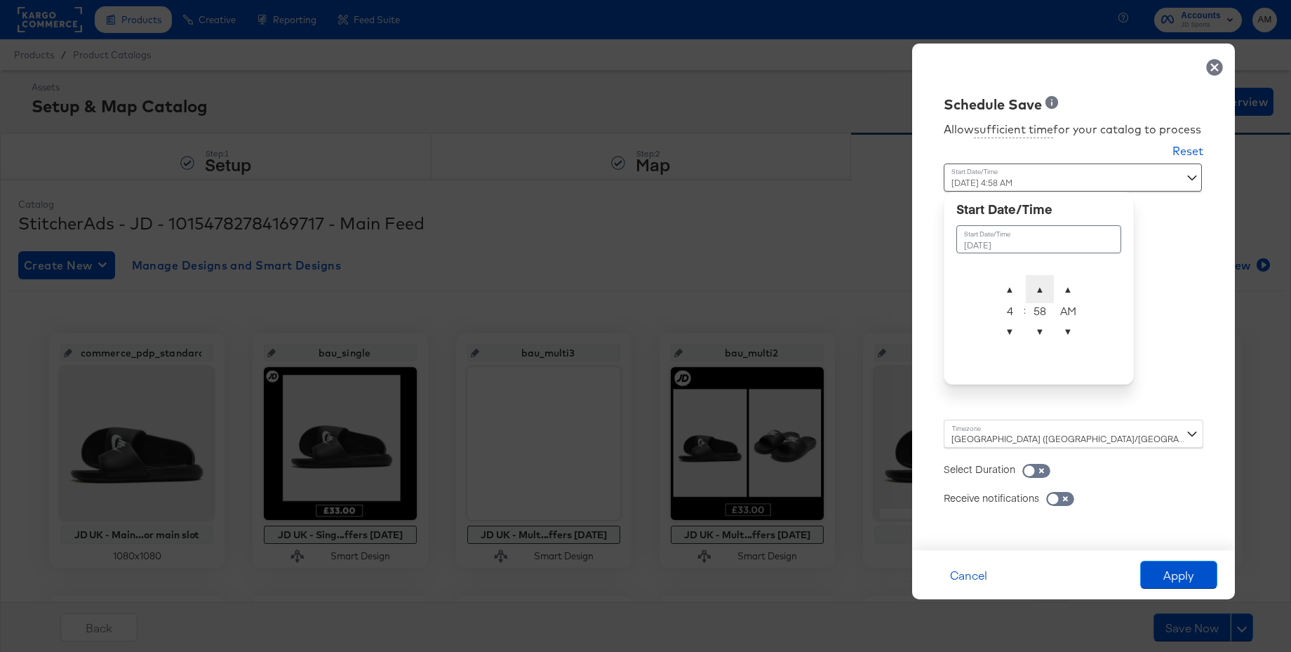
type input "[DATE] 4:59 AM"
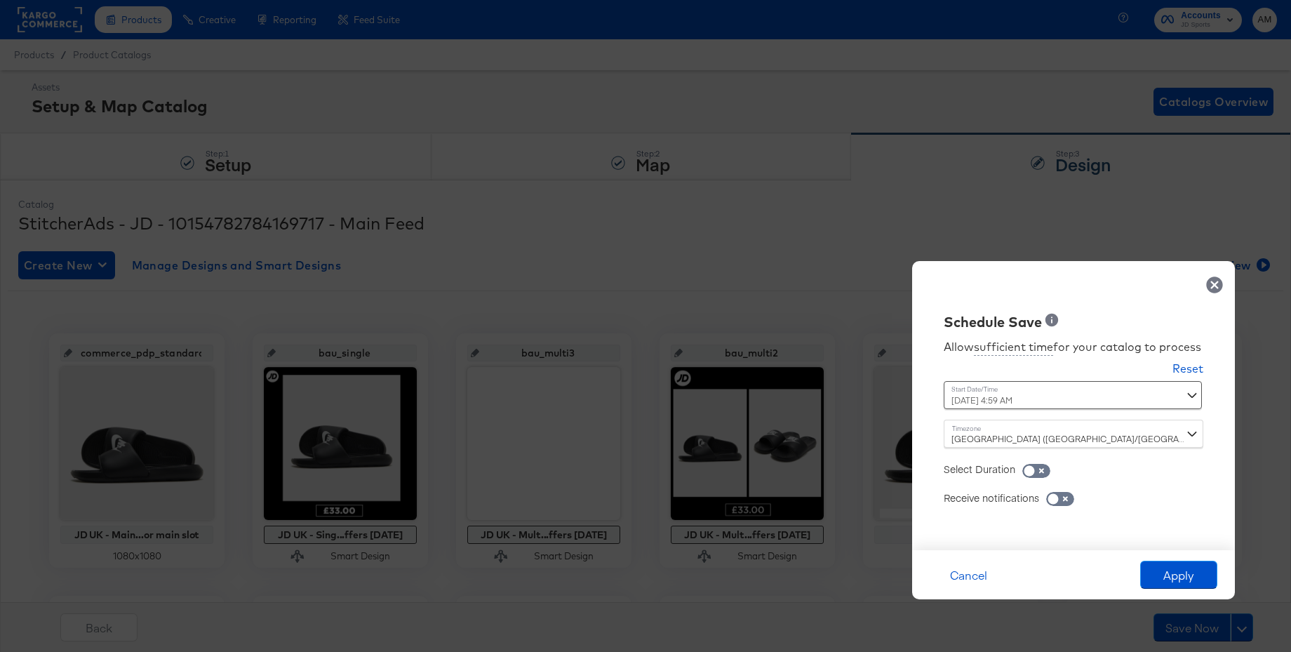
click at [1141, 286] on div "Schedule Save Allow sufficient time for your catalog to process Reset Time : [D…" at bounding box center [1073, 405] width 323 height 289
click at [1178, 575] on button "Apply" at bounding box center [1178, 575] width 77 height 28
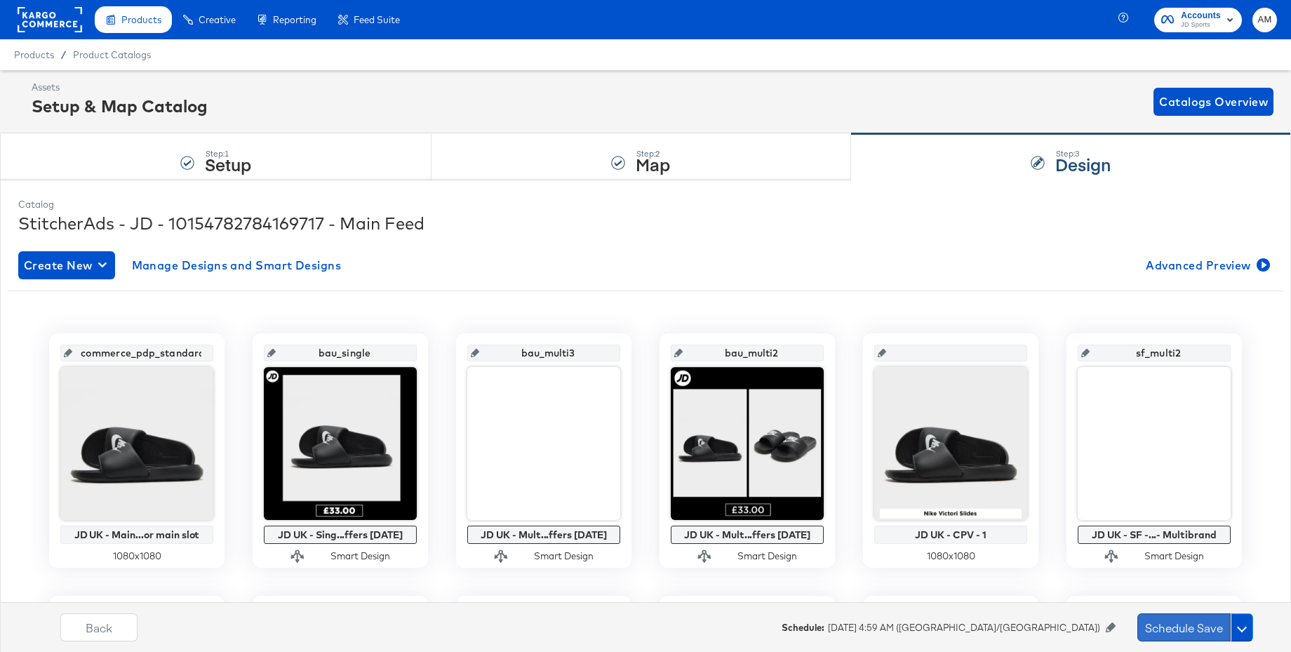
click at [1177, 623] on button "Schedule Save" at bounding box center [1183, 627] width 93 height 28
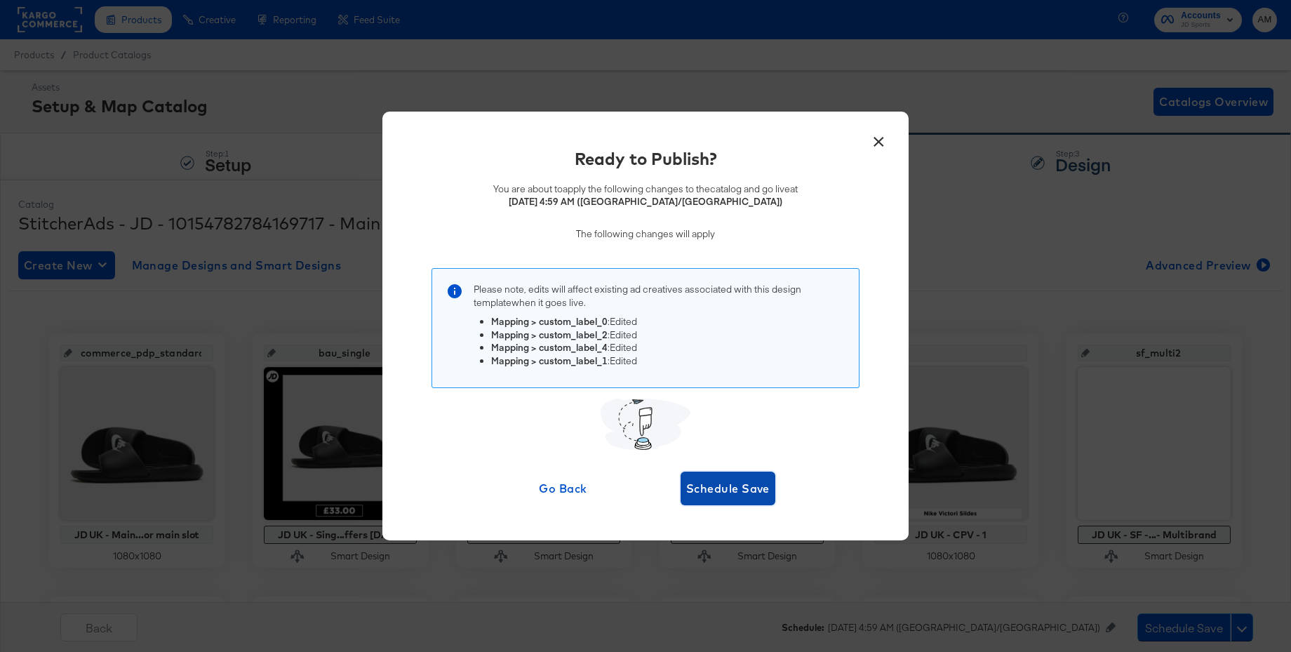
click at [712, 482] on span "Schedule Save" at bounding box center [728, 489] width 84 height 20
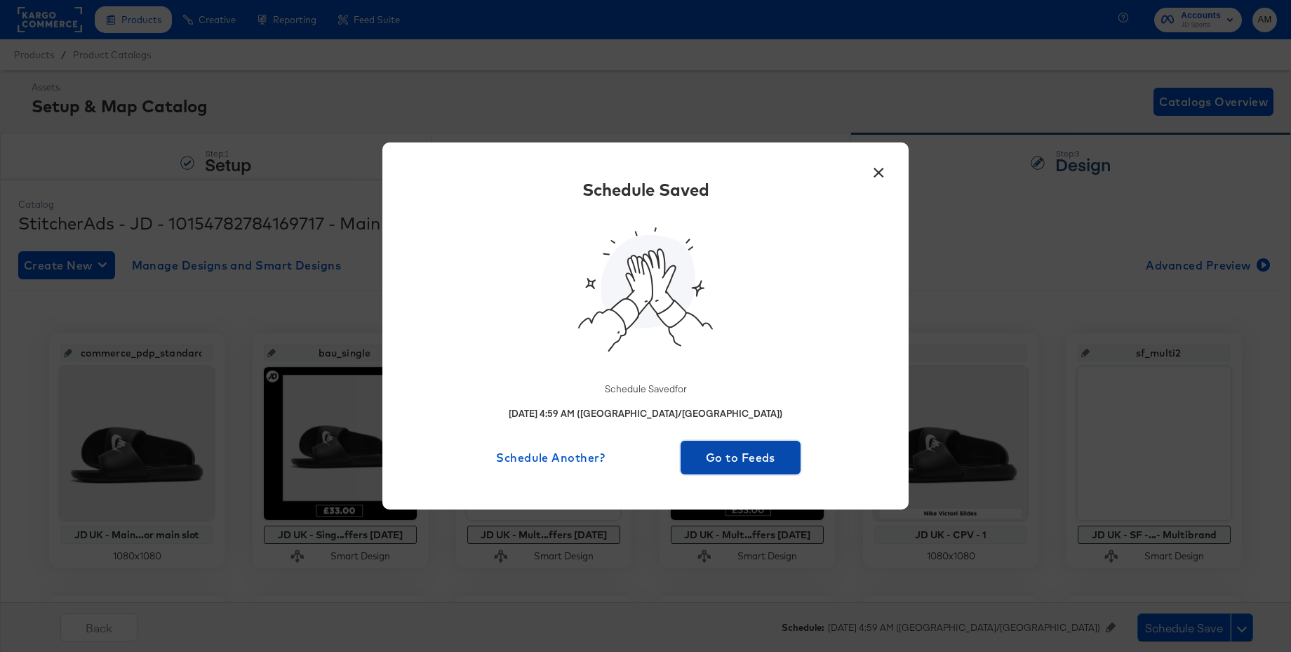
click at [717, 455] on span "Go to Feeds" at bounding box center [740, 458] width 109 height 20
